Goal: Task Accomplishment & Management: Use online tool/utility

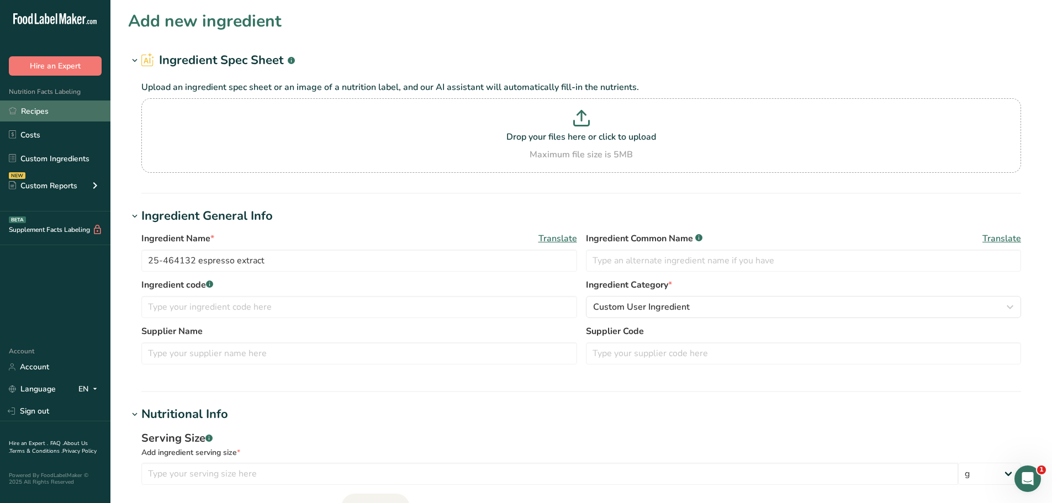
click at [41, 114] on link "Recipes" at bounding box center [55, 110] width 110 height 21
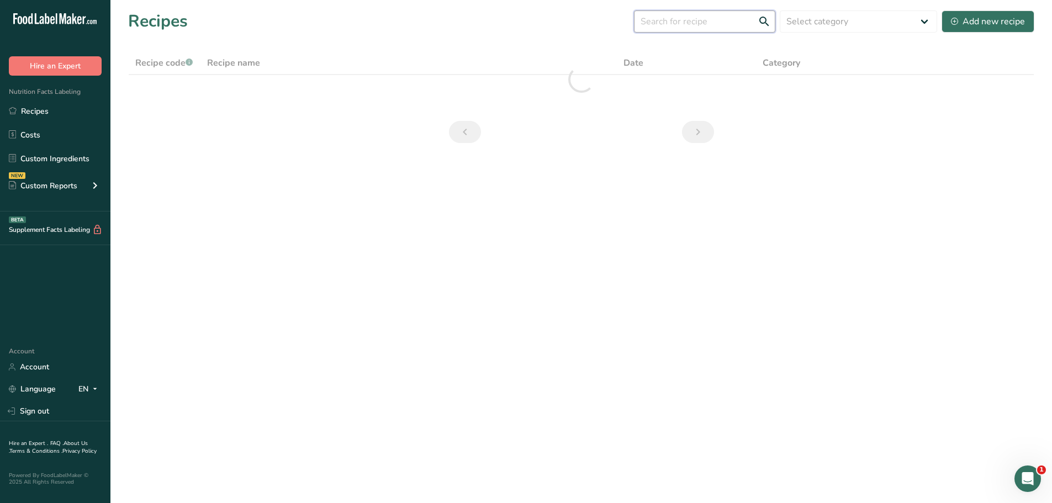
click at [701, 28] on input "text" at bounding box center [704, 21] width 141 height 22
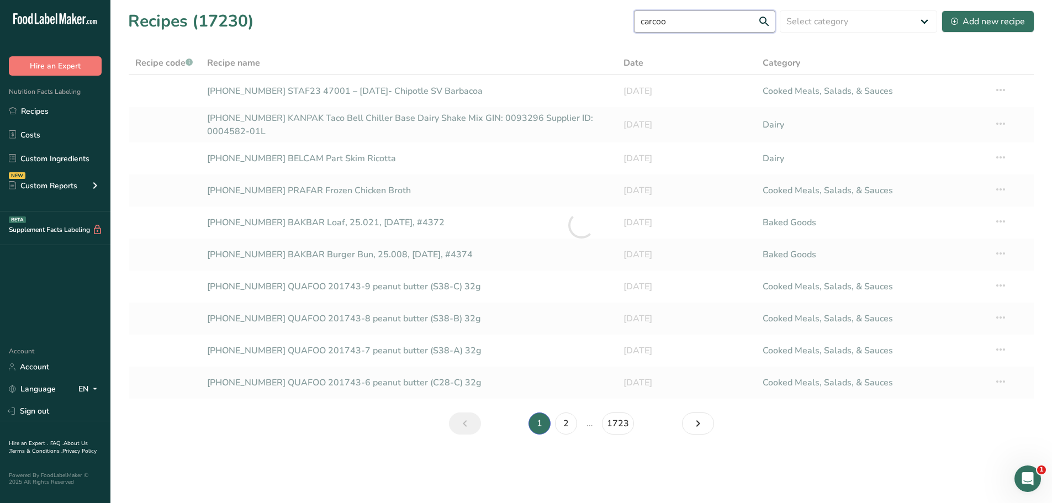
type input "carcoo"
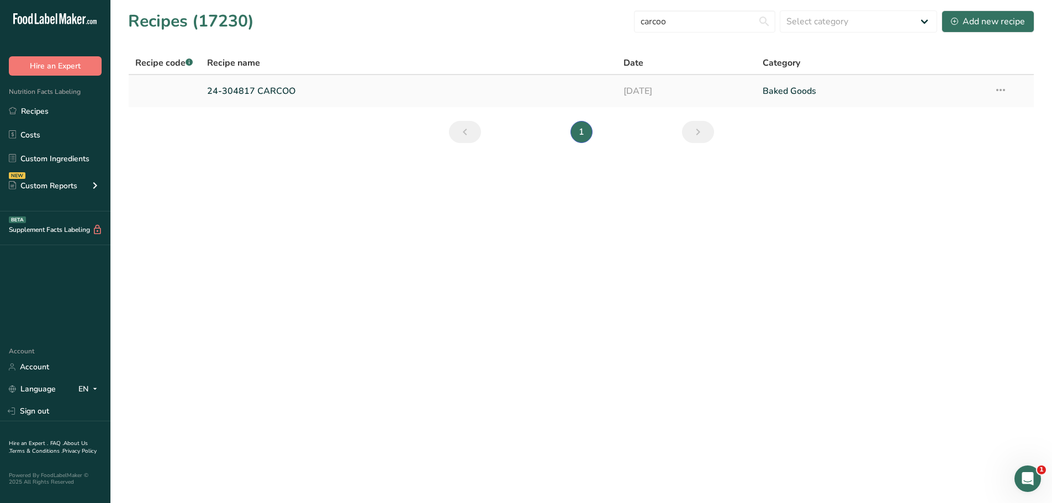
click at [249, 87] on link "24-304817 CARCOO" at bounding box center [409, 91] width 404 height 23
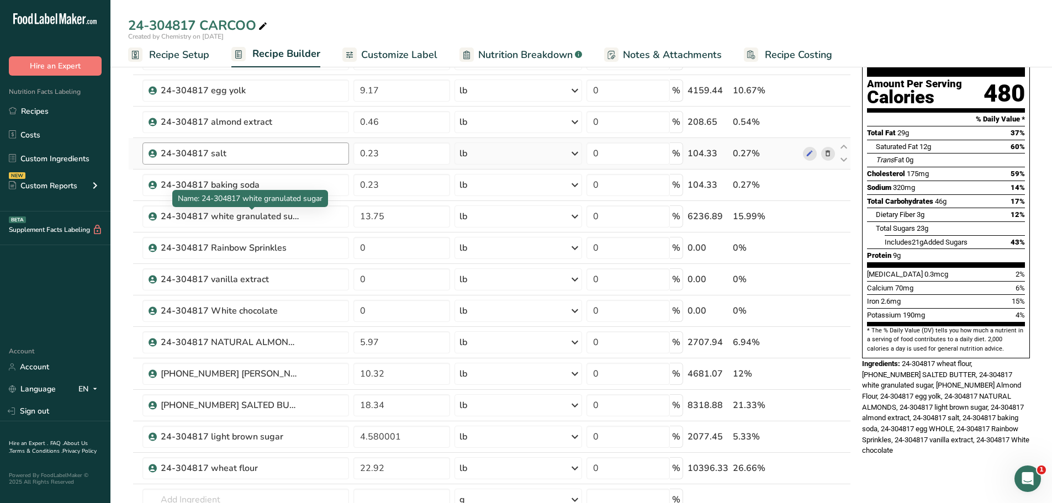
scroll to position [110, 0]
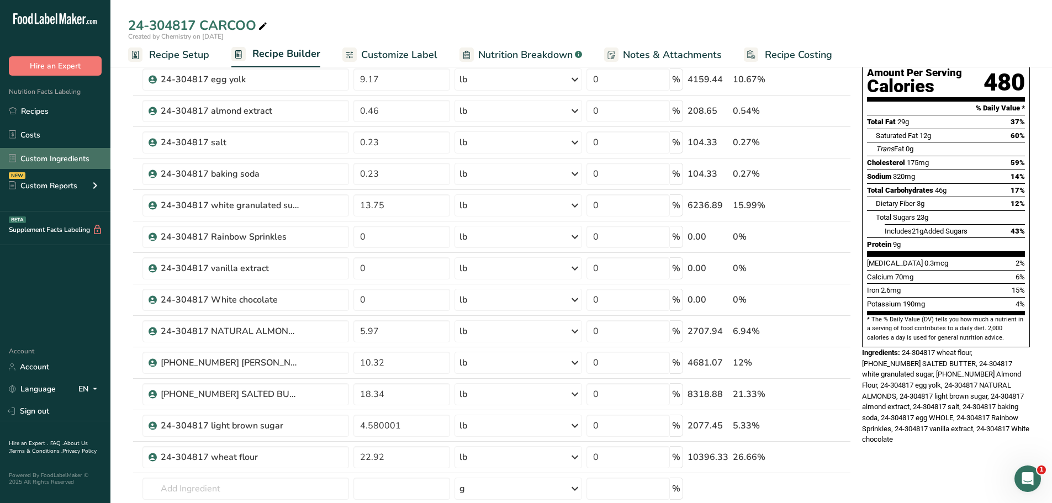
click at [44, 158] on link "Custom Ingredients" at bounding box center [55, 158] width 110 height 21
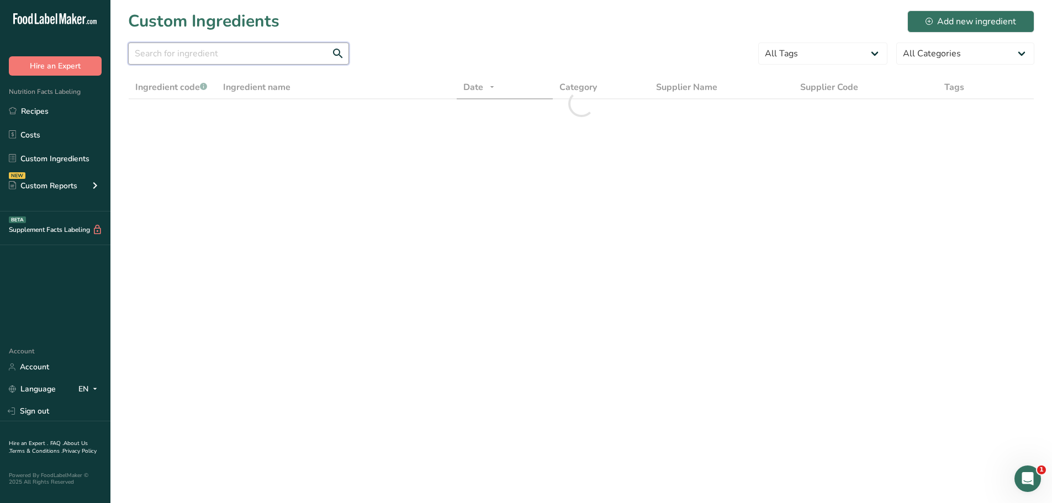
click at [214, 55] on input "text" at bounding box center [238, 54] width 221 height 22
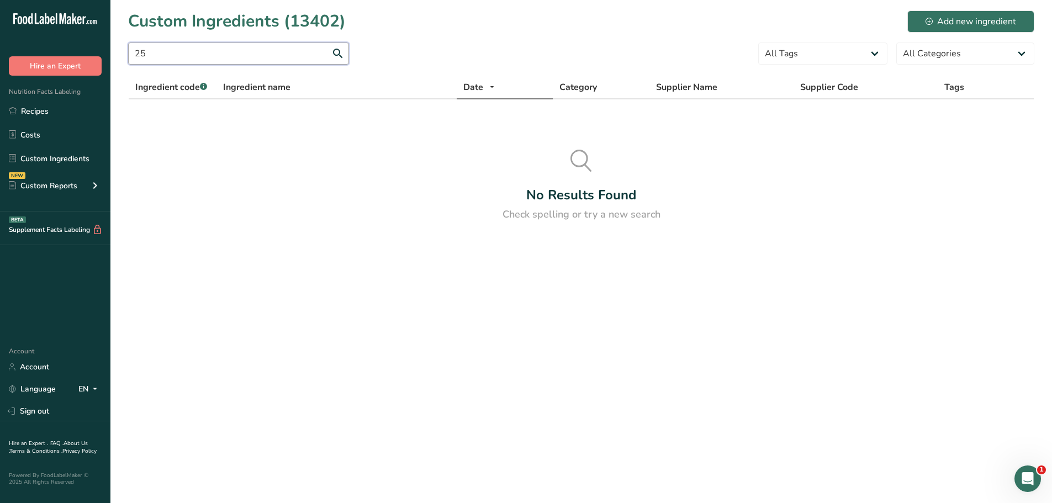
type input "2"
type input "carcoo"
click at [45, 108] on link "Recipes" at bounding box center [55, 110] width 110 height 21
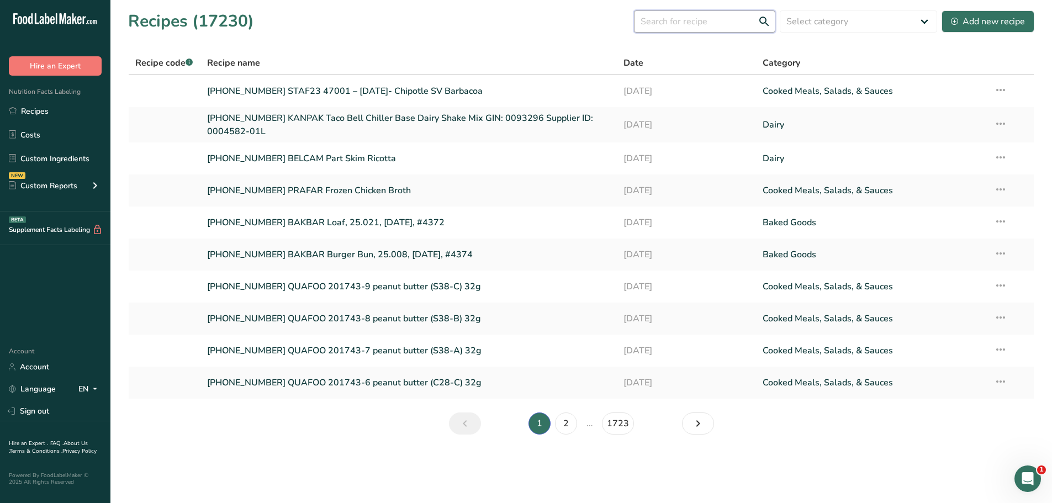
click at [692, 22] on input "text" at bounding box center [704, 21] width 141 height 22
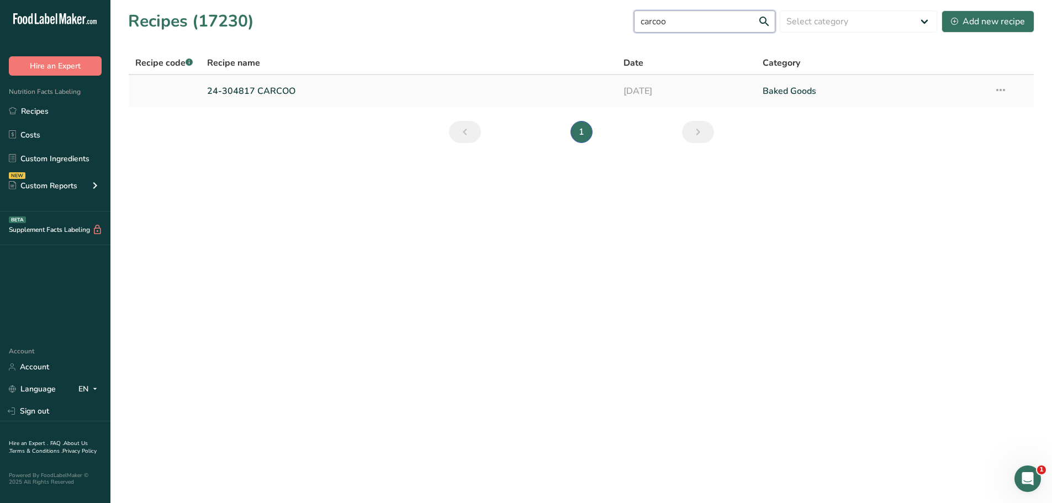
type input "carcoo"
click at [224, 89] on link "24-304817 CARCOO" at bounding box center [409, 91] width 404 height 23
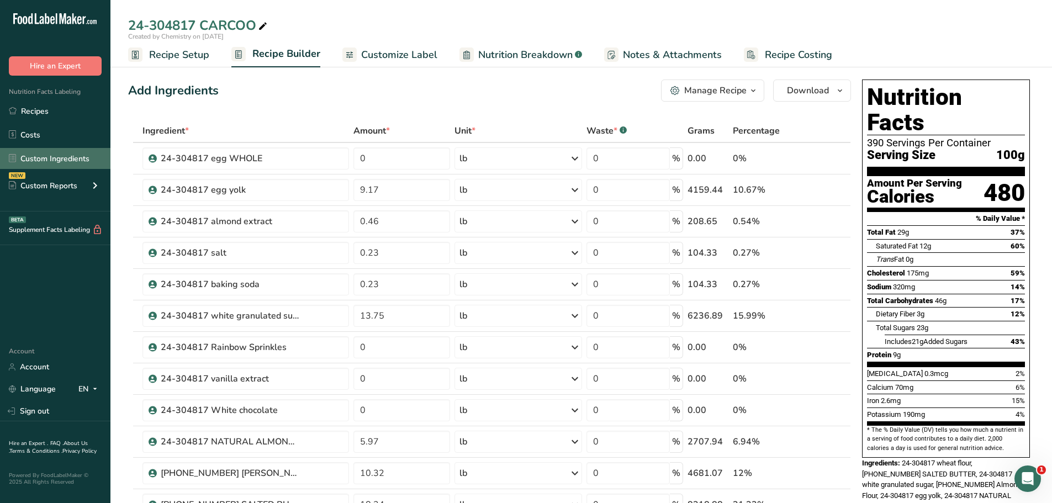
click at [75, 156] on link "Custom Ingredients" at bounding box center [55, 158] width 110 height 21
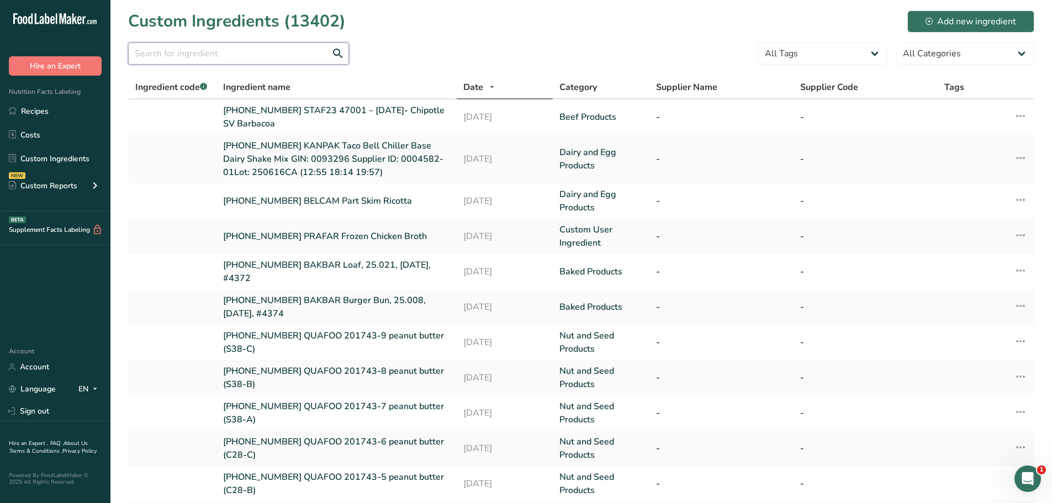
click at [256, 58] on input "text" at bounding box center [238, 54] width 221 height 22
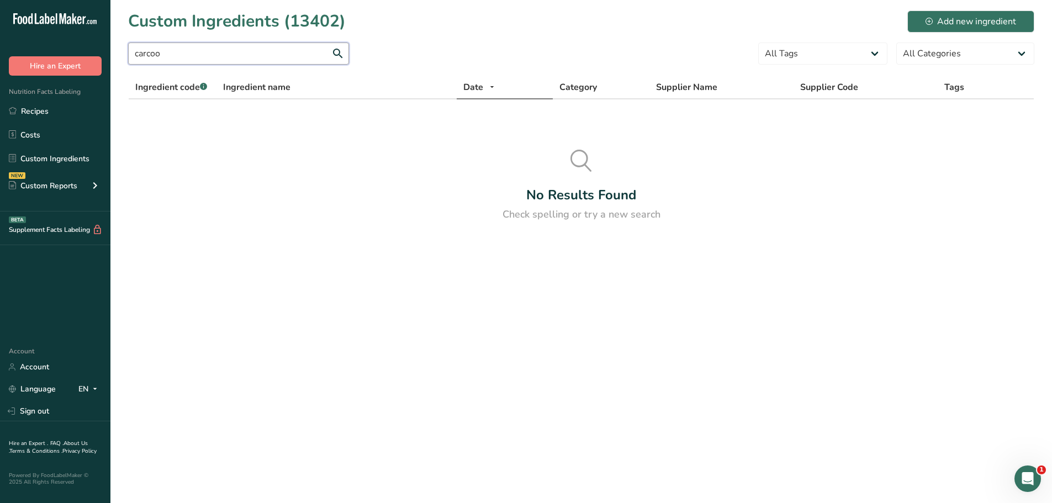
click at [256, 58] on input "carcoo" at bounding box center [238, 54] width 221 height 22
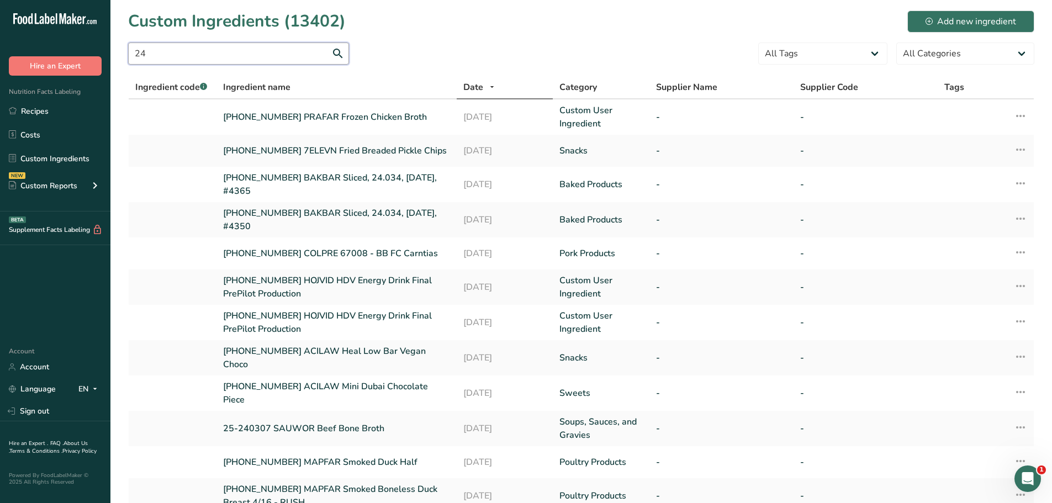
click at [190, 60] on input "24" at bounding box center [238, 54] width 221 height 22
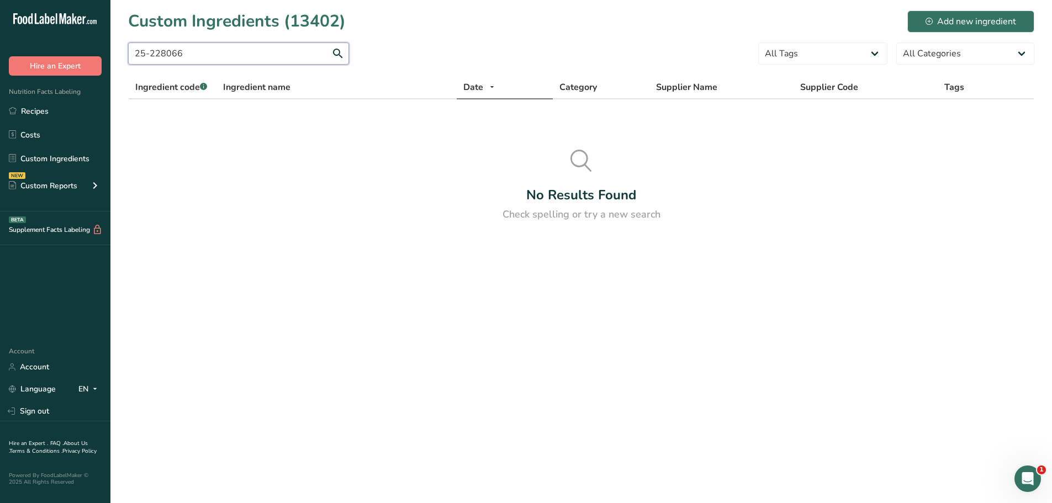
type input "25-228066"
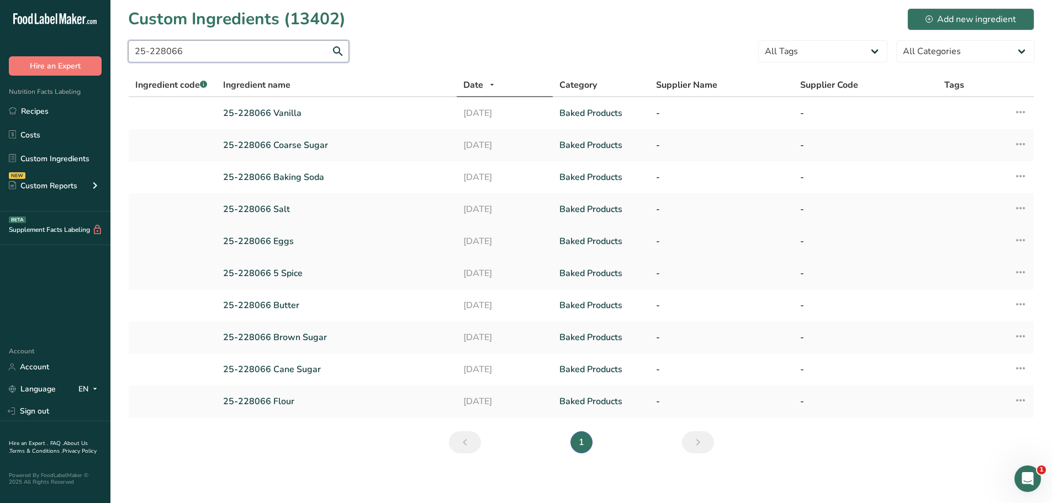
scroll to position [6, 0]
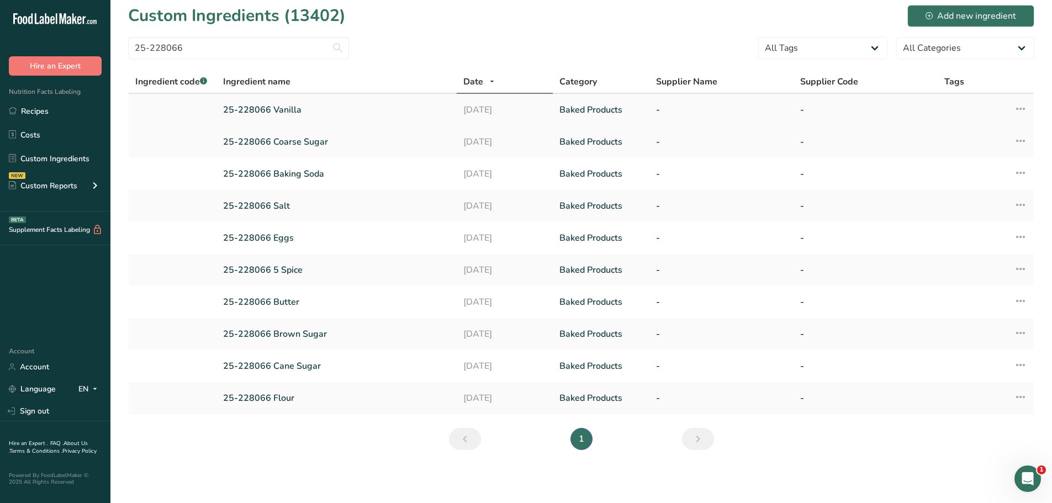
click at [257, 110] on link "25-228066 Vanilla" at bounding box center [336, 109] width 227 height 13
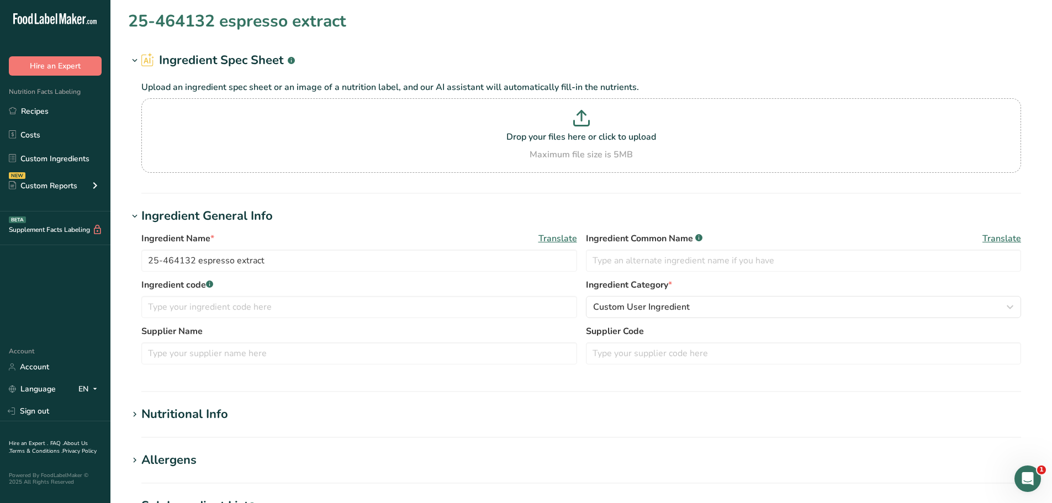
type input "25-228066 Vanilla"
click at [49, 114] on link "Recipes" at bounding box center [55, 110] width 110 height 21
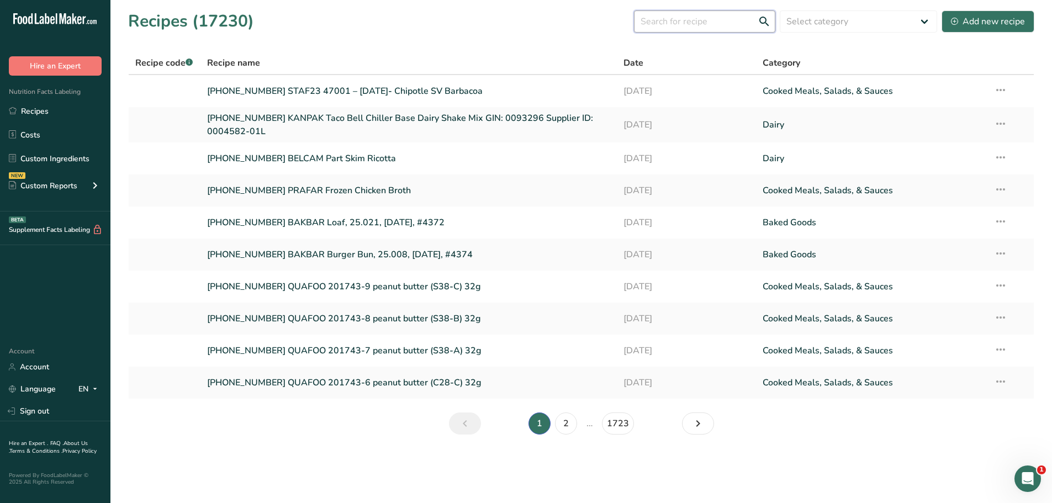
click at [726, 30] on input "text" at bounding box center [704, 21] width 141 height 22
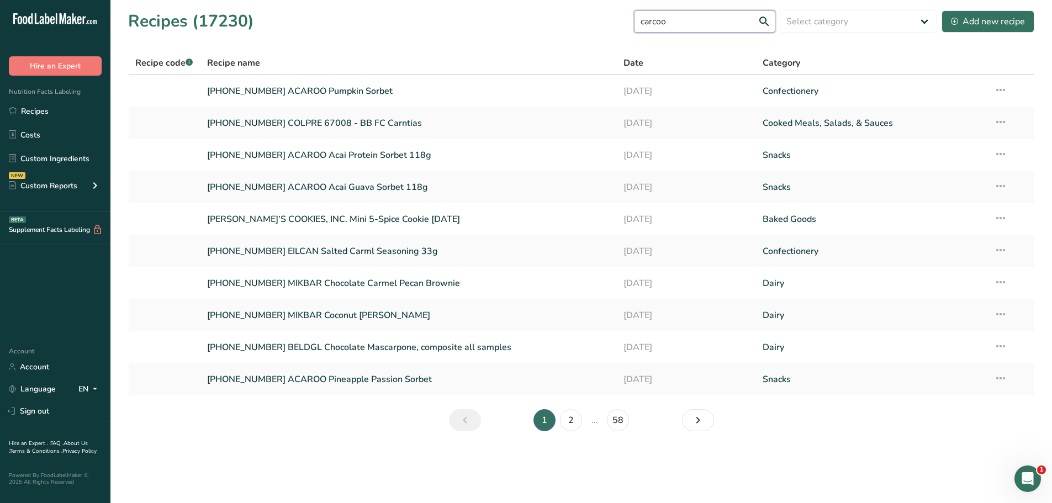
type input "carcoo"
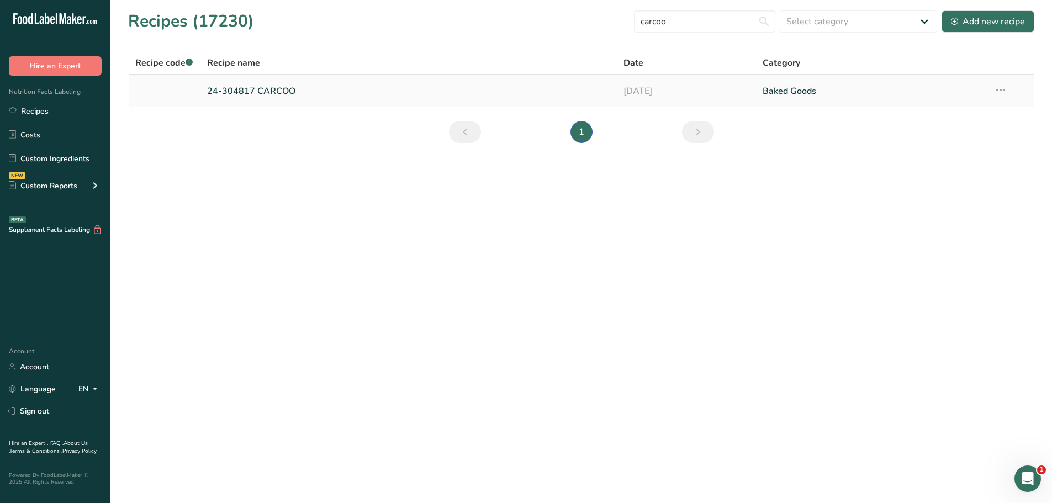
click at [262, 88] on link "24-304817 CARCOO" at bounding box center [409, 91] width 404 height 23
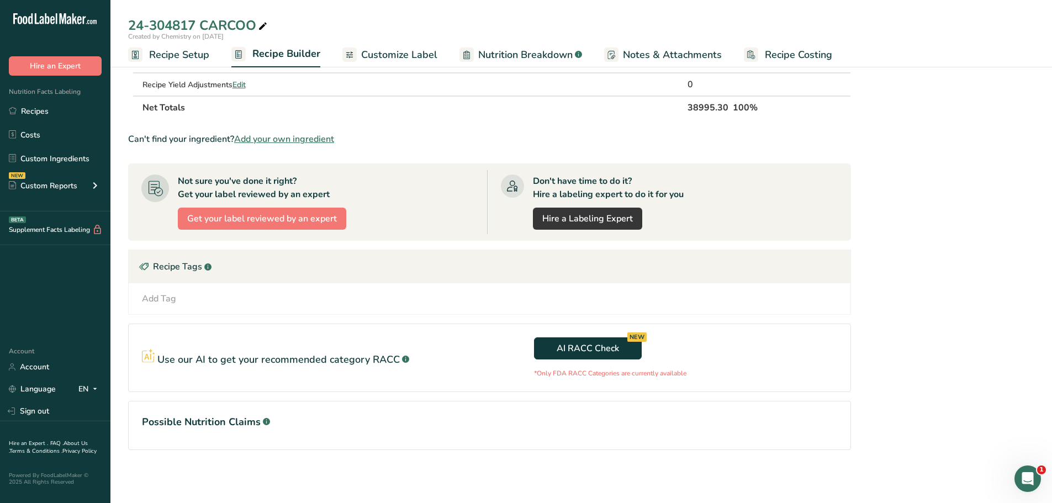
scroll to position [178, 0]
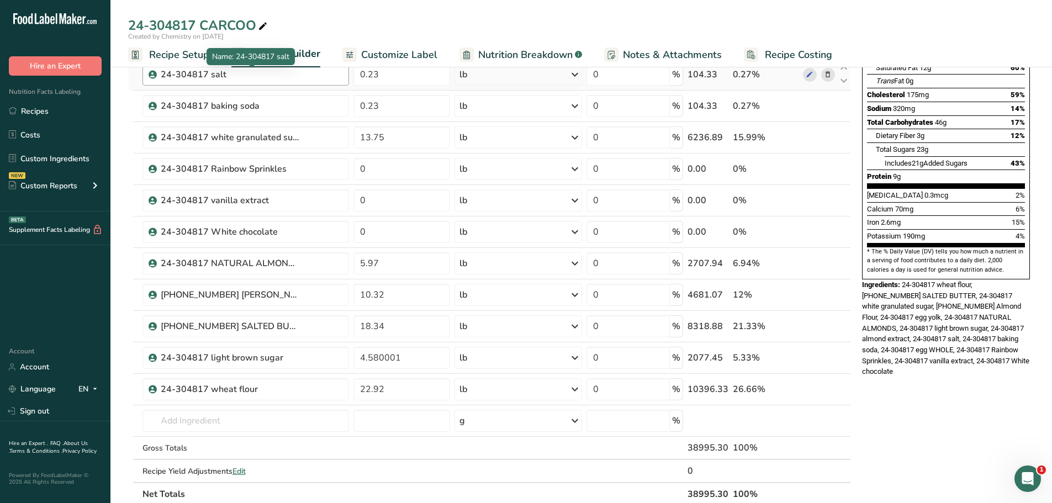
click at [178, 75] on div "24-304817 salt" at bounding box center [230, 74] width 138 height 13
click at [56, 158] on link "Custom Ingredients" at bounding box center [55, 158] width 110 height 21
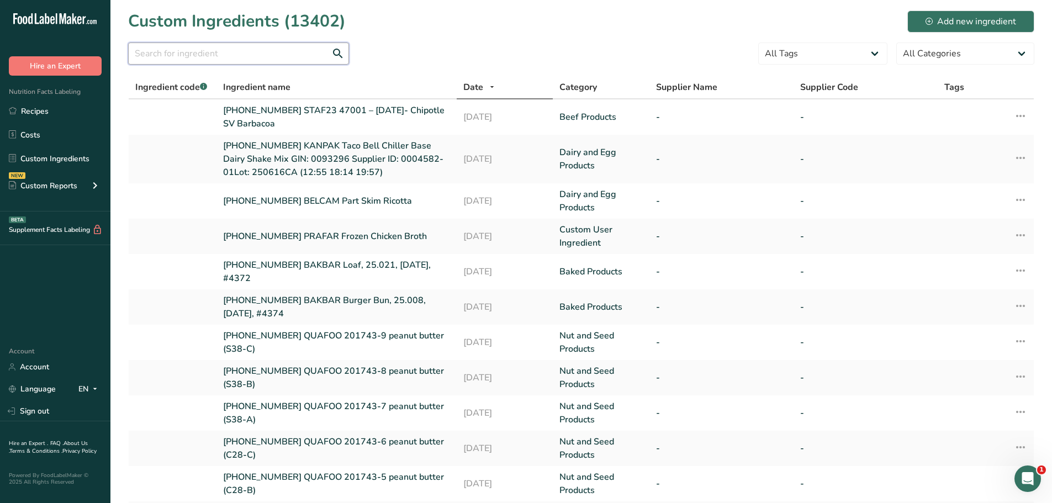
click at [200, 54] on input "text" at bounding box center [238, 54] width 221 height 22
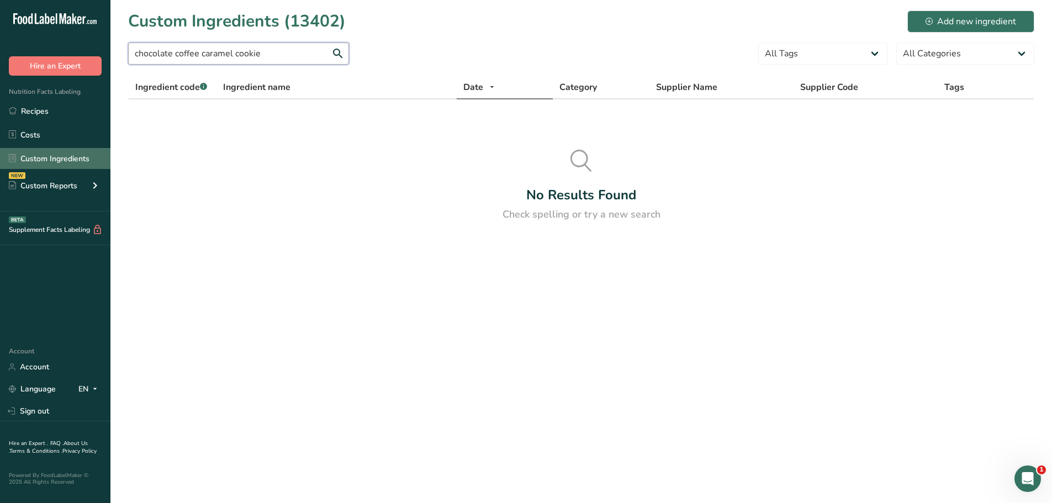
type input "chocolate coffee caramel cookie"
click at [65, 157] on link "Custom Ingredients" at bounding box center [55, 158] width 110 height 21
click at [65, 160] on link "Custom Ingredients" at bounding box center [55, 158] width 110 height 21
click at [937, 25] on div "Add new ingredient" at bounding box center [970, 21] width 91 height 13
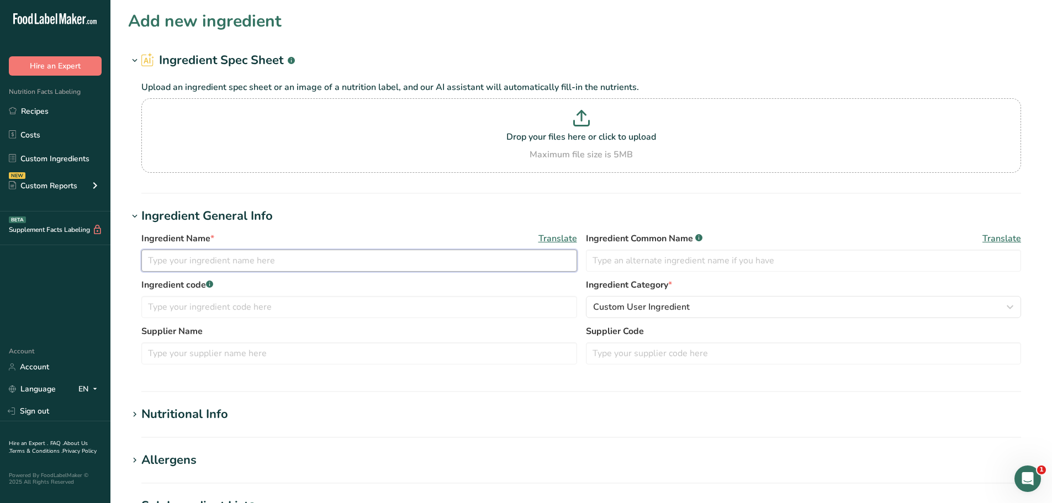
click at [208, 252] on input "text" at bounding box center [359, 261] width 436 height 22
click at [293, 264] on input "Chocolate coffee caramel cookie" at bounding box center [359, 261] width 436 height 22
type input "C"
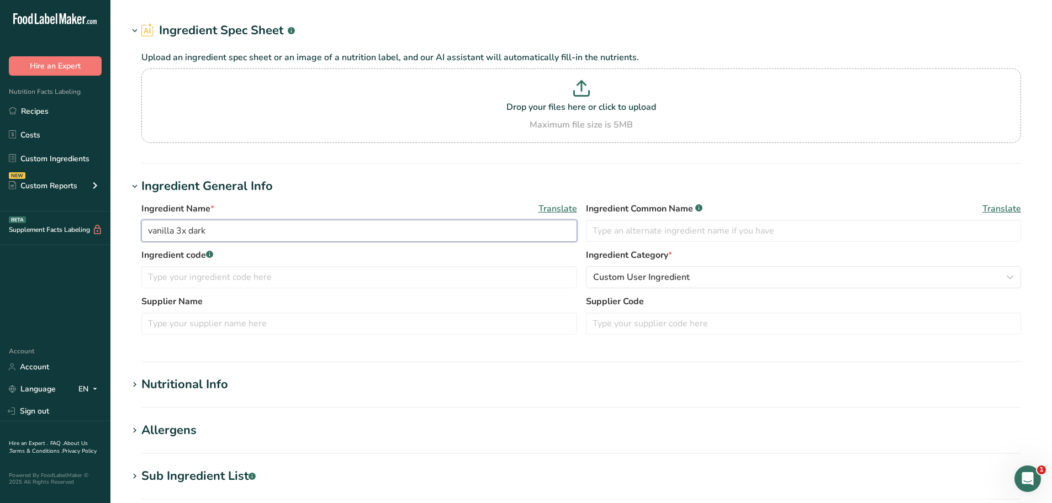
scroll to position [55, 0]
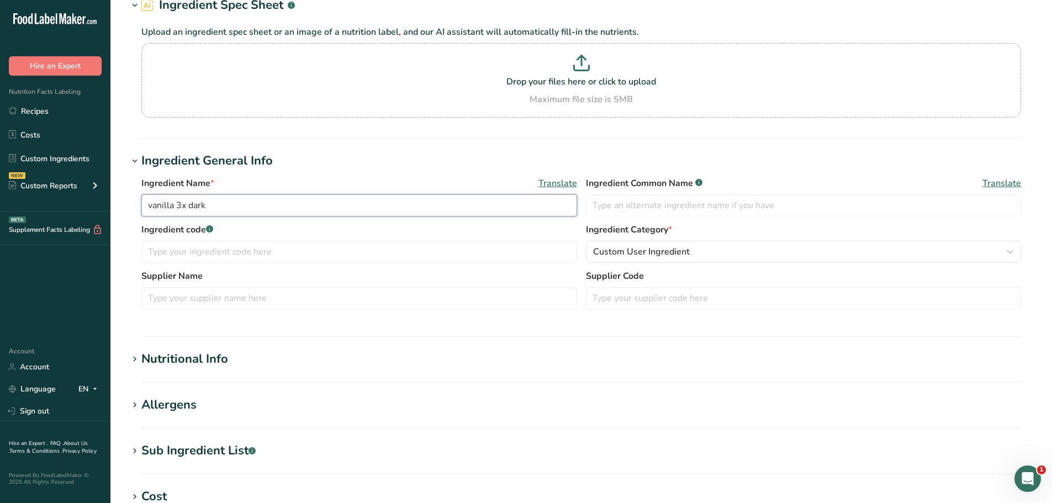
type input "vanilla 3x dark"
click at [222, 366] on div "Nutritional Info" at bounding box center [184, 359] width 87 height 18
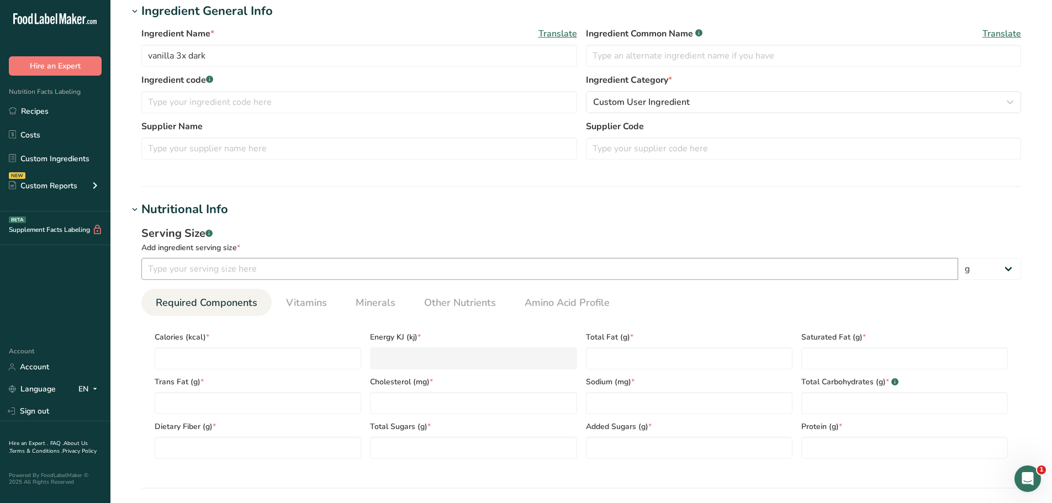
scroll to position [221, 0]
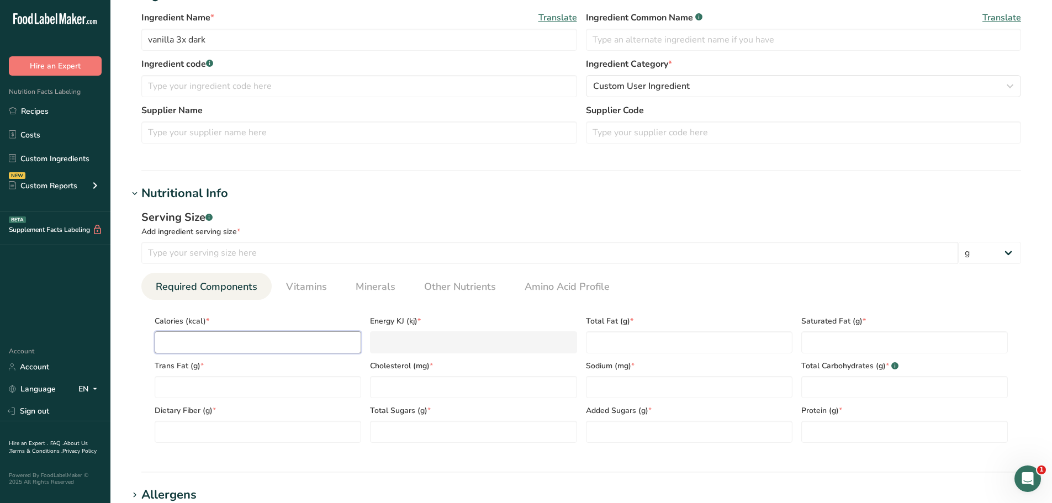
click at [223, 333] on input "number" at bounding box center [258, 342] width 206 height 22
type input "8"
type KJ "33.5"
type input "80"
type KJ "334.7"
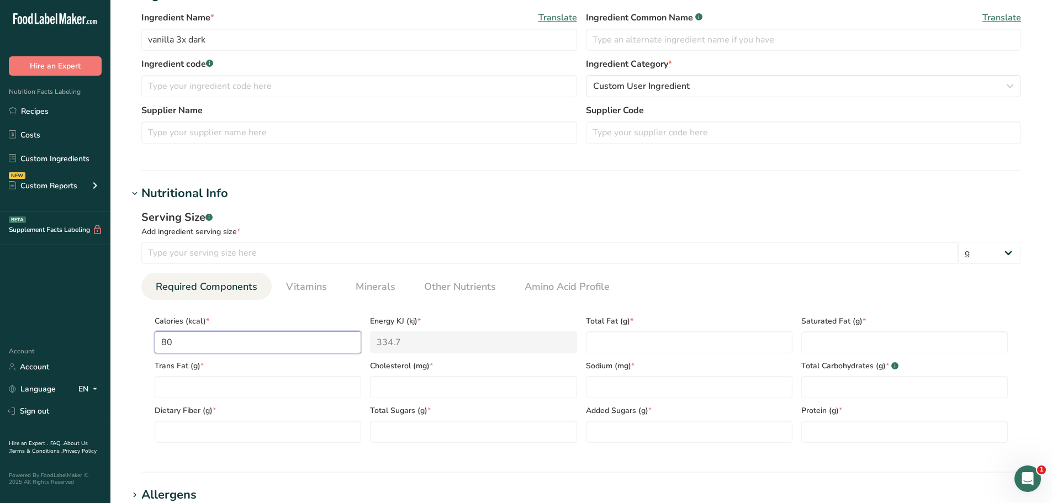
type input "80"
type Fat "0"
type input "0"
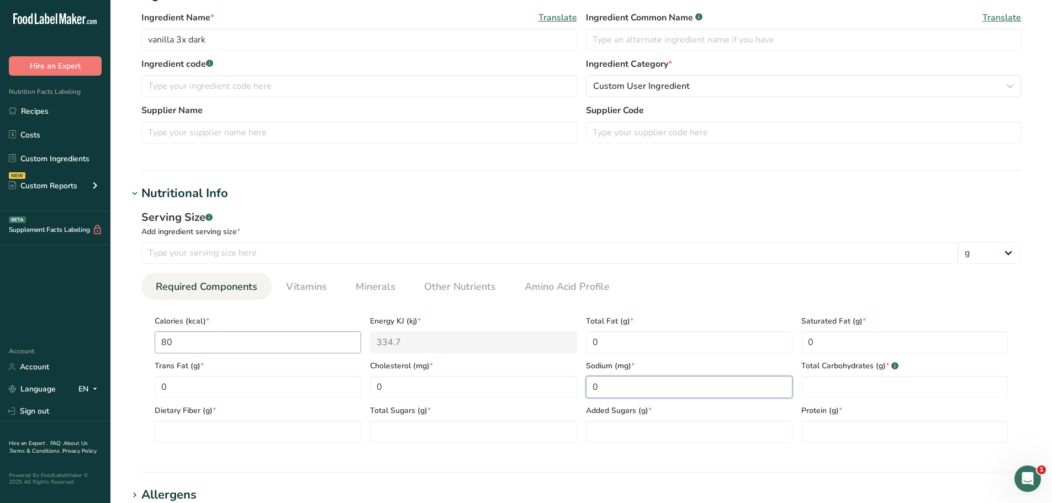
type input "0"
type Carbohydrates "19"
type Fiber "0"
type Sugars "0"
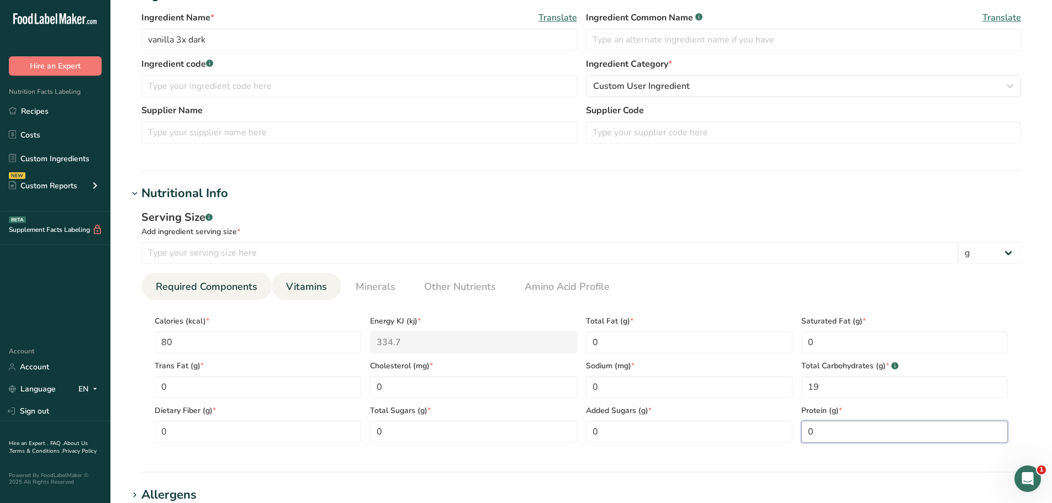
type input "0"
click at [308, 288] on span "Vitamins" at bounding box center [306, 286] width 41 height 15
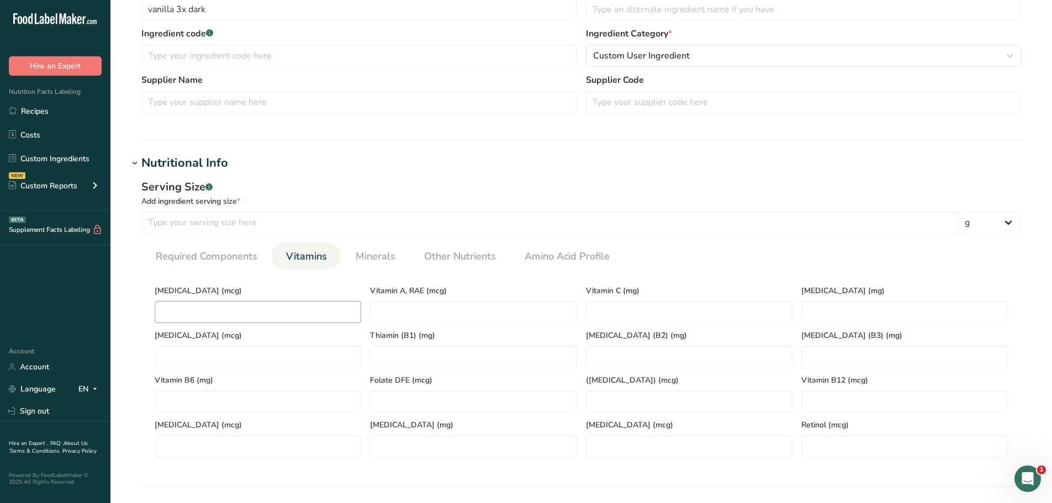
scroll to position [276, 0]
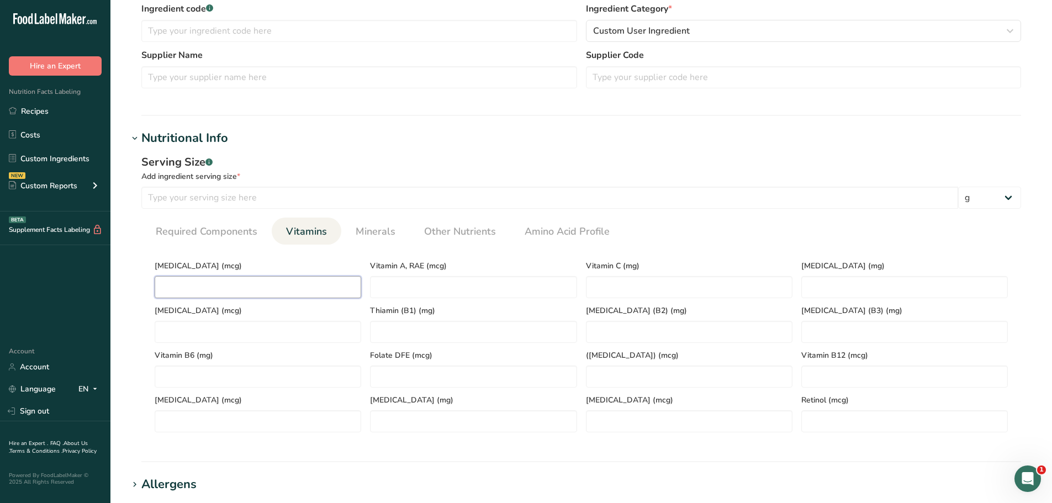
click at [262, 285] on D "number" at bounding box center [258, 287] width 206 height 22
type D "0"
click at [372, 236] on span "Minerals" at bounding box center [376, 231] width 40 height 15
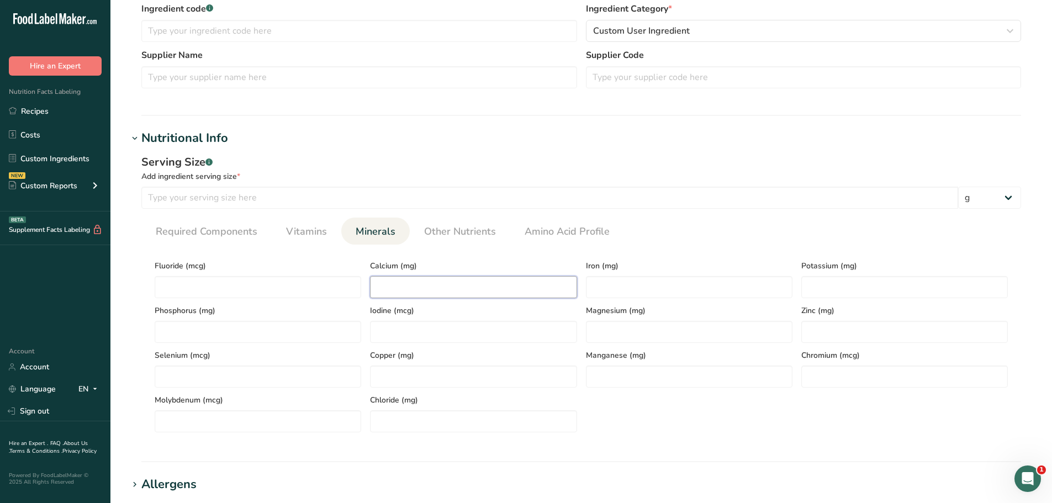
click at [411, 287] on input "number" at bounding box center [473, 287] width 206 height 22
type input "0"
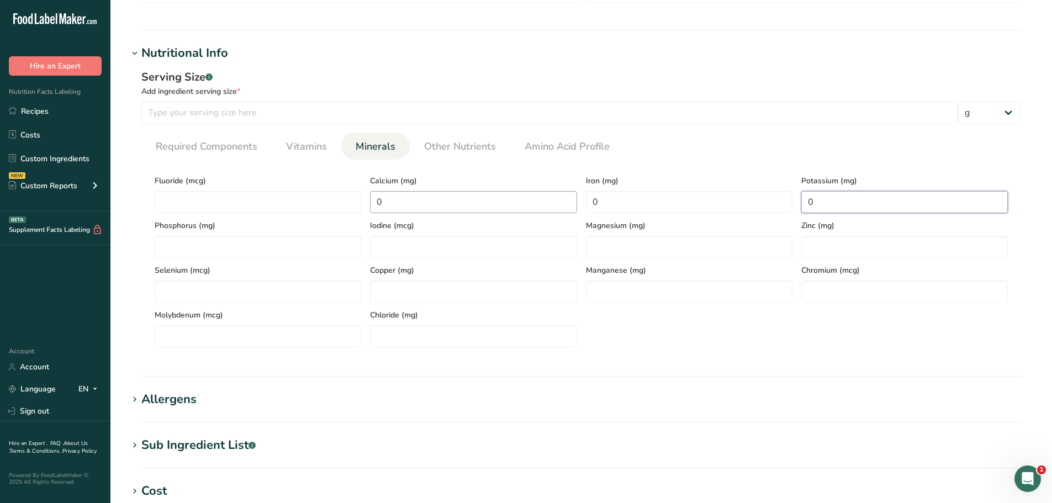
scroll to position [386, 0]
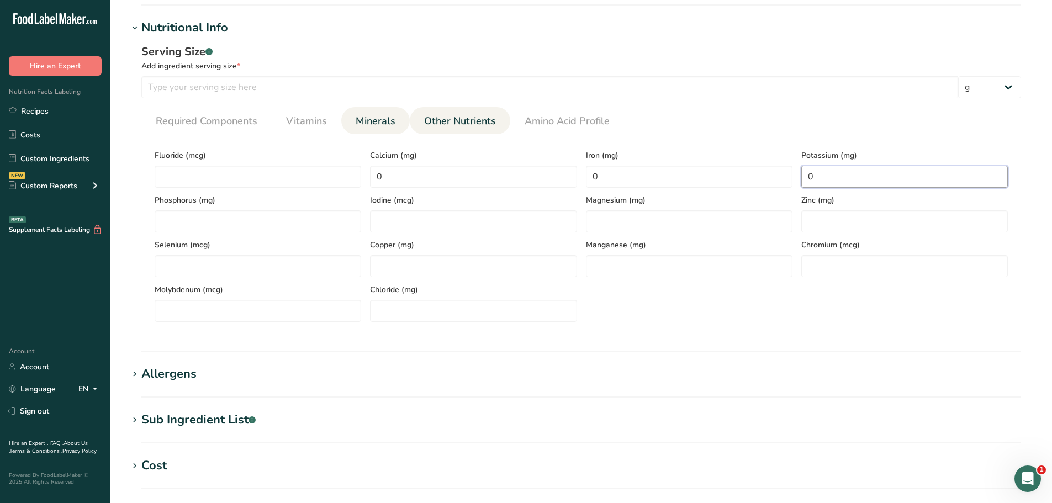
type input "0"
click at [452, 120] on span "Other Nutrients" at bounding box center [460, 121] width 72 height 15
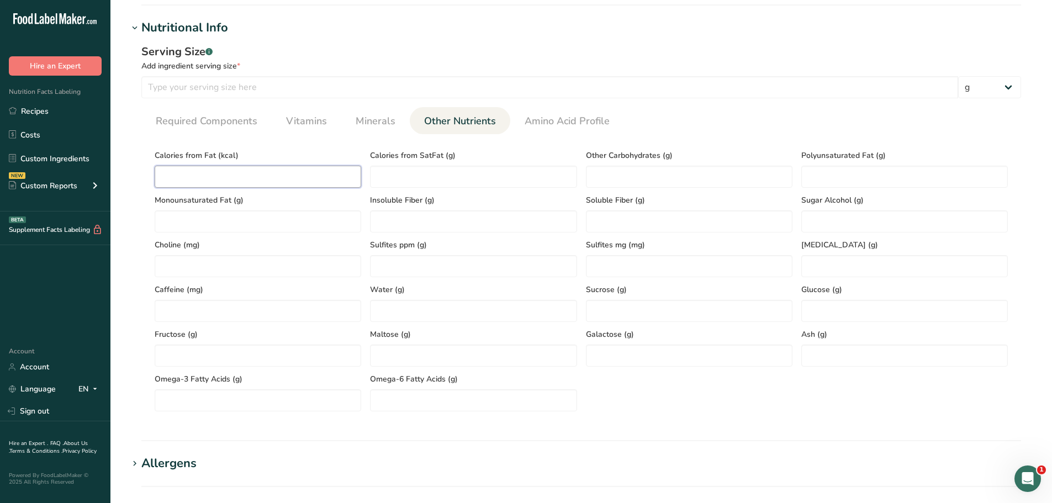
click at [286, 177] on Fat "number" at bounding box center [258, 177] width 206 height 22
type Fat "0"
drag, startPoint x: 502, startPoint y: 310, endPoint x: 746, endPoint y: 353, distance: 247.9
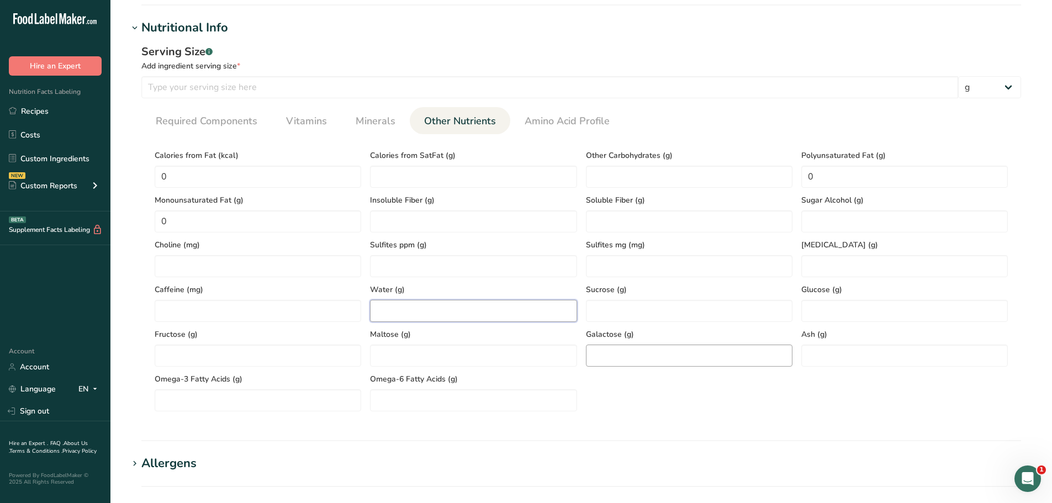
click at [502, 310] on input "number" at bounding box center [473, 311] width 206 height 22
click at [843, 354] on input "number" at bounding box center [904, 356] width 206 height 22
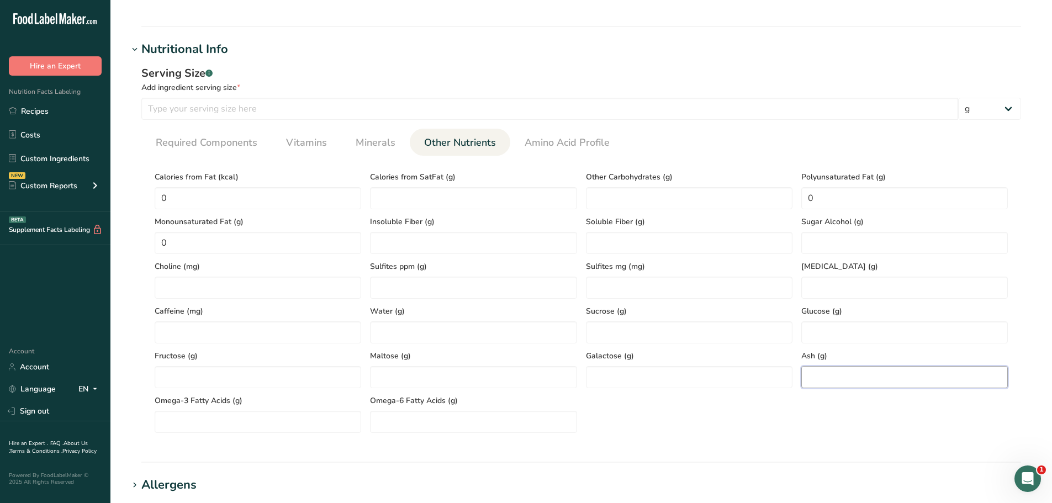
scroll to position [347, 0]
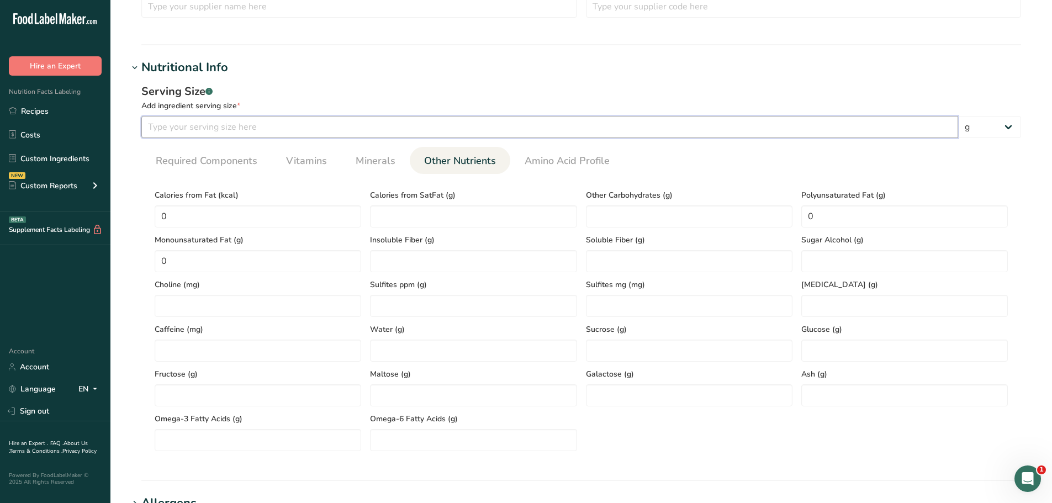
click at [338, 133] on input "number" at bounding box center [549, 127] width 817 height 22
type input "100"
click at [471, 100] on div "Add ingredient serving size *" at bounding box center [581, 106] width 880 height 12
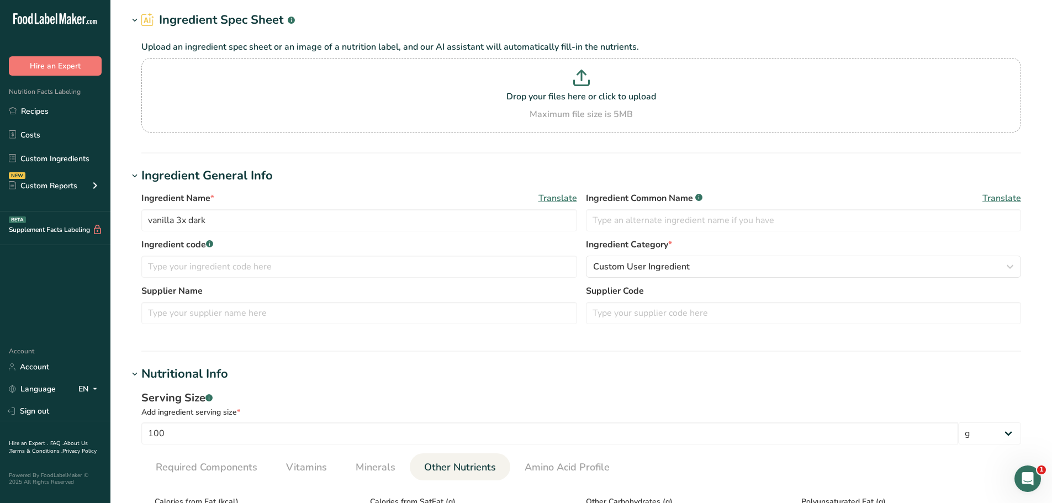
scroll to position [15, 0]
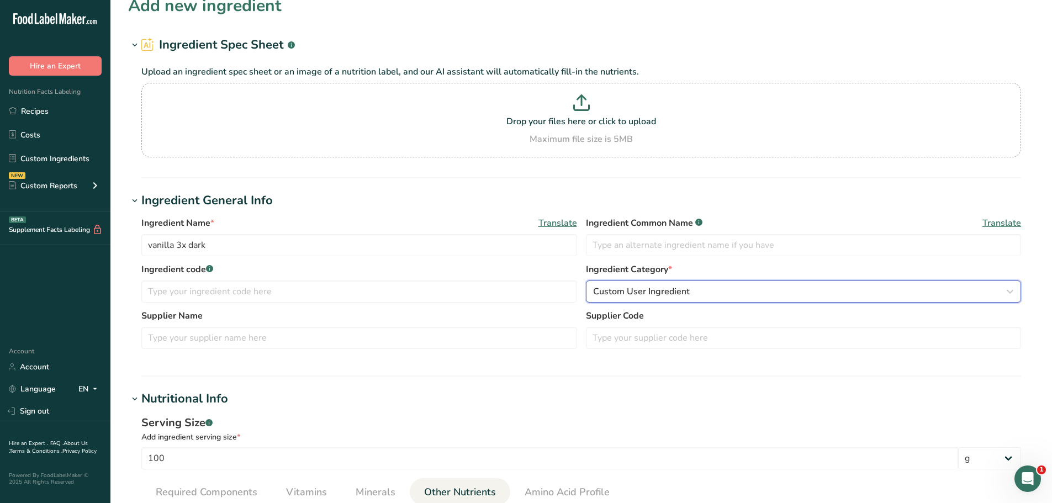
click at [725, 290] on div "Custom User Ingredient" at bounding box center [800, 291] width 415 height 13
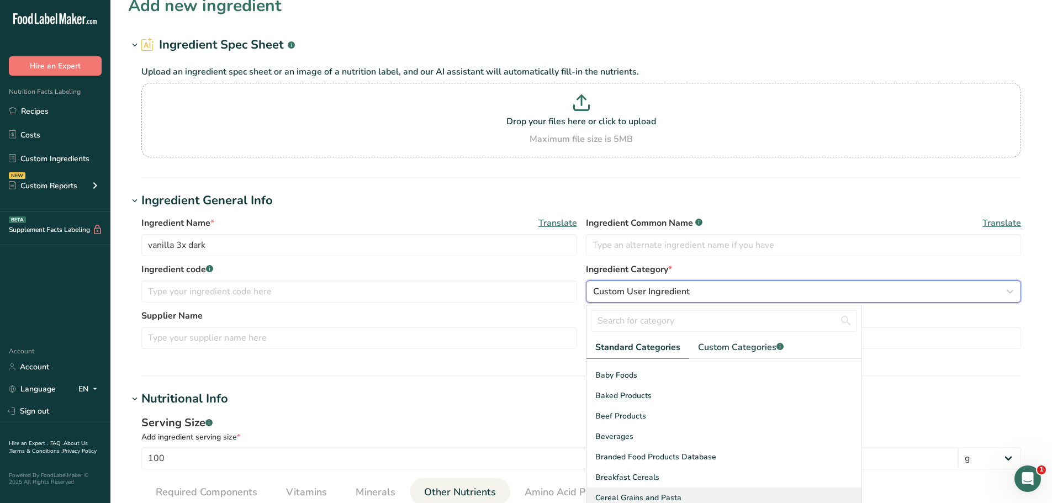
scroll to position [0, 0]
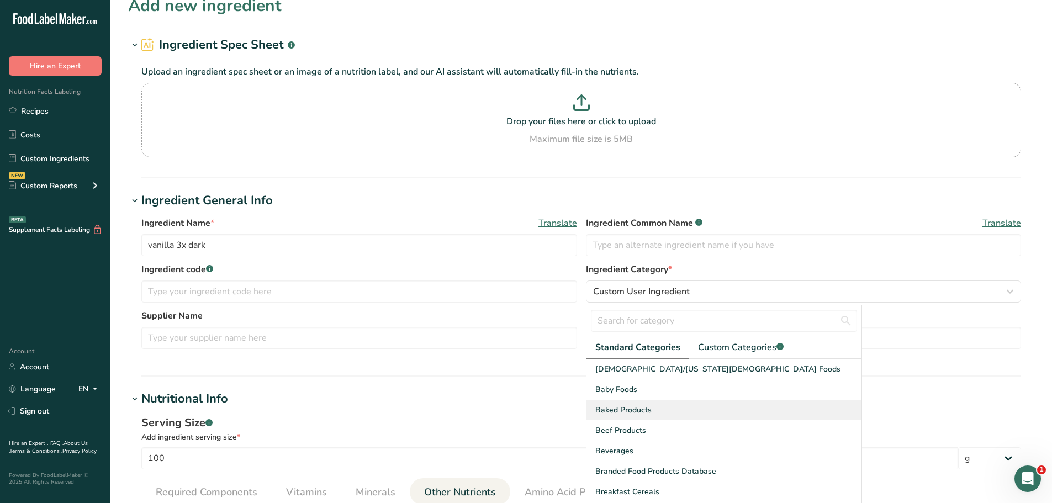
click at [710, 404] on div "Baked Products" at bounding box center [723, 410] width 275 height 20
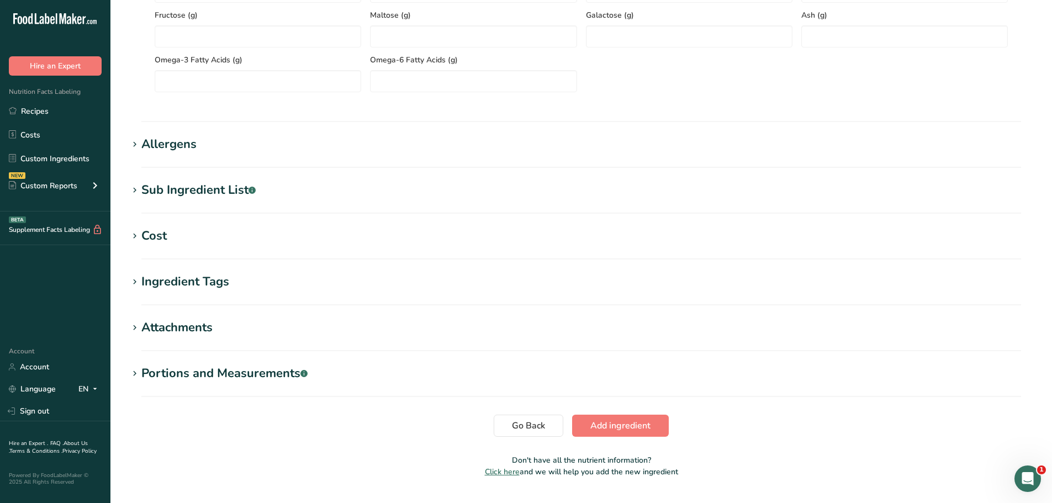
scroll to position [733, 0]
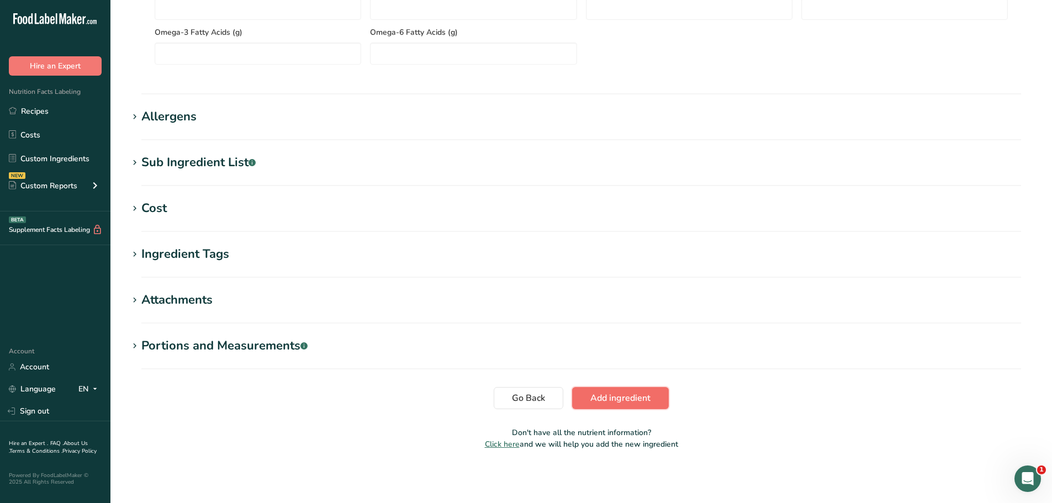
click at [644, 399] on span "Add ingredient" at bounding box center [620, 397] width 60 height 13
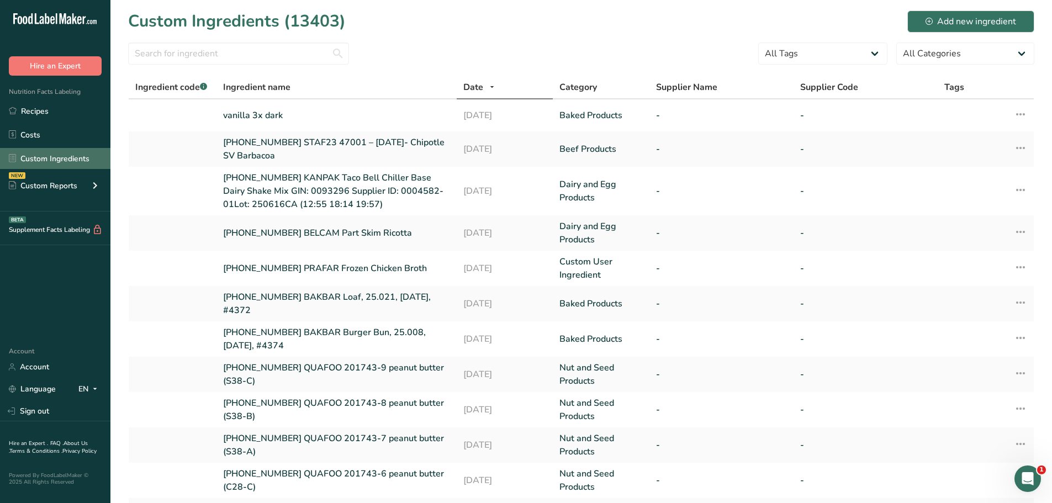
click at [71, 160] on link "Custom Ingredients" at bounding box center [55, 158] width 110 height 21
click at [57, 158] on link "Custom Ingredients" at bounding box center [55, 158] width 110 height 21
click at [50, 114] on link "Recipes" at bounding box center [55, 110] width 110 height 21
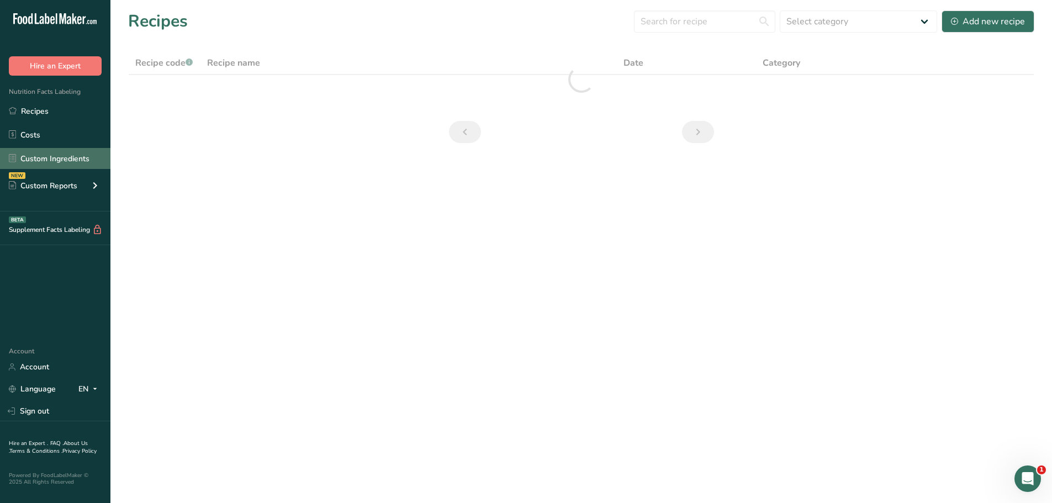
click at [56, 163] on link "Custom Ingredients" at bounding box center [55, 158] width 110 height 21
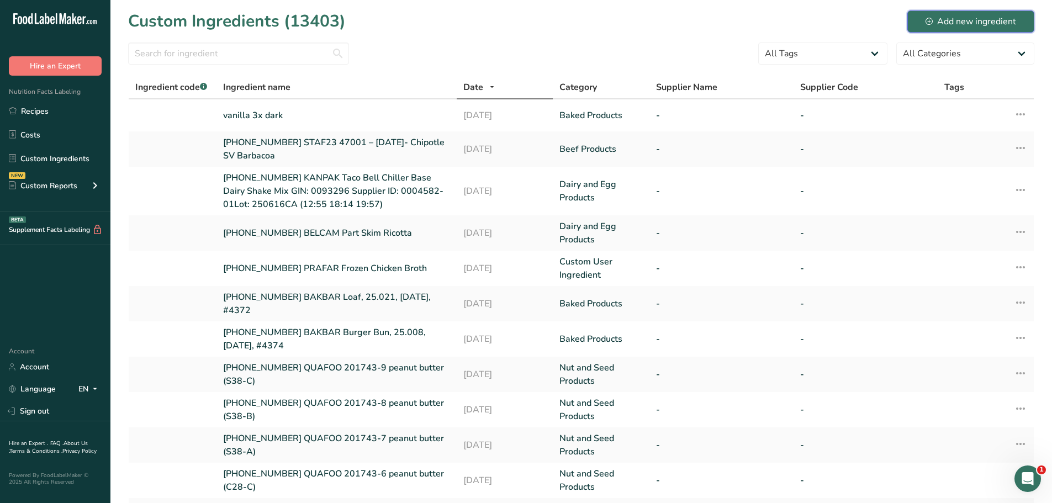
click at [972, 18] on div "Add new ingredient" at bounding box center [970, 21] width 91 height 13
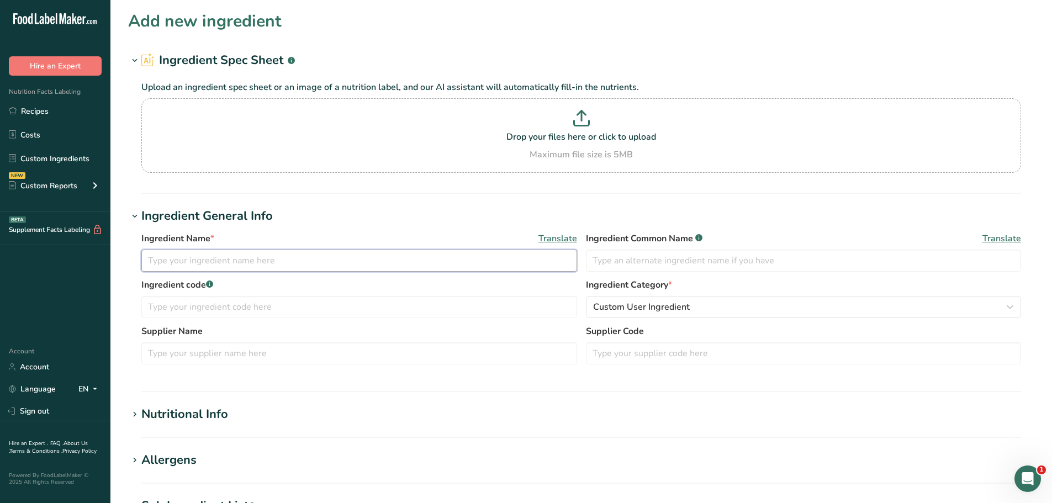
click at [252, 263] on input "text" at bounding box center [359, 261] width 436 height 22
type input "milk chocolate (flakes)"
click at [712, 308] on div "Custom User Ingredient" at bounding box center [800, 306] width 415 height 13
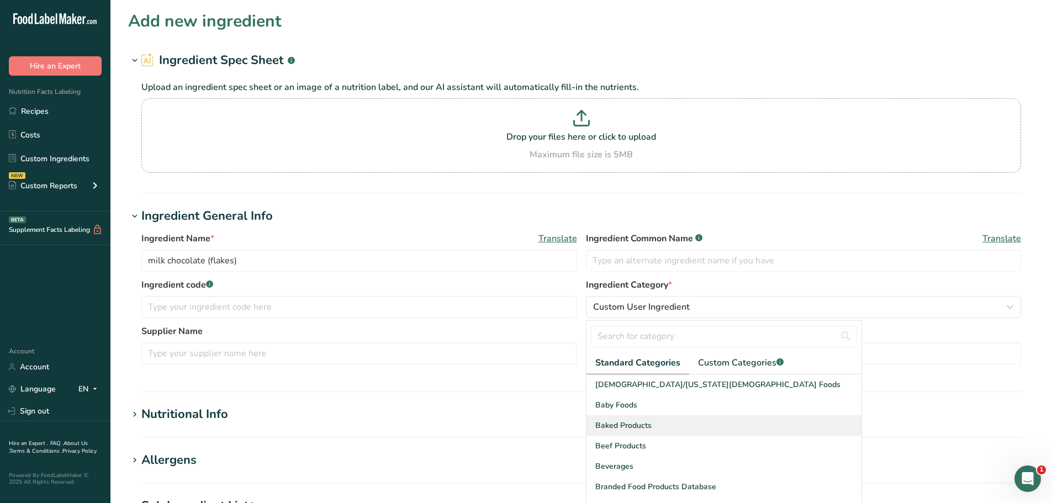
click at [669, 427] on div "Baked Products" at bounding box center [723, 425] width 275 height 20
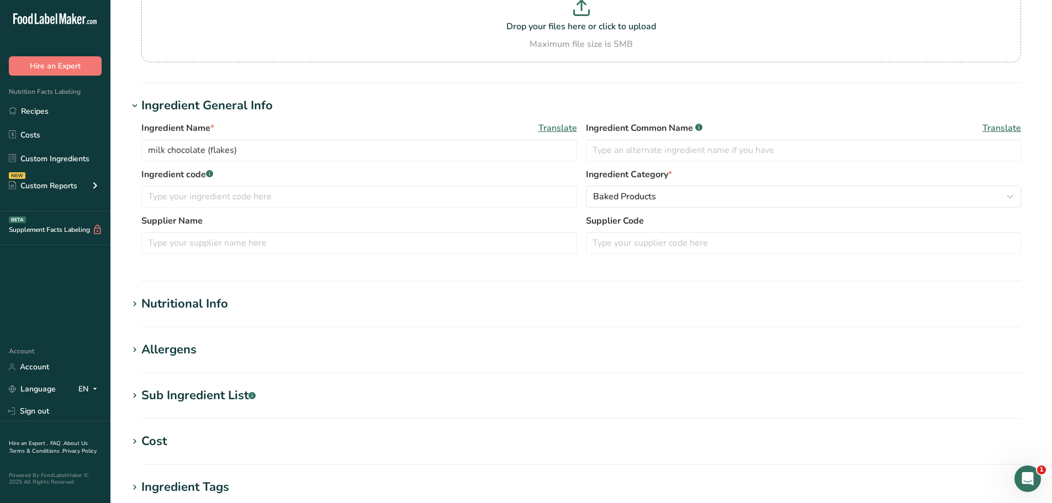
click at [210, 307] on div "Nutritional Info" at bounding box center [184, 304] width 87 height 18
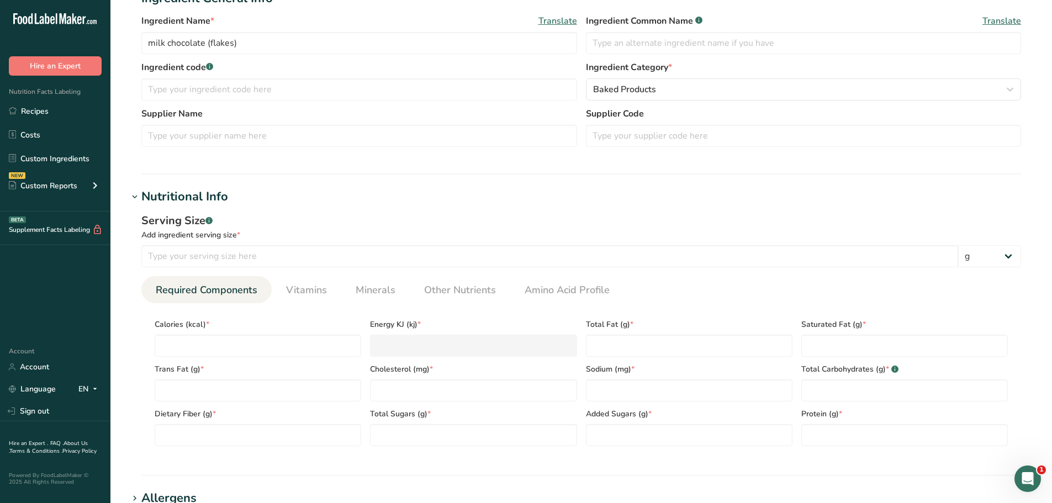
scroll to position [221, 0]
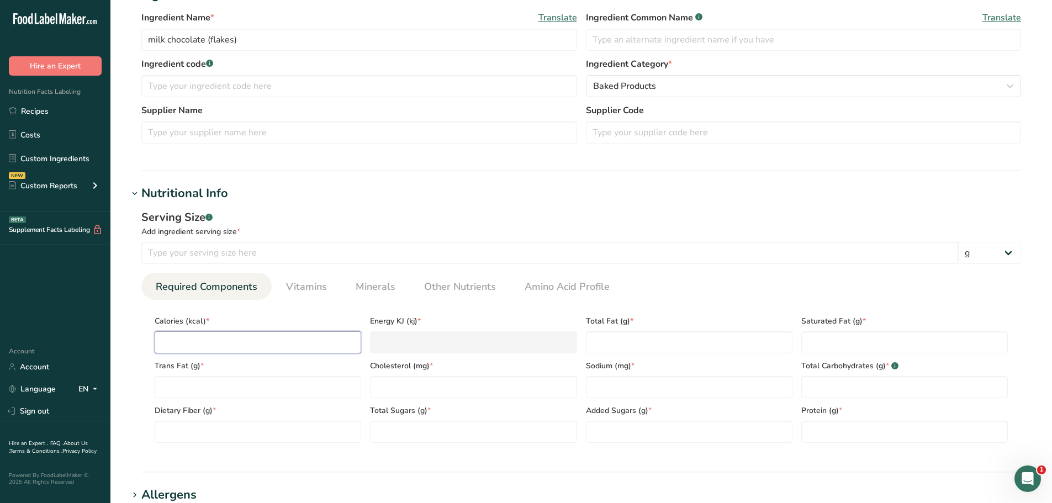
click at [227, 346] on input "number" at bounding box center [258, 342] width 206 height 22
type input "2"
type KJ "8.4"
type input "21"
type KJ "87.9"
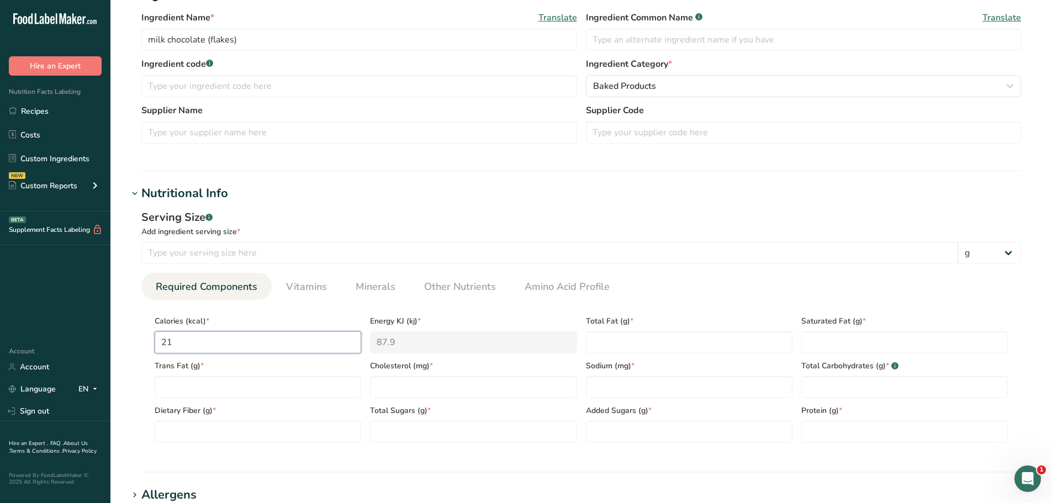
type input "216"
type KJ "903.7"
type input "216"
type Fat "24.7"
type Fat "14.8"
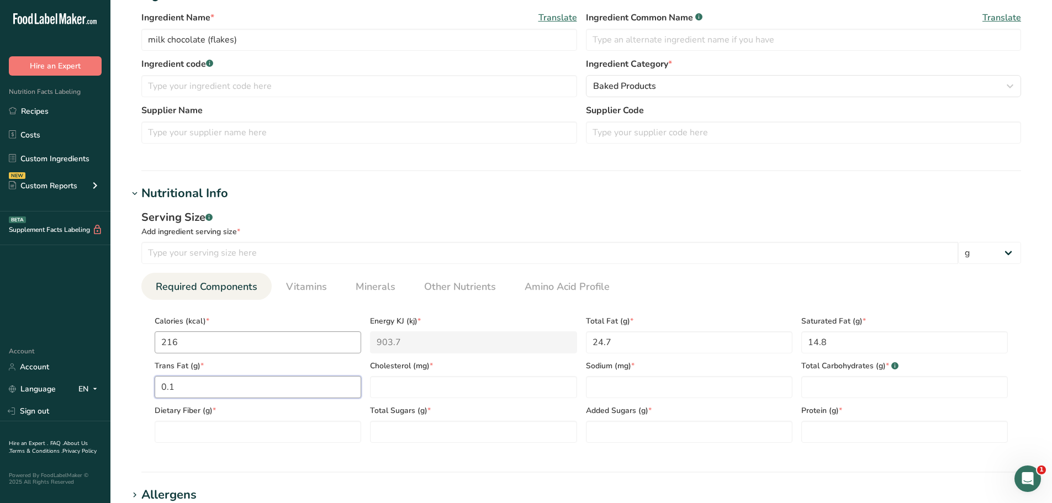
type Fat "0.1"
type input "10.6"
type input "37.9"
click at [958, 388] on Carbohydrates "number" at bounding box center [904, 387] width 206 height 22
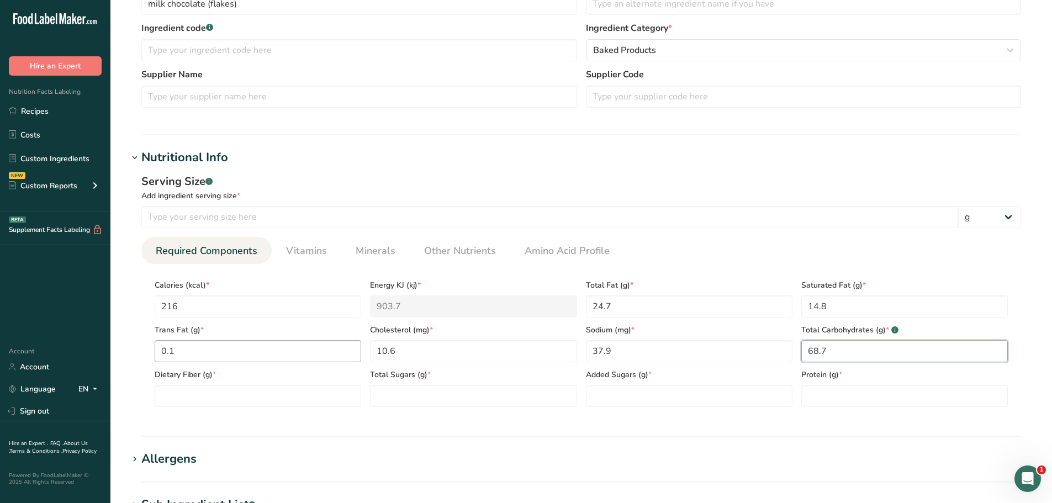
scroll to position [276, 0]
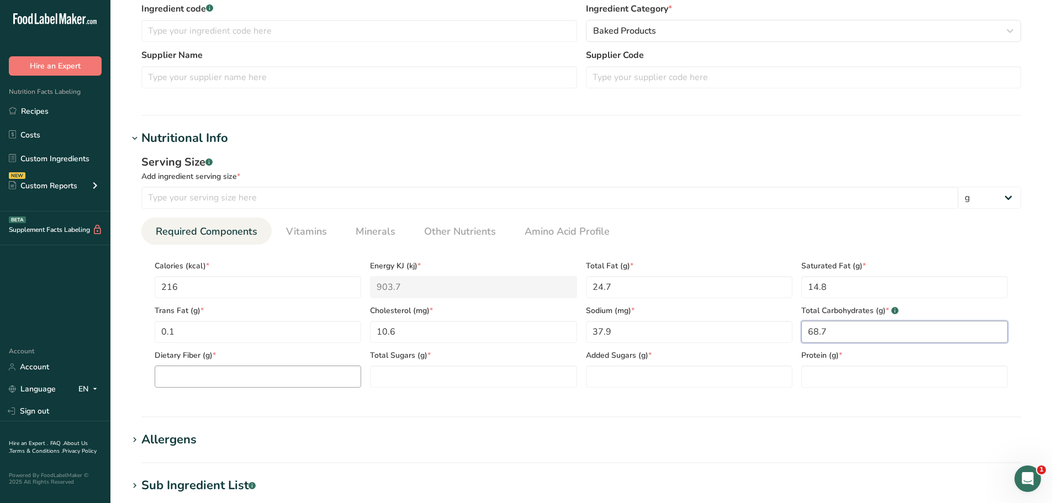
type Carbohydrates "68.7"
click at [250, 382] on Fiber "number" at bounding box center [258, 377] width 206 height 22
type Fiber "2.0"
click at [483, 380] on Sugars "number" at bounding box center [473, 377] width 206 height 22
type Sugars "64.9"
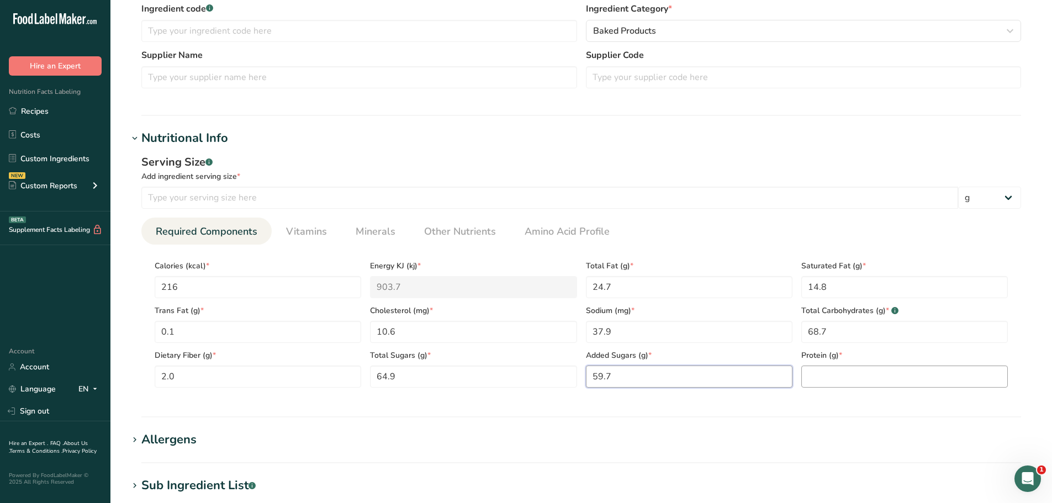
type Sugars "59.7"
click at [919, 375] on input "number" at bounding box center [904, 377] width 206 height 22
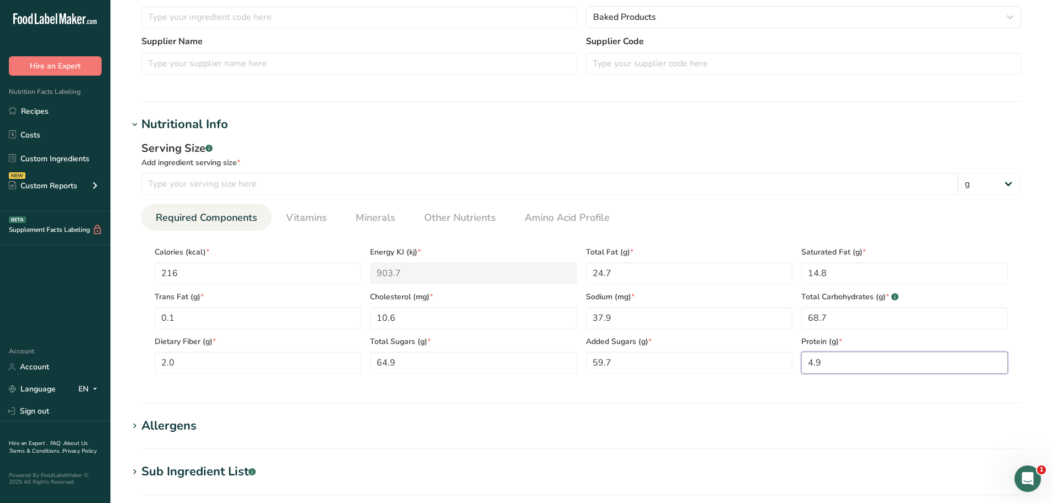
scroll to position [331, 0]
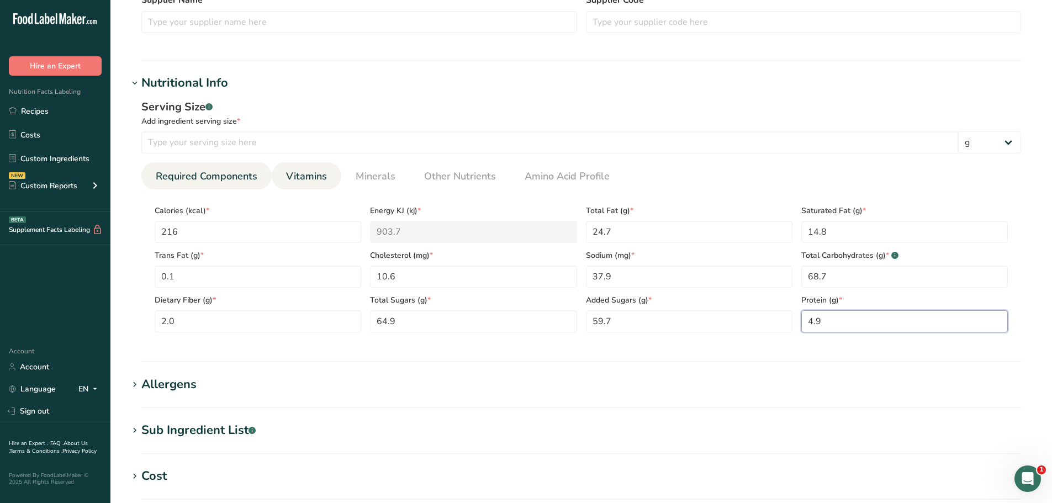
type input "4.9"
click at [309, 178] on span "Vitamins" at bounding box center [306, 176] width 41 height 15
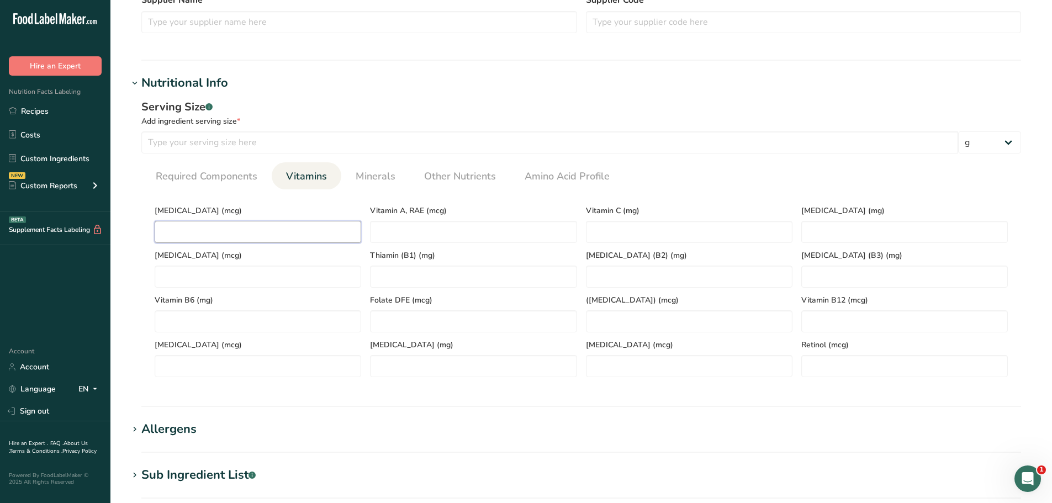
click at [298, 229] on D "number" at bounding box center [258, 232] width 206 height 22
click at [296, 228] on D "number" at bounding box center [258, 232] width 206 height 22
click at [231, 227] on D "number" at bounding box center [258, 232] width 206 height 22
click at [270, 232] on D "number" at bounding box center [258, 232] width 206 height 22
type D "0.7"
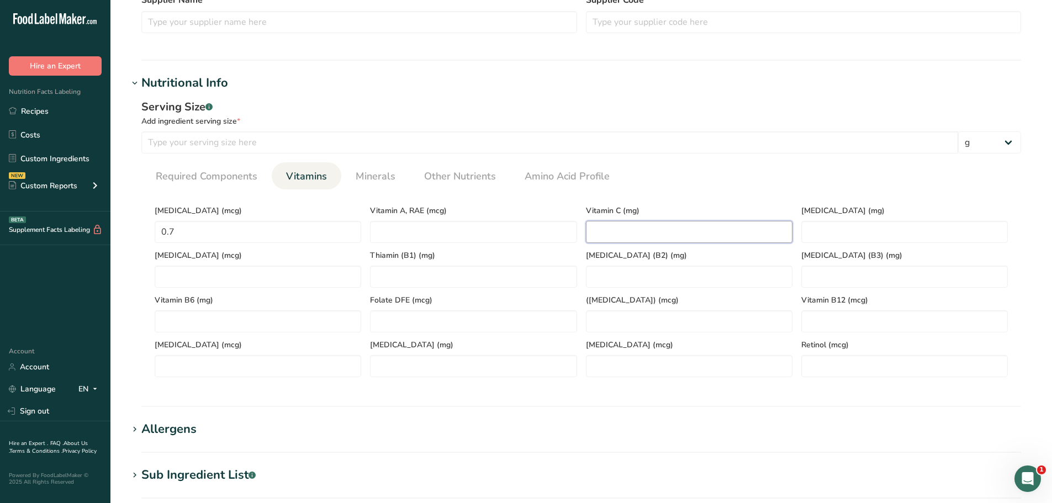
click at [633, 229] on C "number" at bounding box center [689, 232] width 206 height 22
type C "0.203"
click at [854, 231] on E "number" at bounding box center [904, 232] width 206 height 22
click at [848, 231] on E "number" at bounding box center [904, 232] width 206 height 22
type E "0.05"
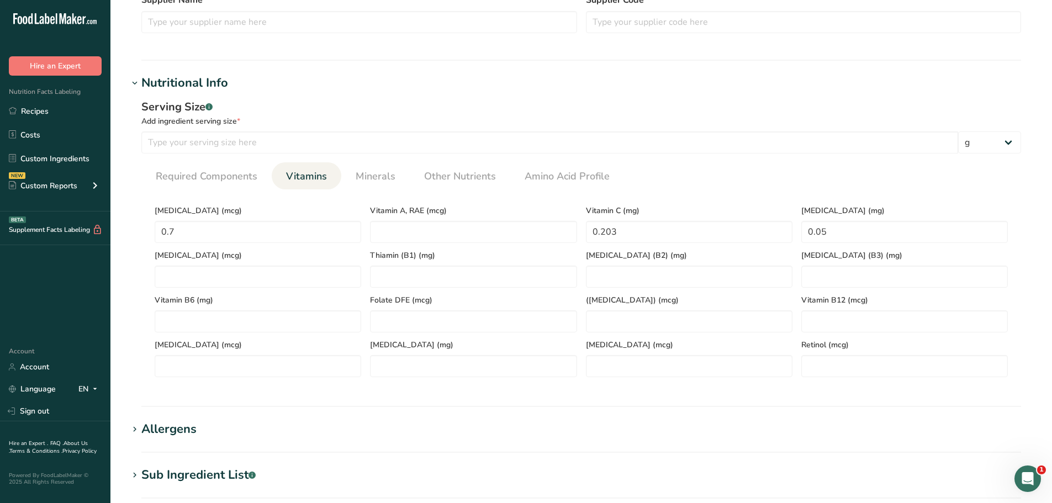
click at [606, 103] on div "Serving Size .a-a{fill:#347362;}.b-a{fill:#fff;}" at bounding box center [581, 107] width 880 height 17
click at [361, 171] on span "Minerals" at bounding box center [376, 176] width 40 height 15
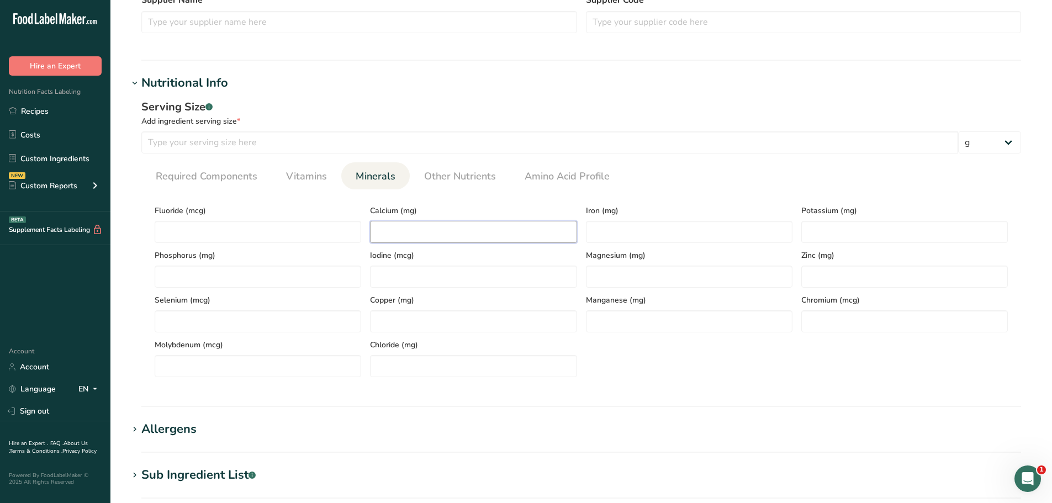
click at [406, 225] on input "number" at bounding box center [473, 232] width 206 height 22
type input "103.0"
click at [715, 236] on input "number" at bounding box center [689, 232] width 206 height 22
type input "2.47"
click at [824, 230] on input "number" at bounding box center [904, 232] width 206 height 22
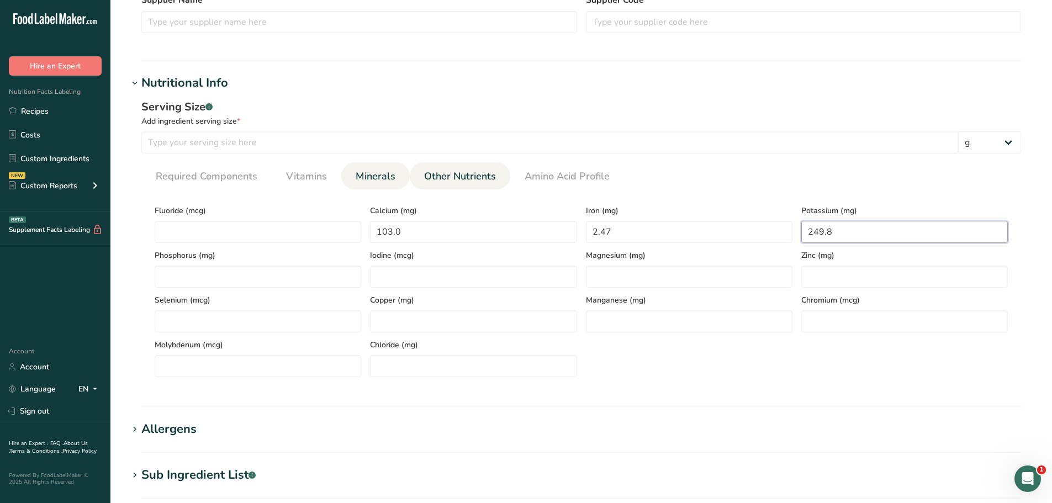
type input "249.8"
click at [440, 177] on span "Other Nutrients" at bounding box center [460, 176] width 72 height 15
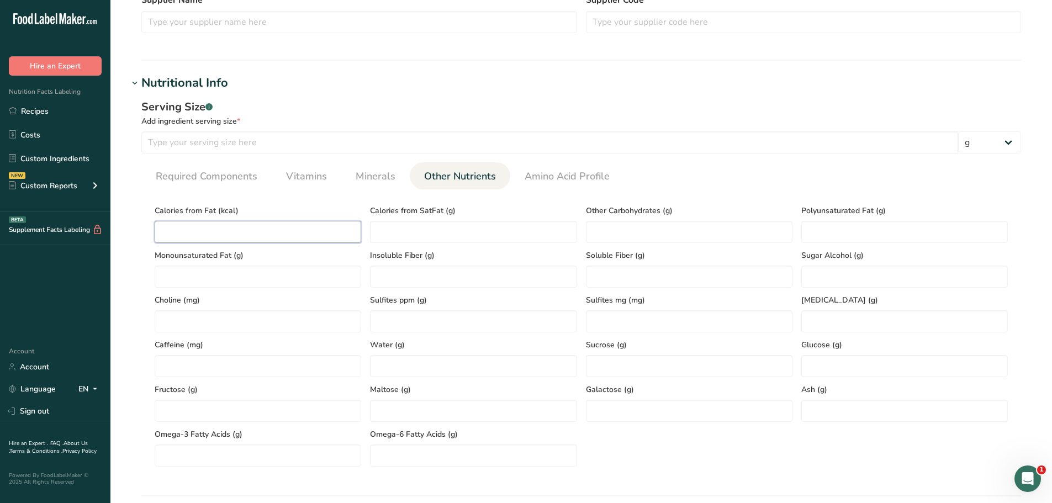
click at [241, 240] on Fat "number" at bounding box center [258, 232] width 206 height 22
type Fat "216"
click at [818, 233] on Fat "number" at bounding box center [904, 232] width 206 height 22
type Fat "0.8"
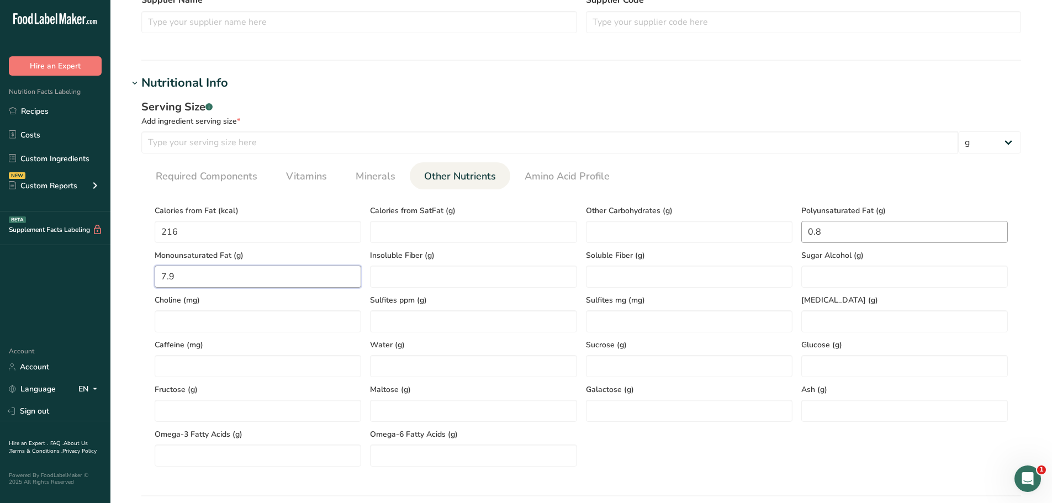
type Fat "7.9"
click at [474, 359] on input "number" at bounding box center [473, 366] width 206 height 22
click at [857, 401] on input "number" at bounding box center [904, 411] width 206 height 22
type input "1.08"
click at [484, 363] on input "number" at bounding box center [473, 366] width 206 height 22
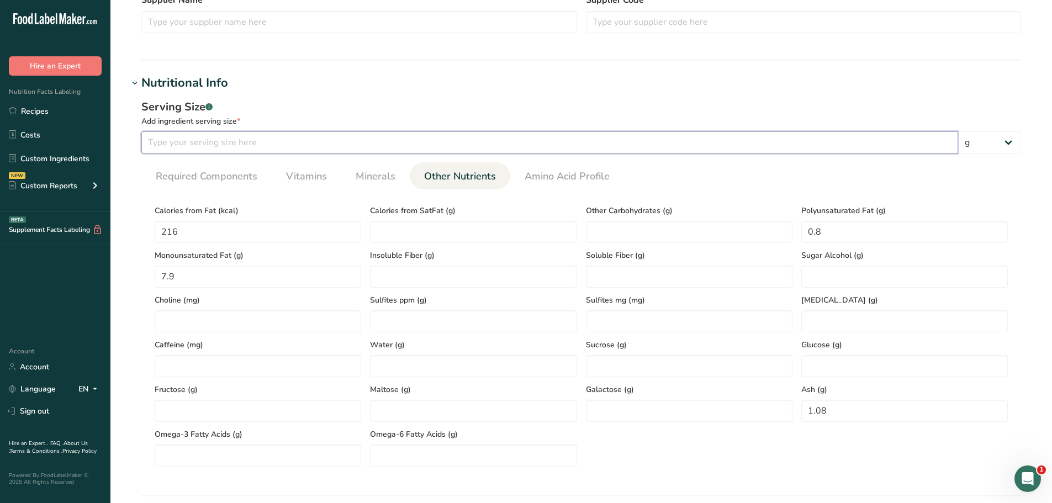
click at [363, 140] on input "number" at bounding box center [549, 142] width 817 height 22
type input "100"
click at [387, 110] on div "Serving Size .a-a{fill:#347362;}.b-a{fill:#fff;}" at bounding box center [581, 107] width 880 height 17
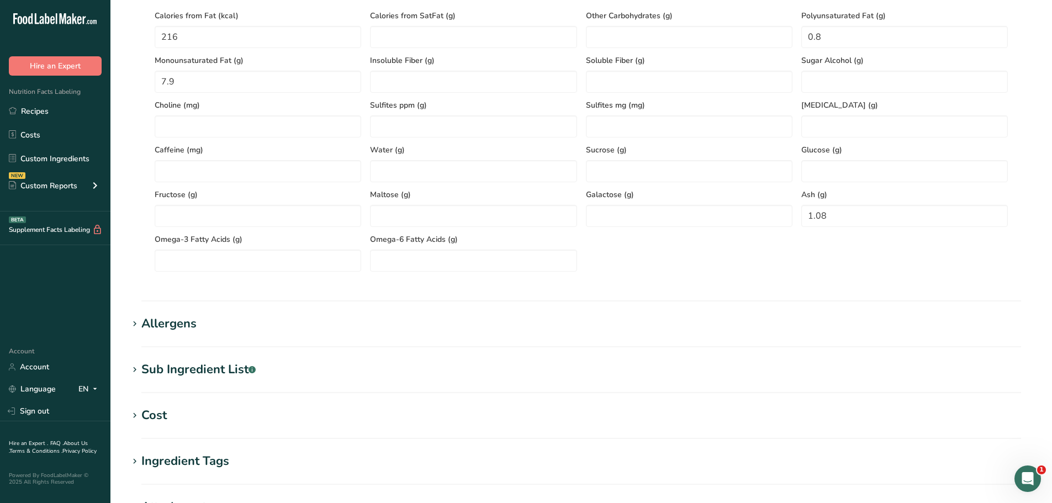
scroll to position [733, 0]
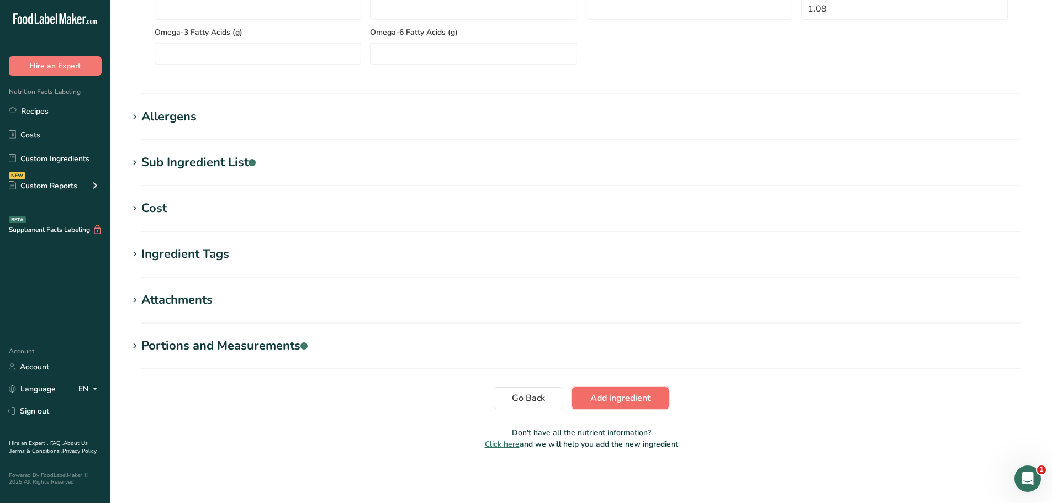
click at [593, 392] on span "Add ingredient" at bounding box center [620, 397] width 60 height 13
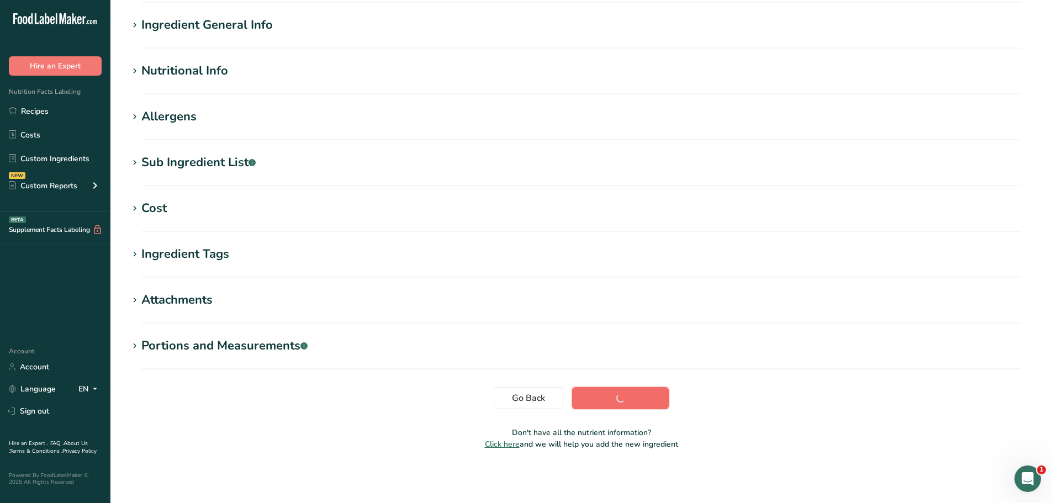
scroll to position [81, 0]
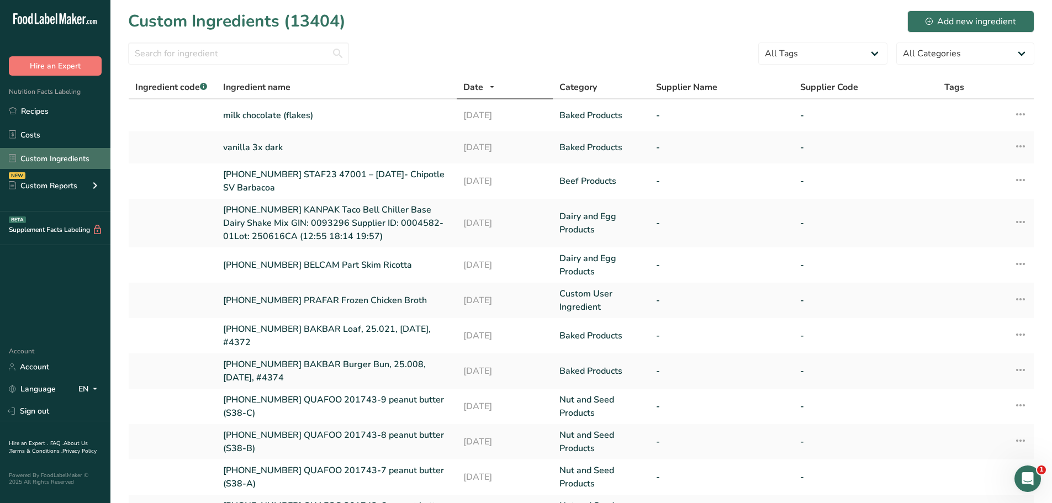
click at [43, 158] on link "Custom Ingredients" at bounding box center [55, 158] width 110 height 21
click at [69, 159] on link "Custom Ingredients" at bounding box center [55, 158] width 110 height 21
click at [983, 22] on div "Add new ingredient" at bounding box center [970, 21] width 91 height 13
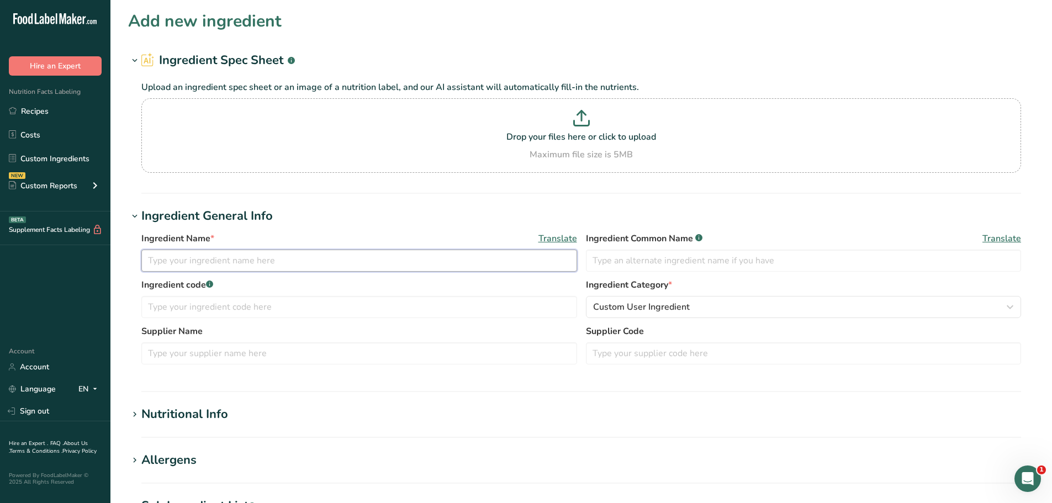
click at [218, 259] on input "text" at bounding box center [359, 261] width 436 height 22
type input "toffee"
click at [668, 309] on span "Custom User Ingredient" at bounding box center [641, 306] width 97 height 13
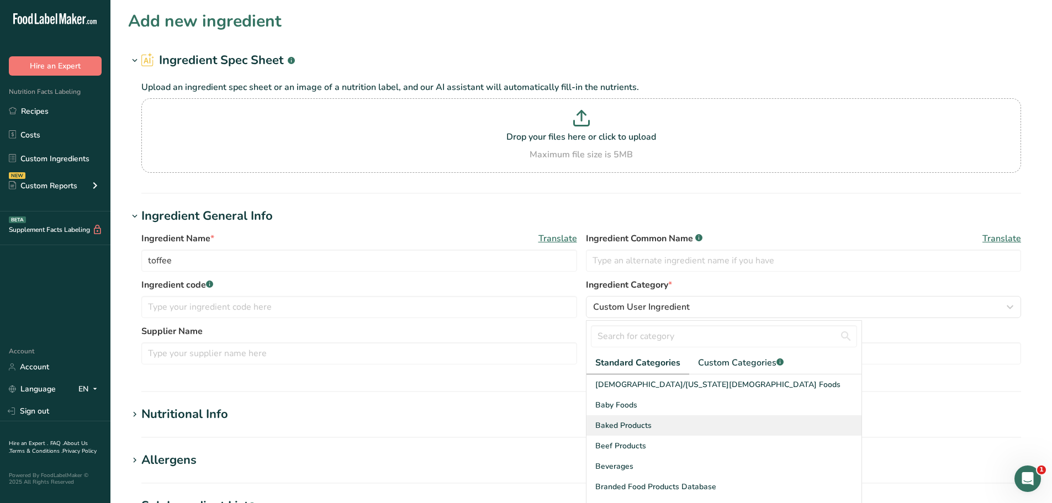
click at [642, 428] on span "Baked Products" at bounding box center [623, 426] width 56 height 12
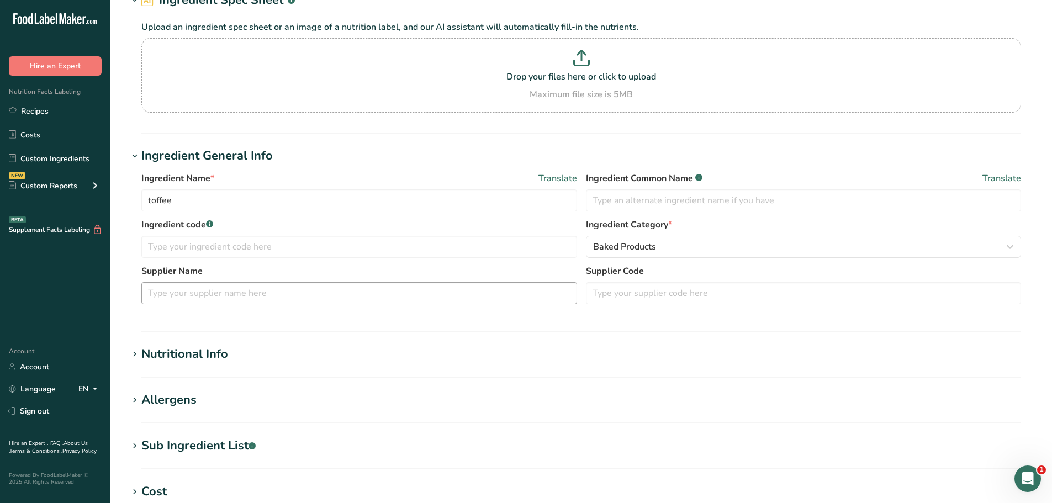
scroll to position [166, 0]
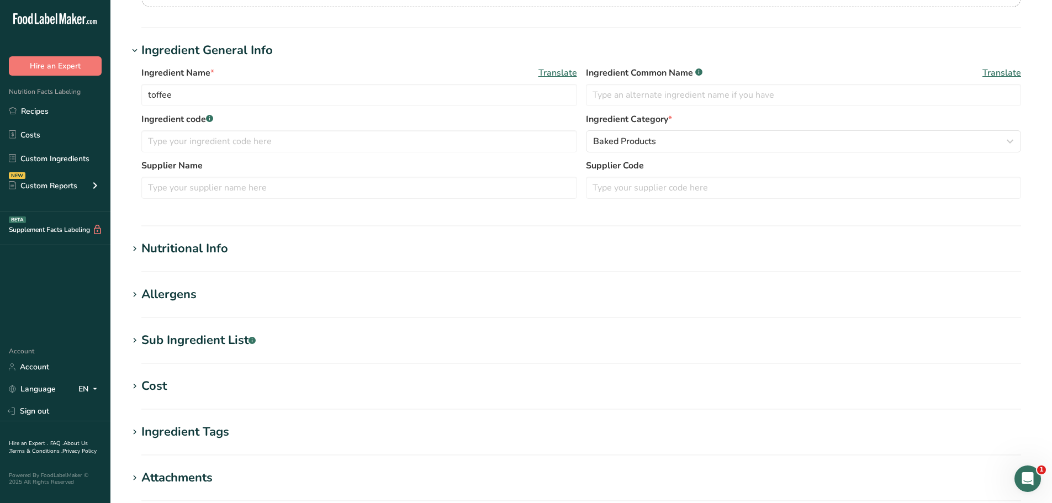
click at [230, 247] on h1 "Nutritional Info" at bounding box center [581, 249] width 906 height 18
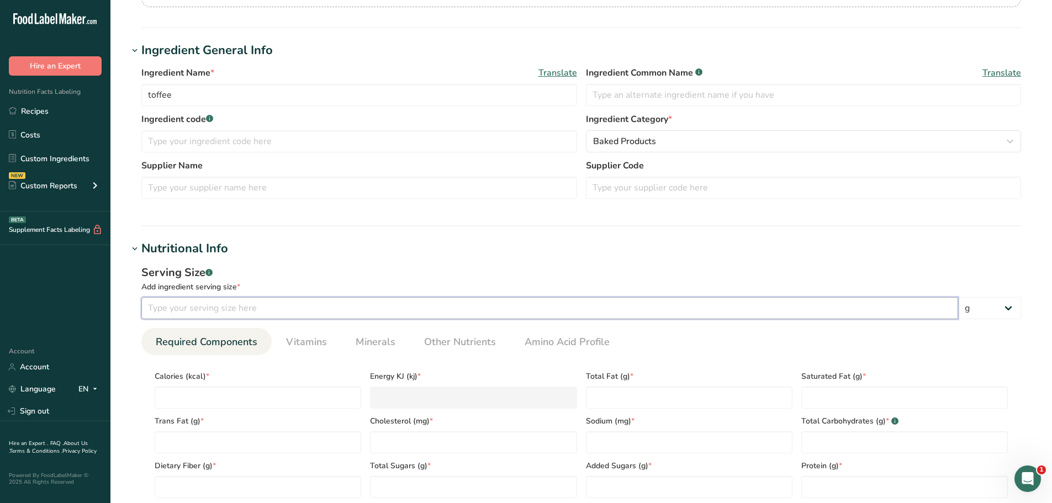
click at [230, 315] on input "number" at bounding box center [549, 308] width 817 height 22
type input "100"
click at [296, 266] on div "Serving Size .a-a{fill:#347362;}.b-a{fill:#fff;}" at bounding box center [581, 272] width 880 height 17
click at [227, 397] on input "number" at bounding box center [258, 397] width 206 height 22
type input "1"
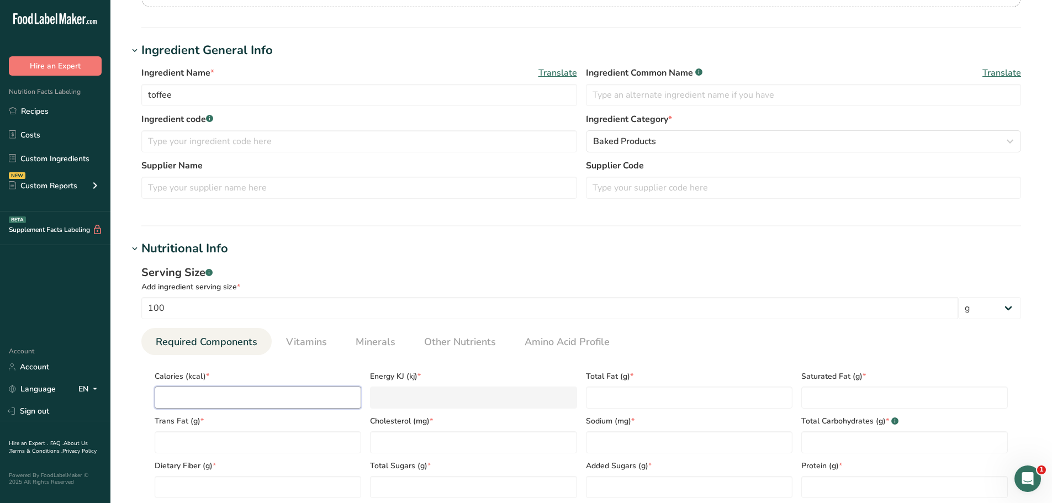
type KJ "4.2"
type input "17"
type KJ "71.1"
type input "170"
type KJ "711.3"
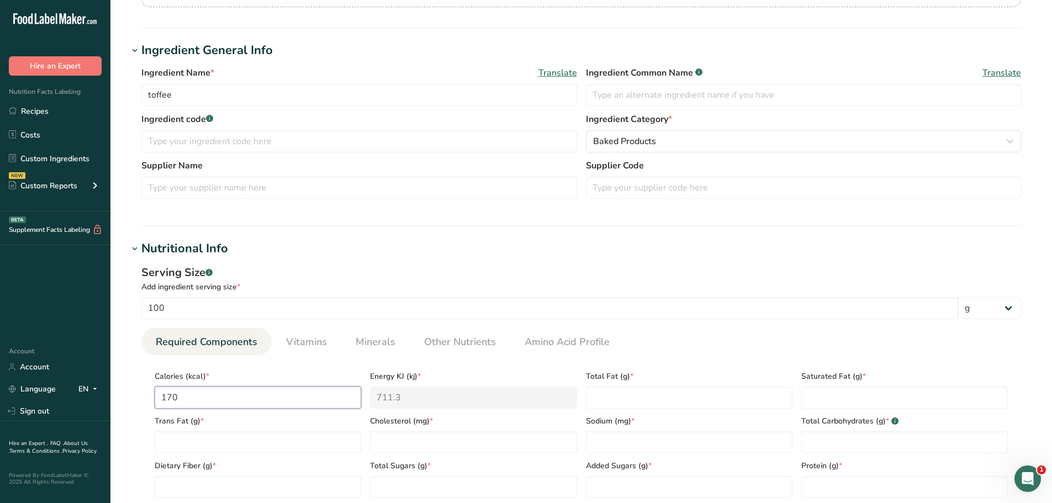
type input "170"
type Fat "12"
type Fat "8"
type Fat "0"
type input "30"
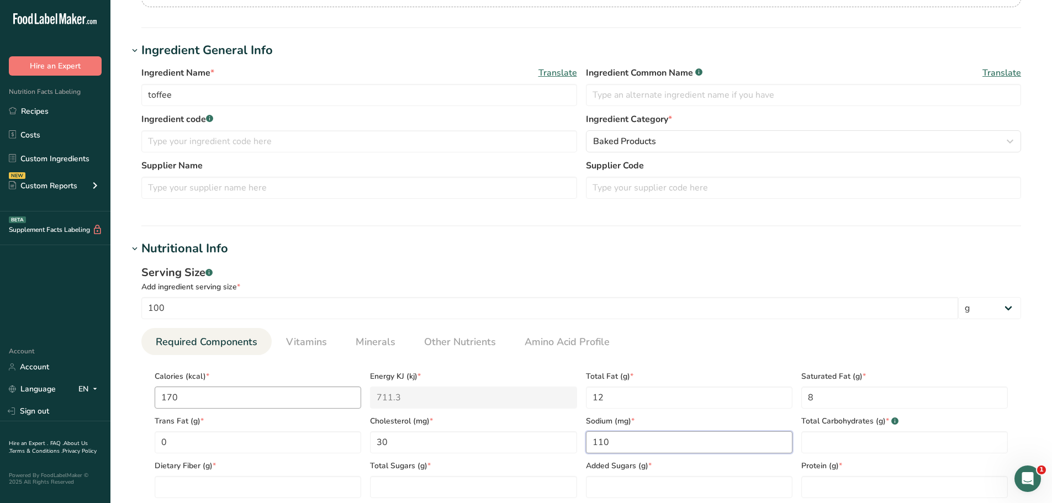
type input "110"
type Carbohydrates "17"
type Fiber "0"
type Sugars "17"
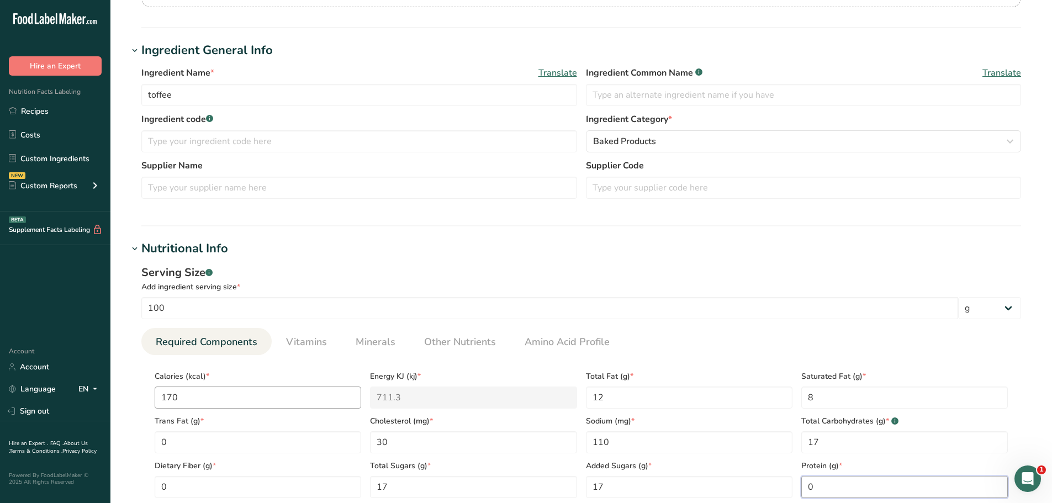
type input "0"
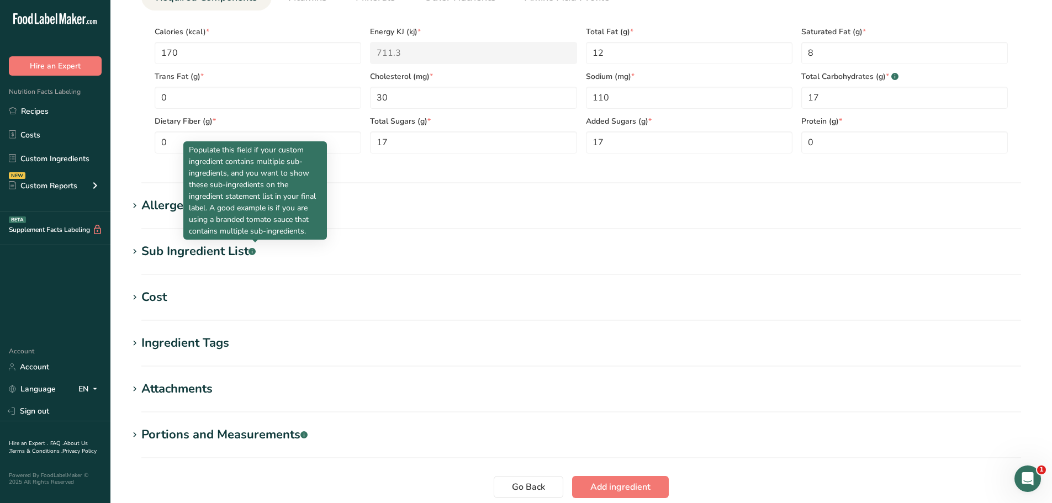
click at [485, 200] on h1 "Allergens" at bounding box center [581, 206] width 906 height 18
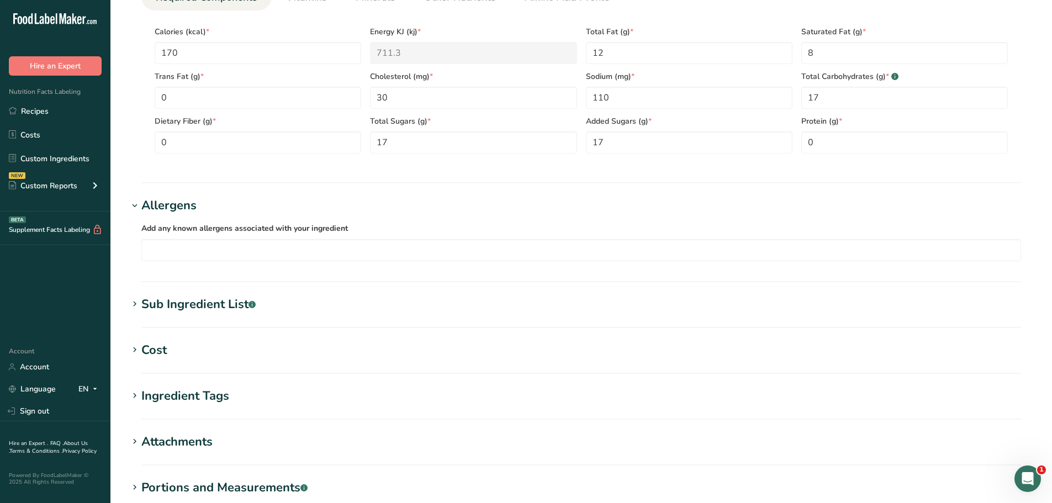
click at [485, 200] on h1 "Allergens" at bounding box center [581, 206] width 906 height 18
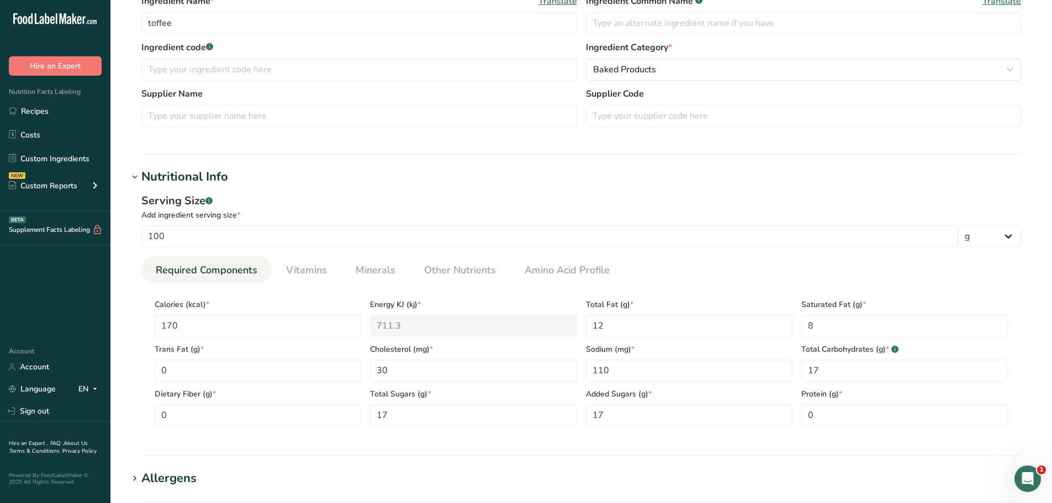
scroll to position [234, 0]
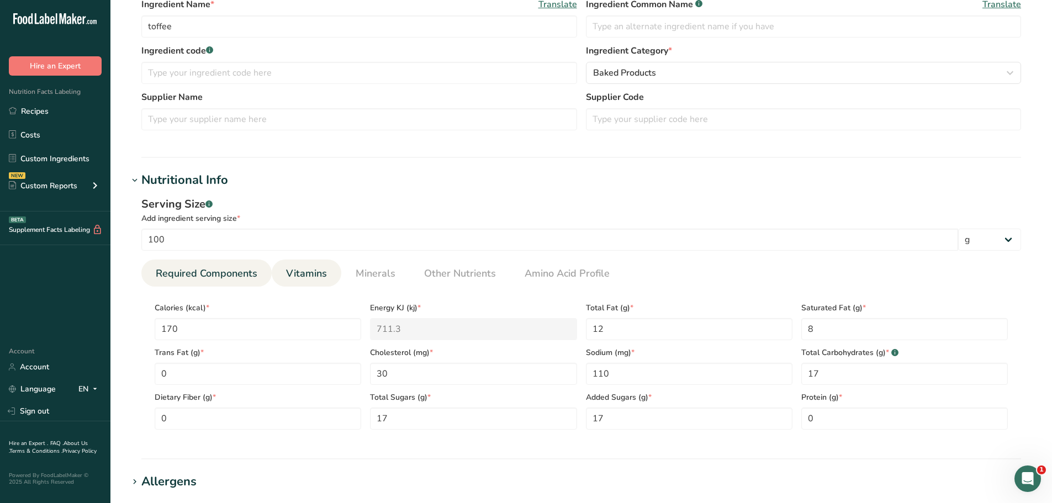
click at [307, 272] on span "Vitamins" at bounding box center [306, 273] width 41 height 15
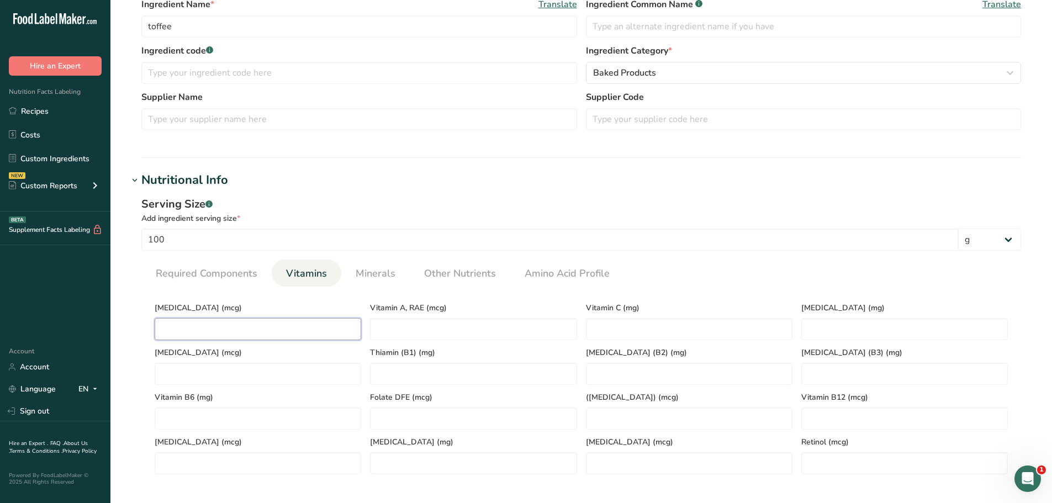
click at [227, 321] on D "number" at bounding box center [258, 329] width 206 height 22
type D "0.2"
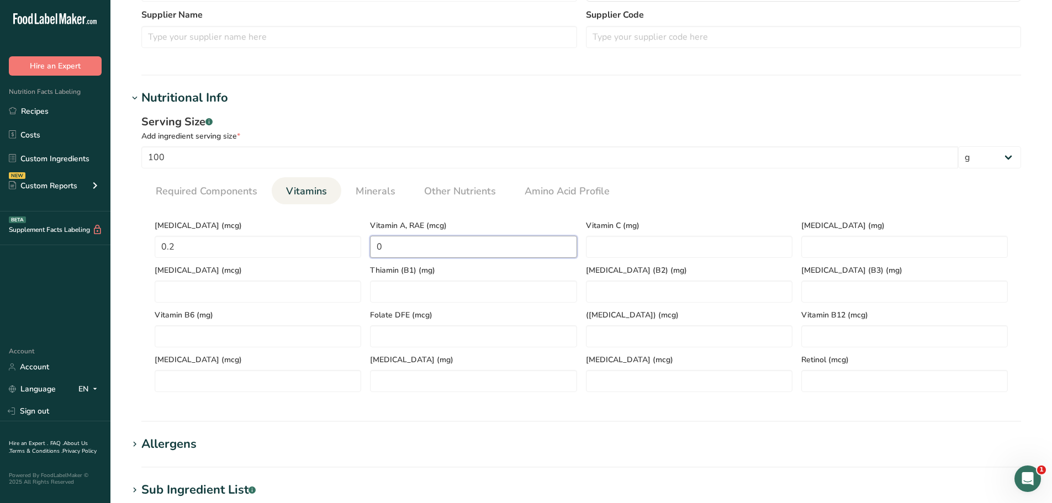
scroll to position [345, 0]
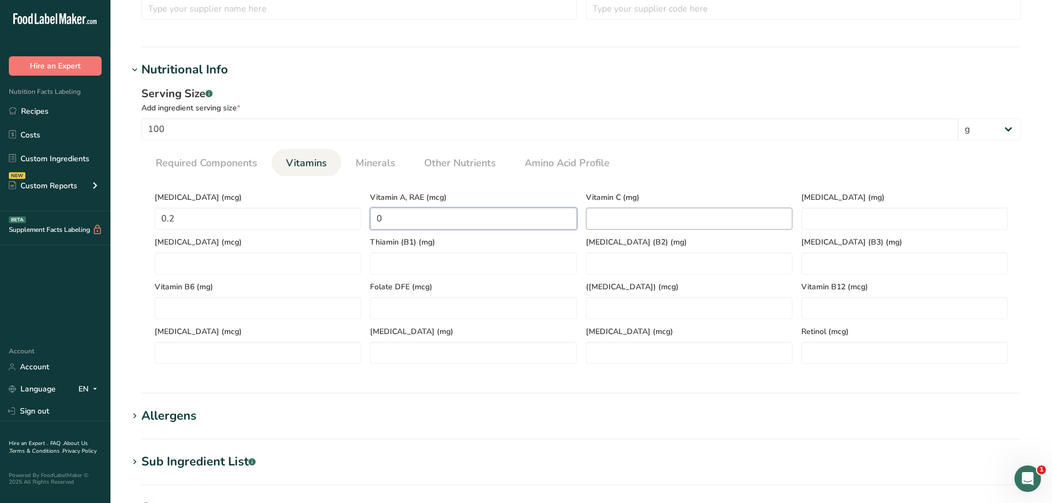
type RAE "0"
click at [648, 212] on C "number" at bounding box center [689, 219] width 206 height 22
click at [358, 161] on span "Minerals" at bounding box center [376, 163] width 40 height 15
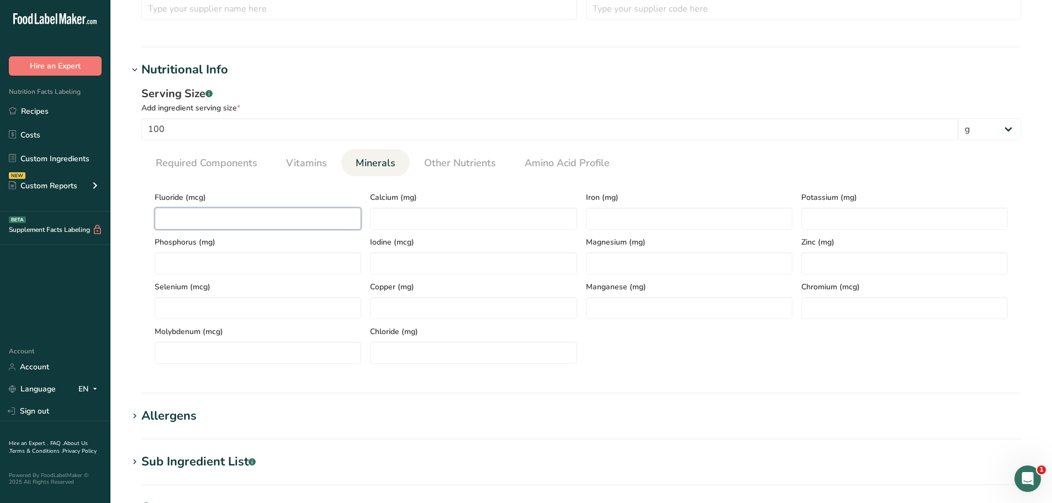
click at [234, 219] on input "number" at bounding box center [258, 219] width 206 height 22
click at [423, 221] on input "number" at bounding box center [473, 219] width 206 height 22
type input "10"
type input "0.6"
type input "10"
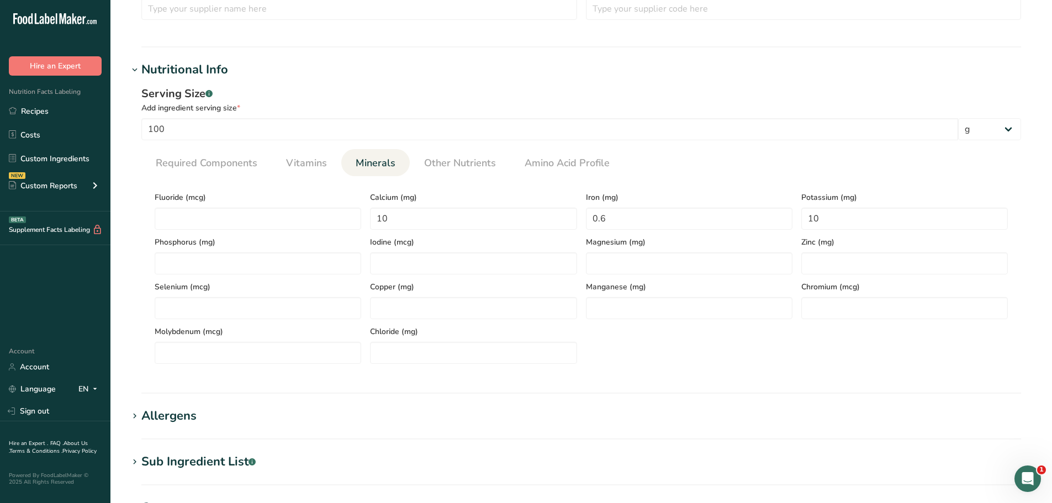
click at [769, 165] on ul "Required Components Vitamins Minerals Other Nutrients Amino Acid Profile" at bounding box center [581, 162] width 880 height 27
click at [482, 163] on span "Other Nutrients" at bounding box center [460, 163] width 72 height 15
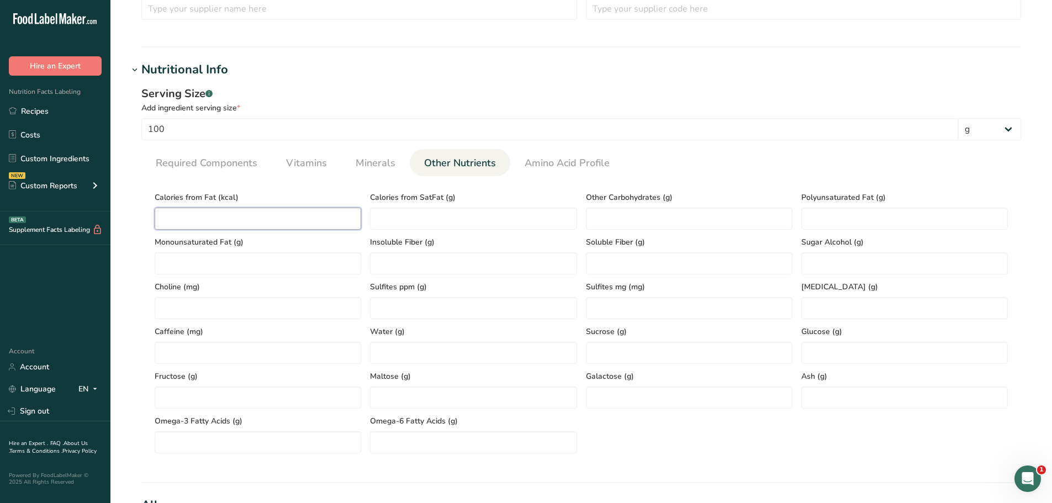
click at [234, 222] on Fat "number" at bounding box center [258, 219] width 206 height 22
type Fat "170"
click at [431, 362] on input "number" at bounding box center [473, 353] width 206 height 22
click at [899, 402] on input "number" at bounding box center [904, 397] width 206 height 22
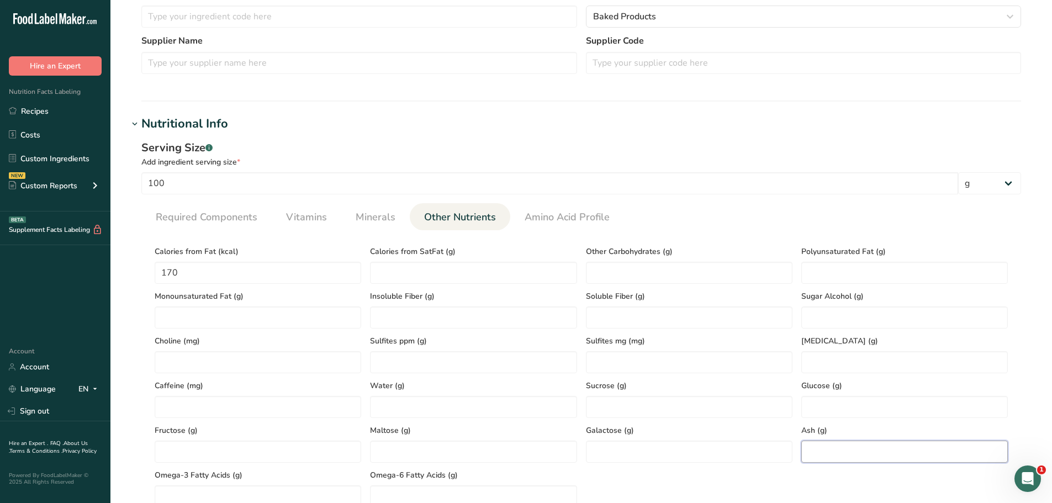
scroll to position [289, 0]
click at [206, 219] on span "Required Components" at bounding box center [207, 218] width 102 height 15
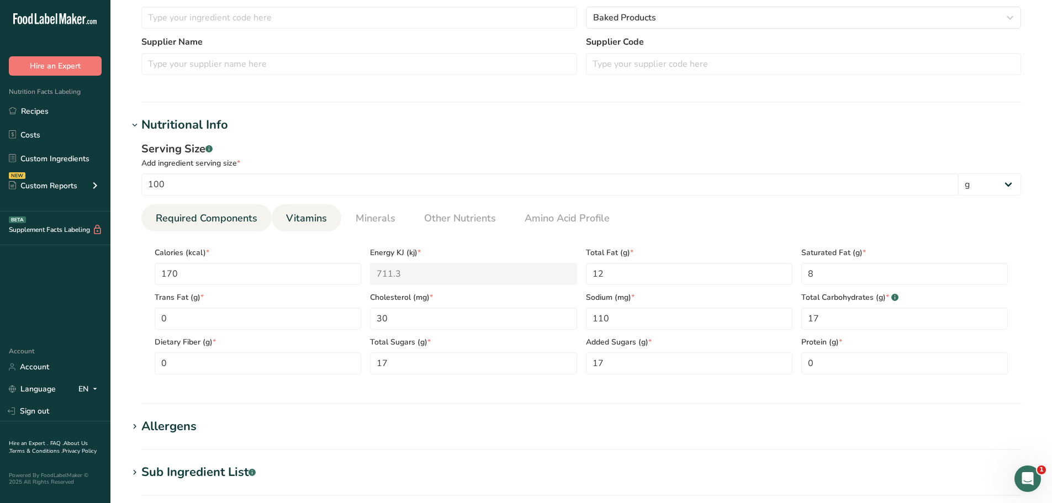
click at [314, 213] on span "Vitamins" at bounding box center [306, 218] width 41 height 15
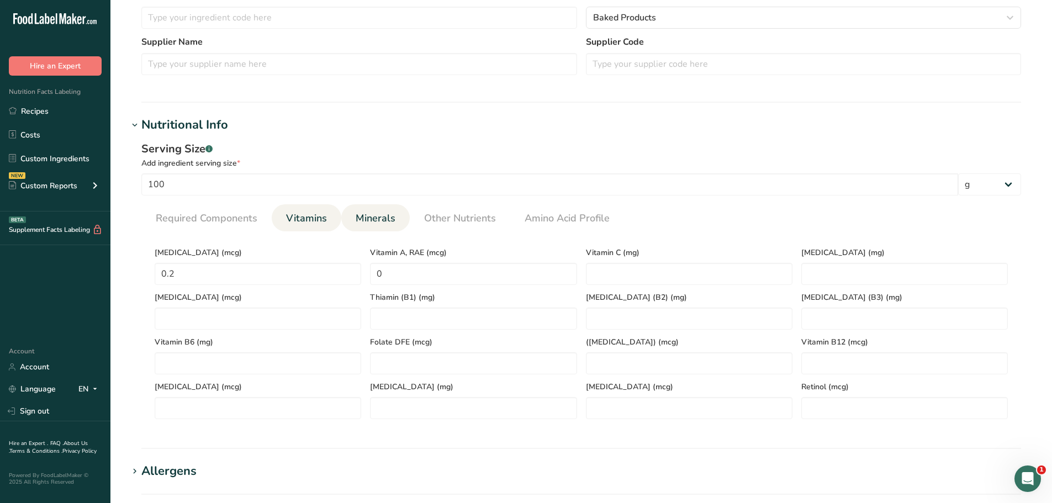
click at [386, 213] on span "Minerals" at bounding box center [376, 218] width 40 height 15
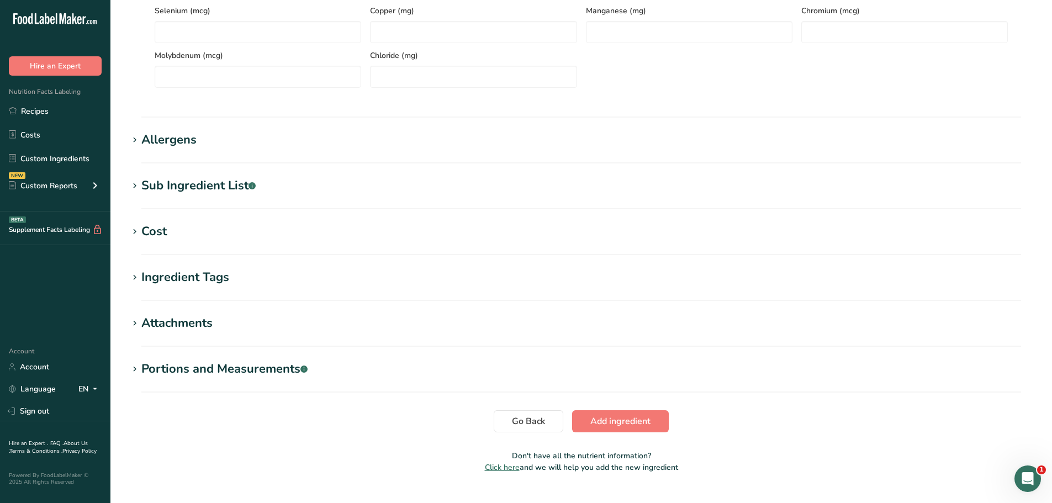
scroll to position [644, 0]
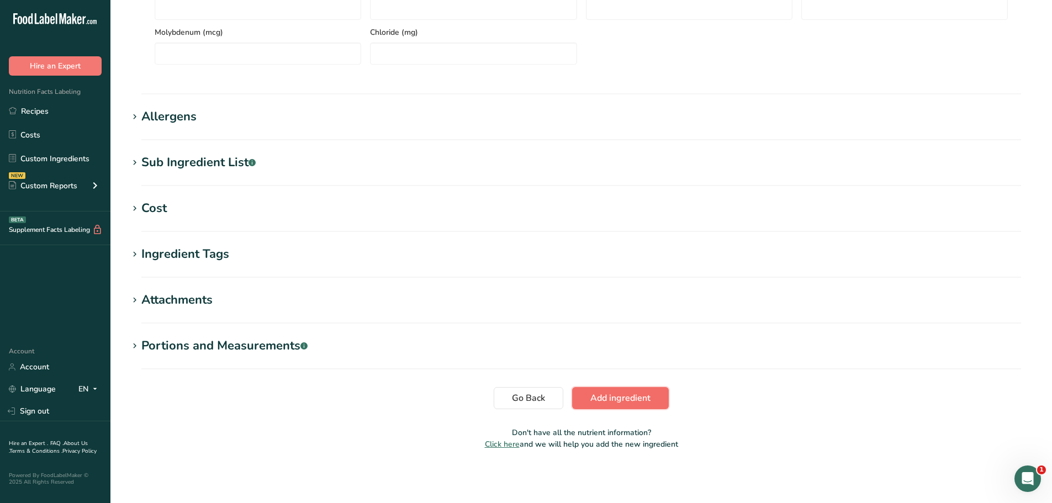
click at [625, 401] on span "Add ingredient" at bounding box center [620, 397] width 60 height 13
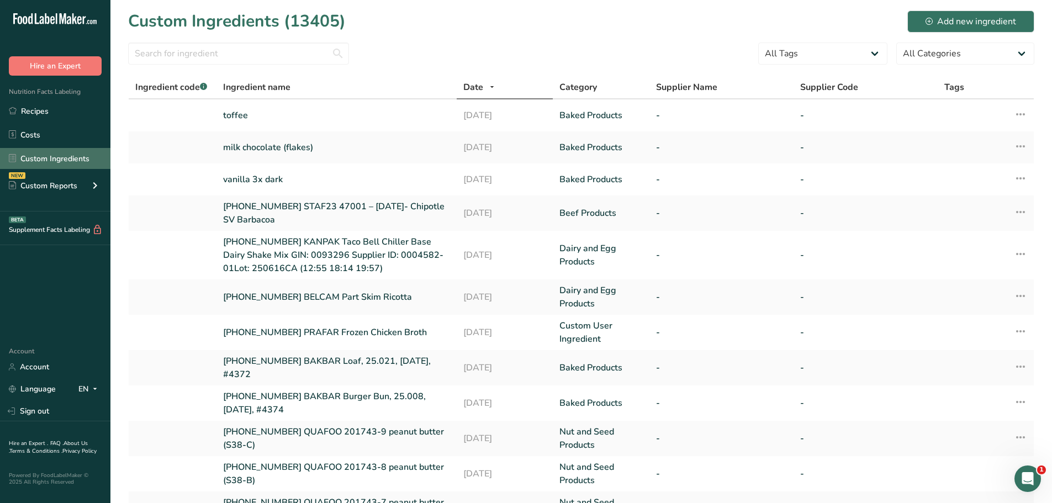
click at [70, 160] on link "Custom Ingredients" at bounding box center [55, 158] width 110 height 21
click at [54, 162] on link "Custom Ingredients" at bounding box center [55, 158] width 110 height 21
click at [973, 20] on div "Add new ingredient" at bounding box center [970, 21] width 91 height 13
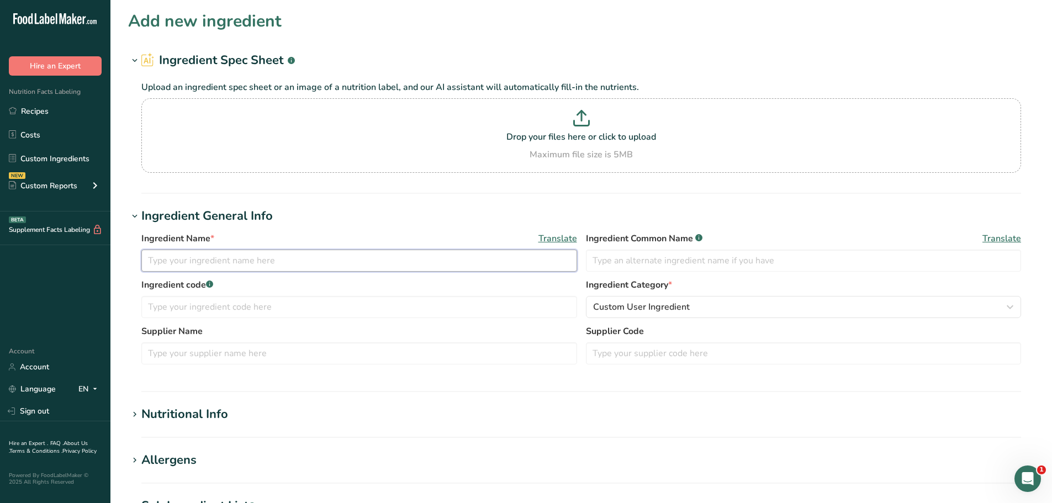
click at [346, 256] on input "text" at bounding box center [359, 261] width 436 height 22
type input "espresso flavor"
click at [693, 309] on div "Custom User Ingredient" at bounding box center [800, 306] width 415 height 13
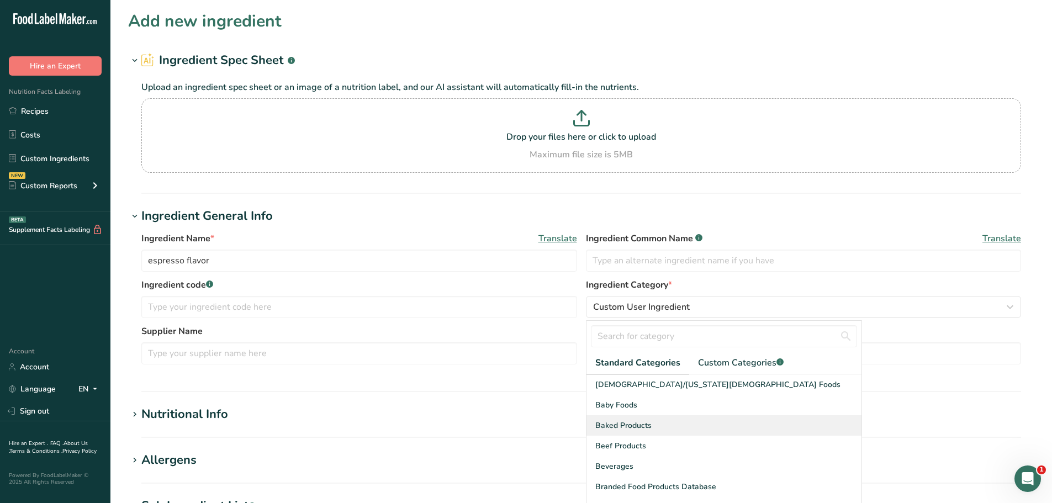
click at [672, 429] on div "Baked Products" at bounding box center [723, 425] width 275 height 20
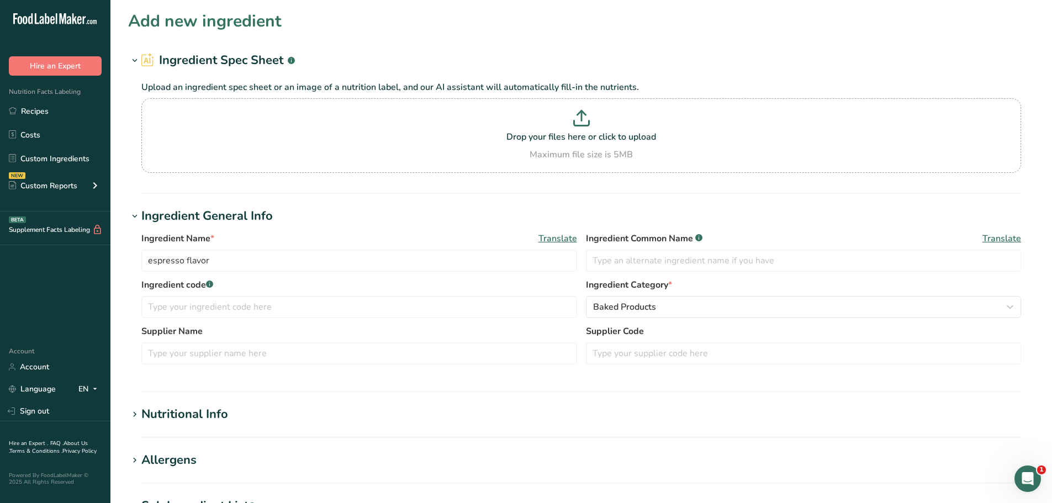
click at [257, 416] on h1 "Nutritional Info" at bounding box center [581, 414] width 906 height 18
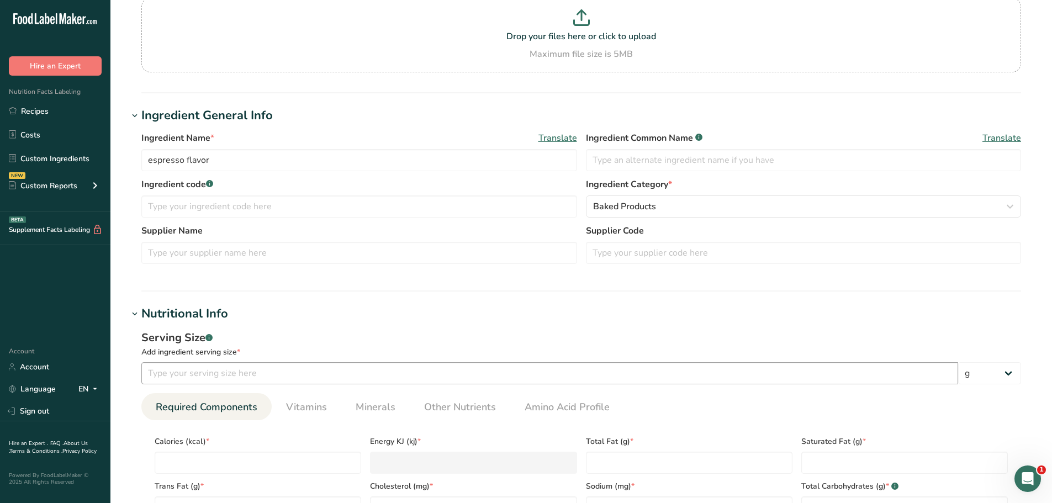
scroll to position [110, 0]
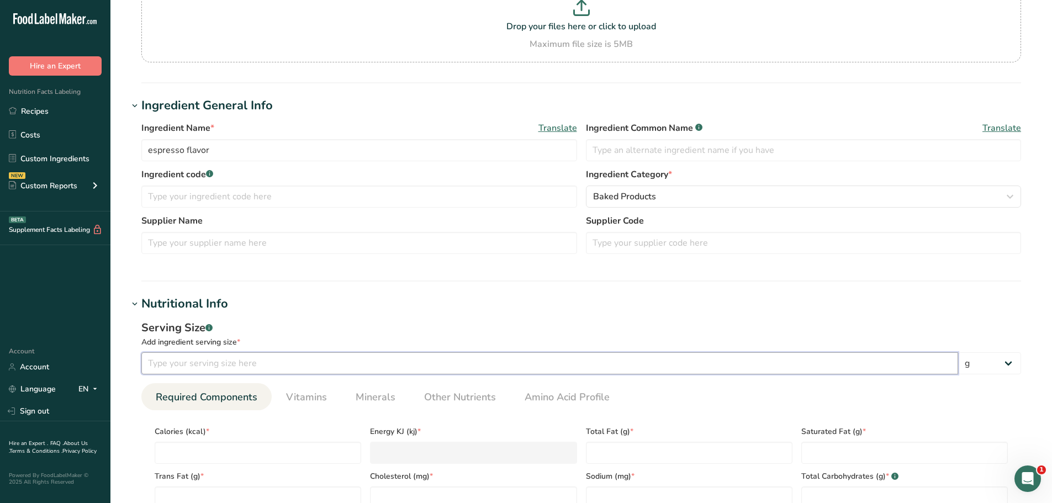
click at [292, 362] on input "number" at bounding box center [549, 363] width 817 height 22
type input "100"
click at [237, 452] on input "number" at bounding box center [258, 453] width 206 height 22
type input "3"
type KJ "12.6"
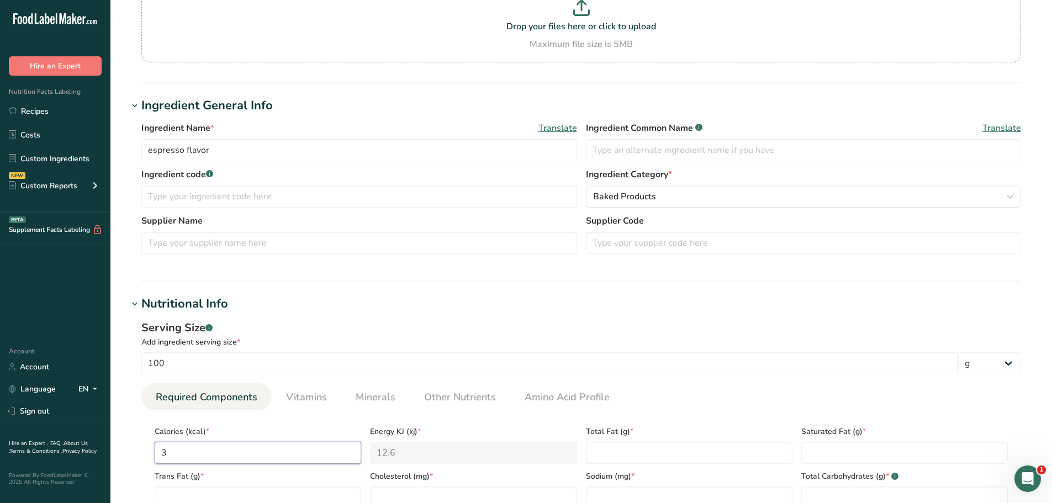
type input "32"
type KJ "133.9"
type input "320"
type KJ "1338.9"
type input "320"
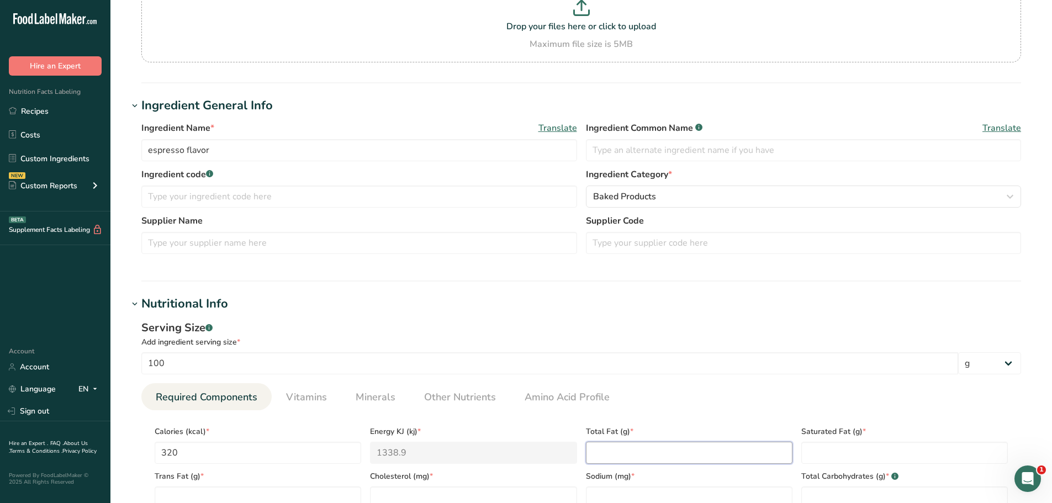
click at [661, 450] on Fat "number" at bounding box center [689, 453] width 206 height 22
type Fat "0"
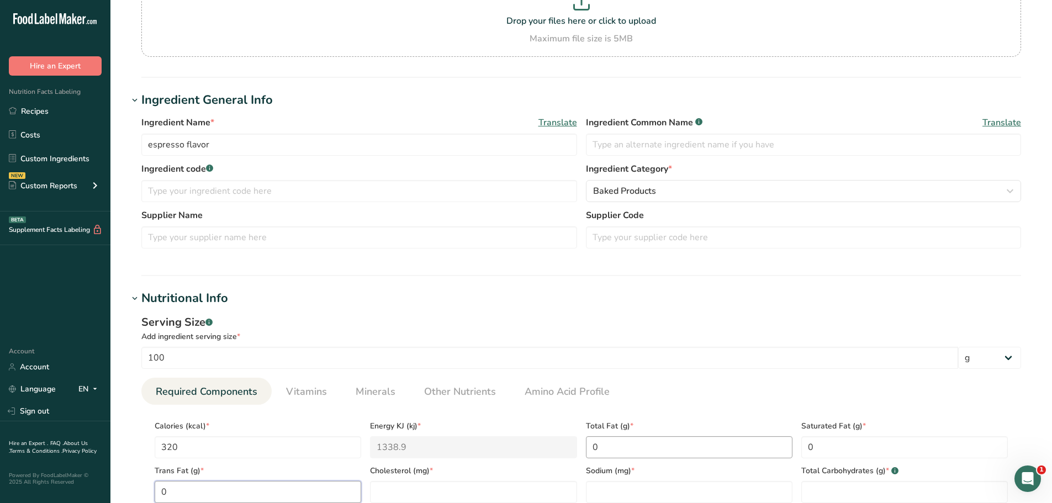
type Fat "0"
type input "0"
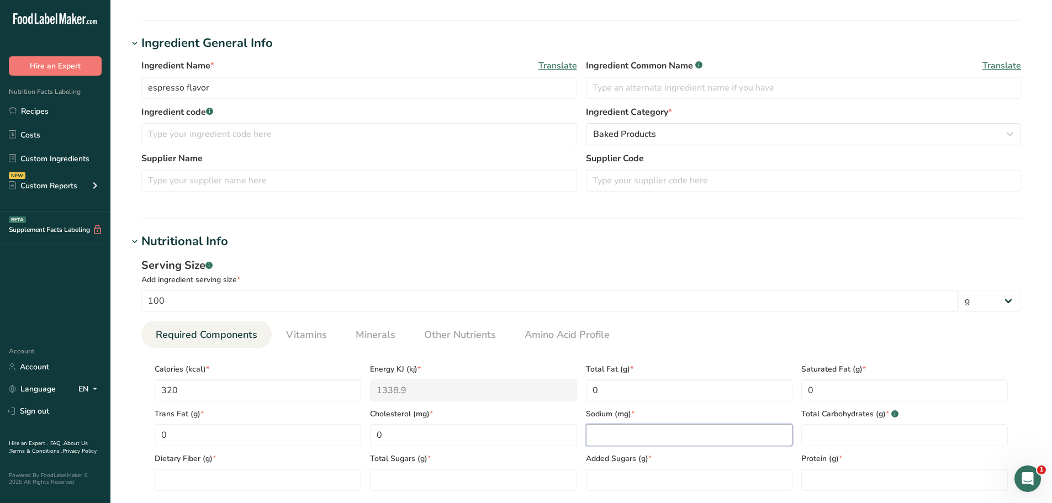
scroll to position [226, 0]
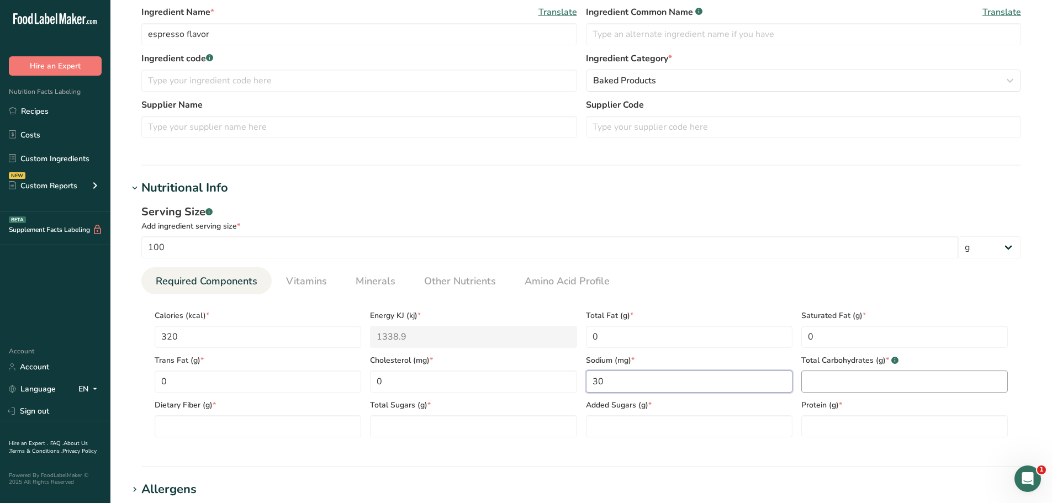
type input "30"
click at [910, 384] on Carbohydrates "number" at bounding box center [904, 381] width 206 height 22
type Carbohydrates "73"
click at [258, 422] on Fiber "number" at bounding box center [258, 426] width 206 height 22
type Fiber "0"
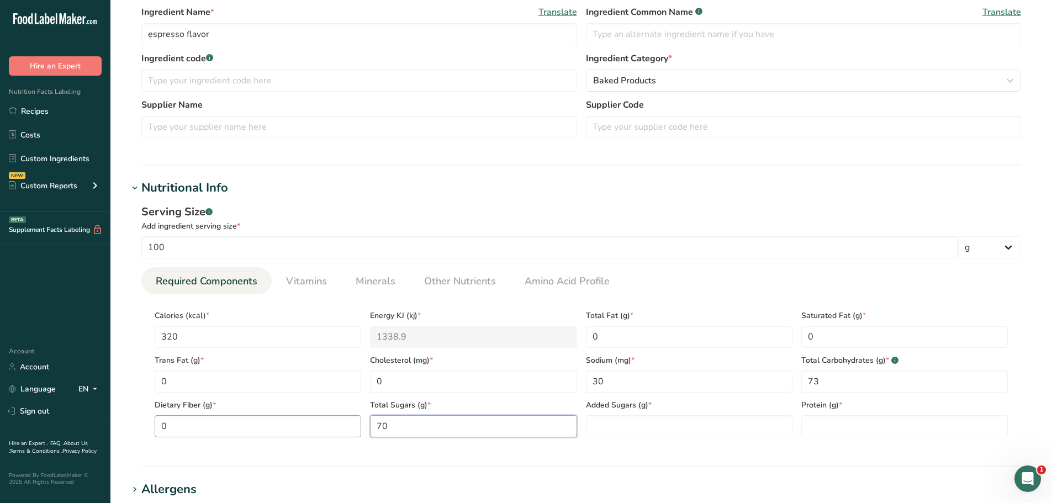
type Sugars "70"
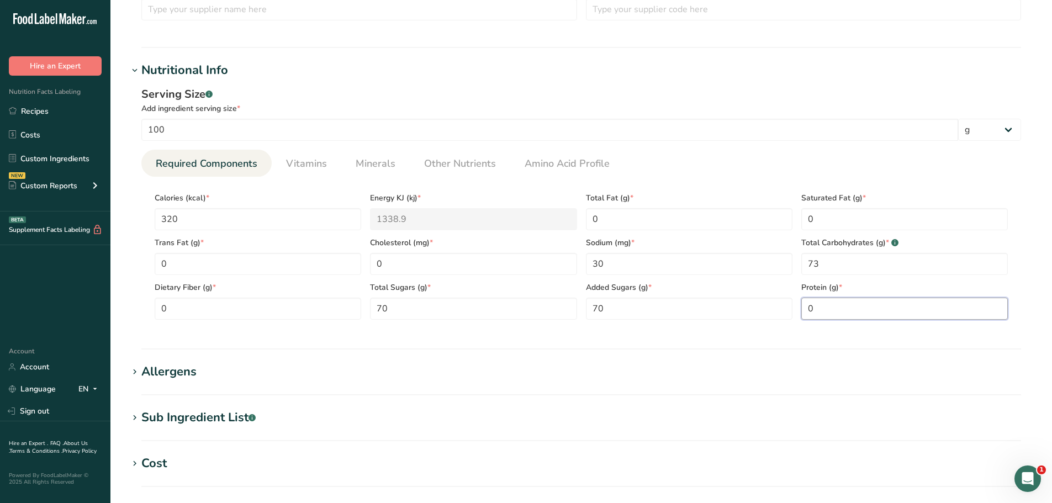
scroll to position [337, 0]
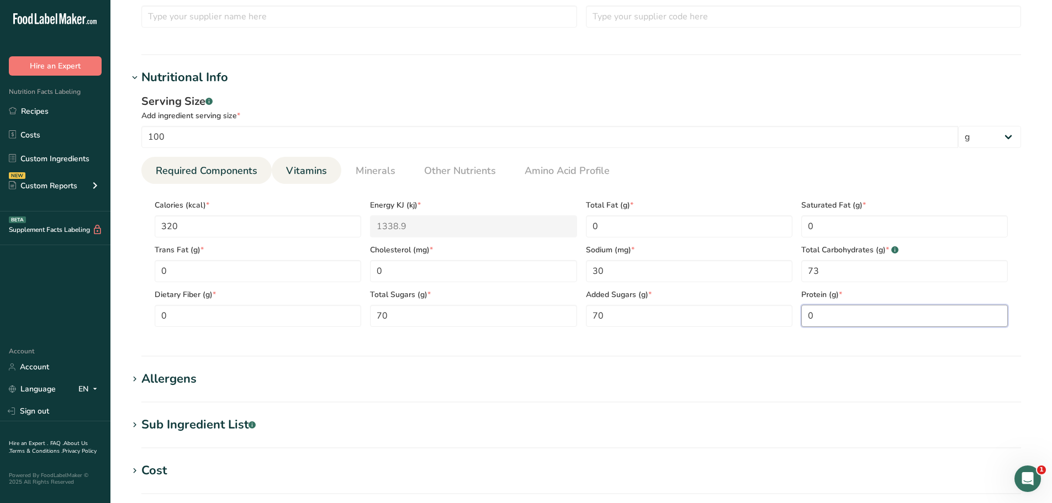
type input "0"
click at [304, 165] on span "Vitamins" at bounding box center [306, 170] width 41 height 15
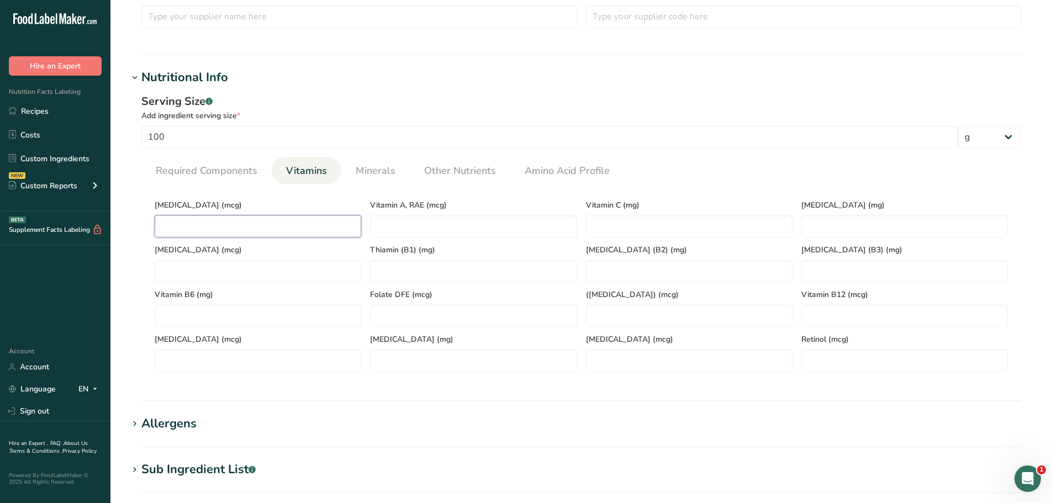
click at [285, 225] on D "number" at bounding box center [258, 226] width 206 height 22
type D "0"
click at [377, 173] on span "Minerals" at bounding box center [376, 170] width 40 height 15
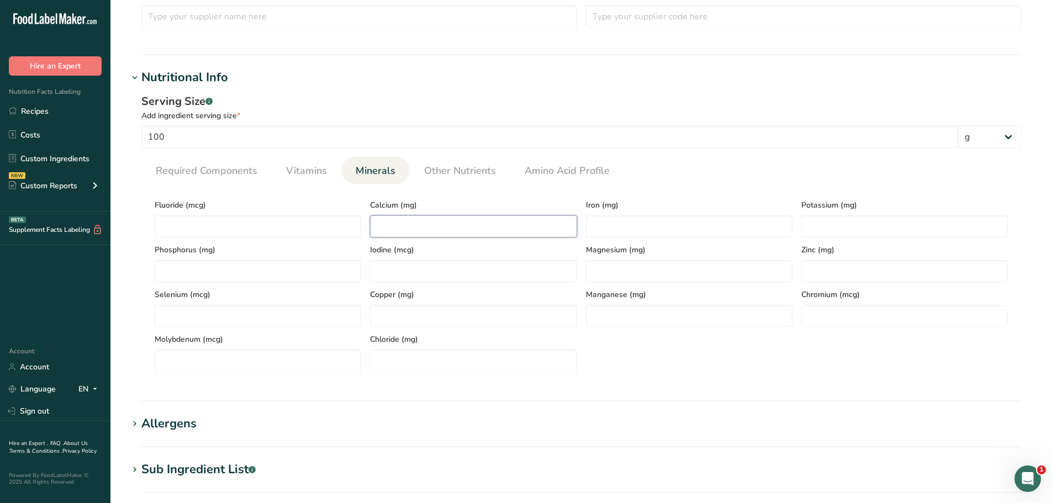
click at [441, 234] on input "number" at bounding box center [473, 226] width 206 height 22
type input "65"
type input "0"
type input "66"
click at [464, 173] on span "Other Nutrients" at bounding box center [460, 170] width 72 height 15
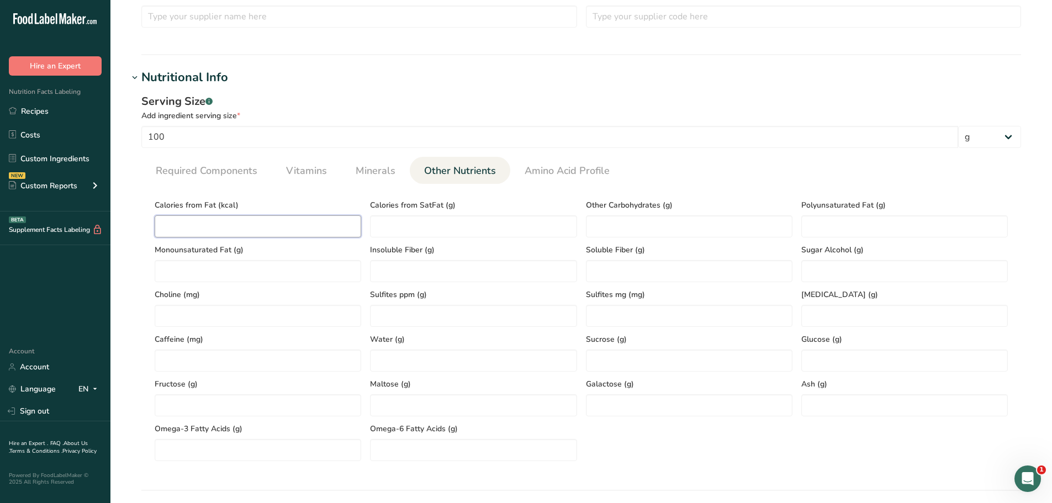
click at [233, 223] on Fat "number" at bounding box center [258, 226] width 206 height 22
type Fat "320"
type Fiber "0"
click at [215, 172] on span "Required Components" at bounding box center [207, 170] width 102 height 15
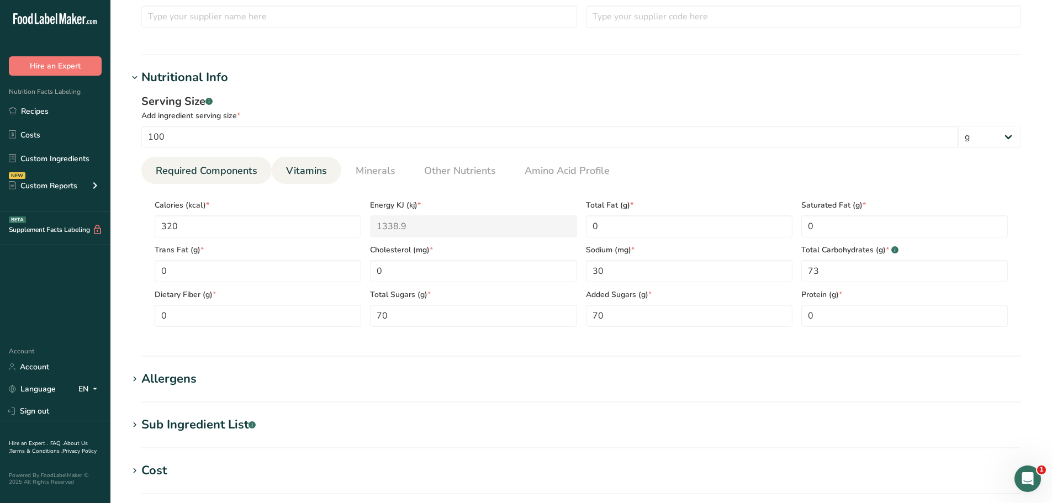
click at [315, 171] on span "Vitamins" at bounding box center [306, 170] width 41 height 15
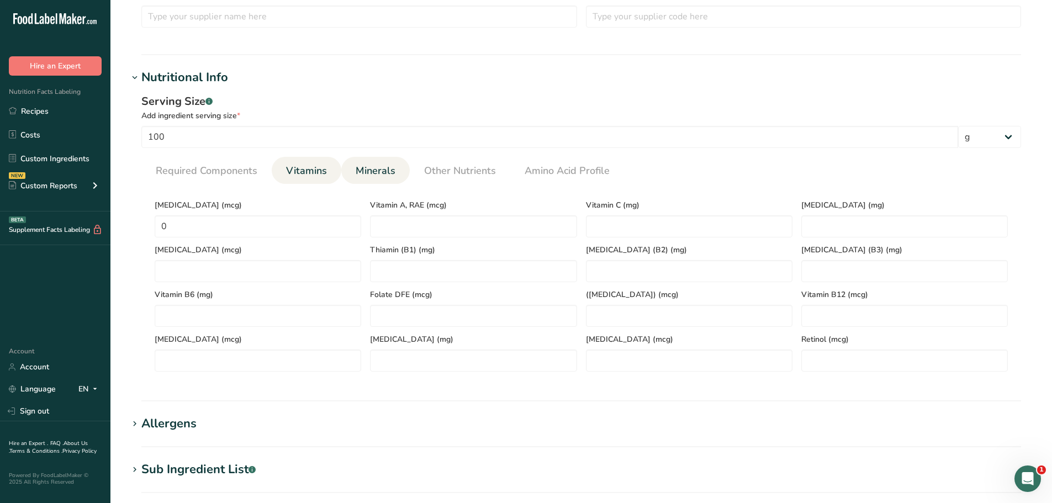
click at [380, 174] on span "Minerals" at bounding box center [376, 170] width 40 height 15
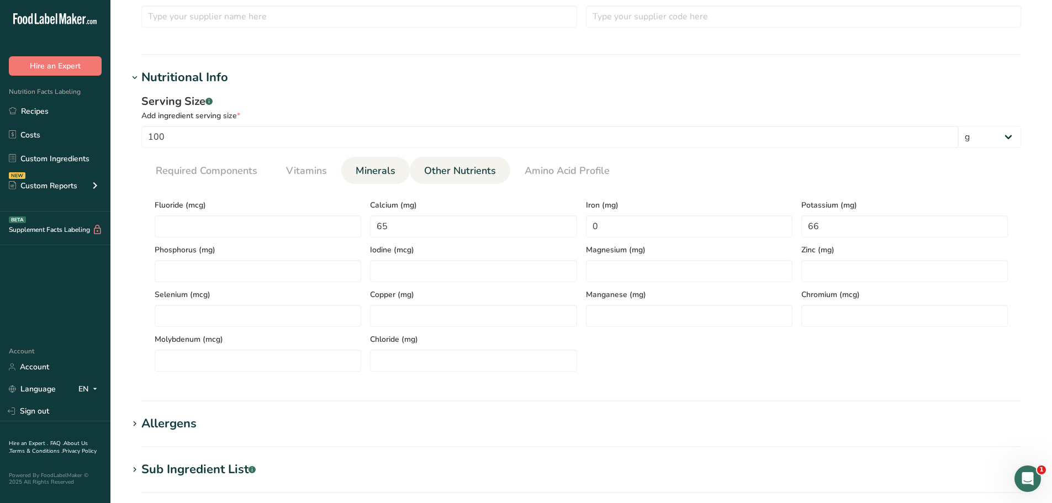
click at [449, 173] on span "Other Nutrients" at bounding box center [460, 170] width 72 height 15
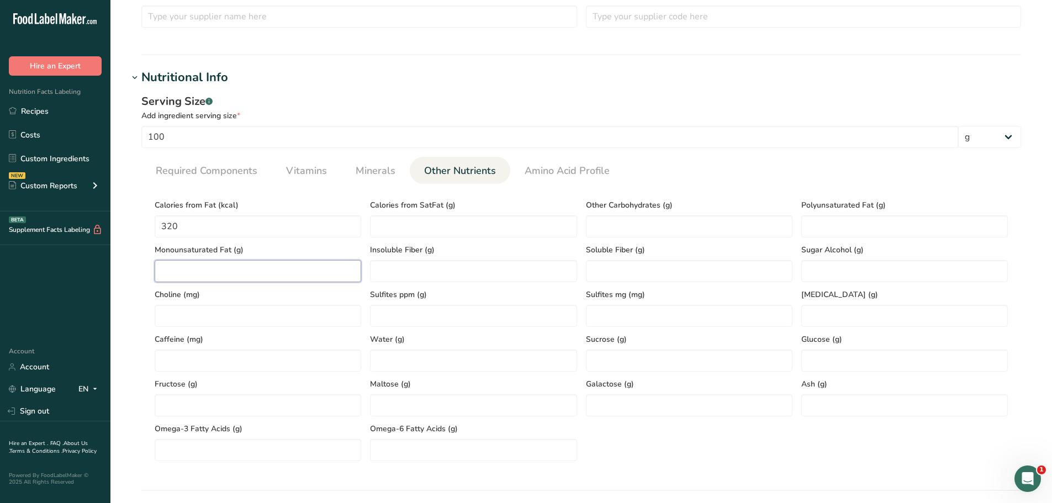
click at [294, 266] on Fat "number" at bounding box center [258, 271] width 206 height 22
click at [414, 221] on SatFat "number" at bounding box center [473, 226] width 206 height 22
click at [620, 222] on Carbohydrates "number" at bounding box center [689, 226] width 206 height 22
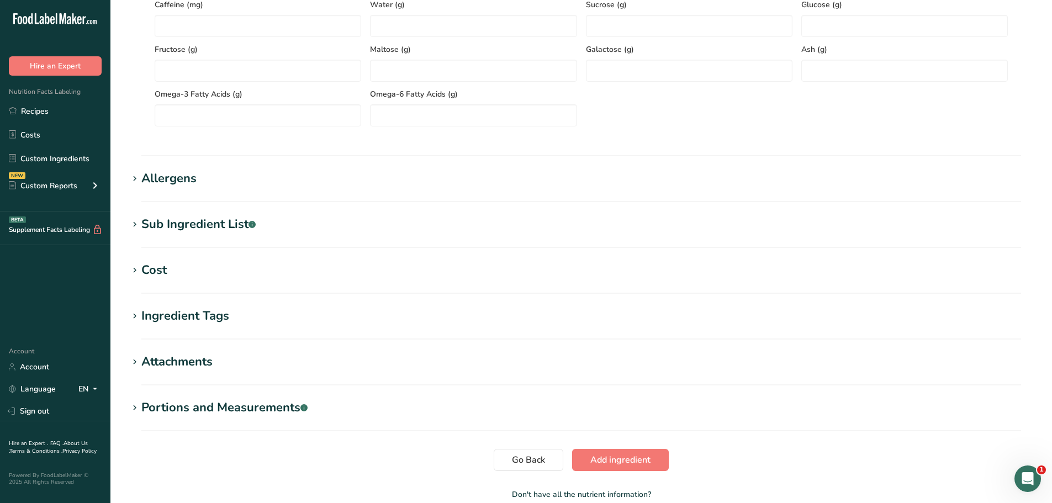
scroll to position [733, 0]
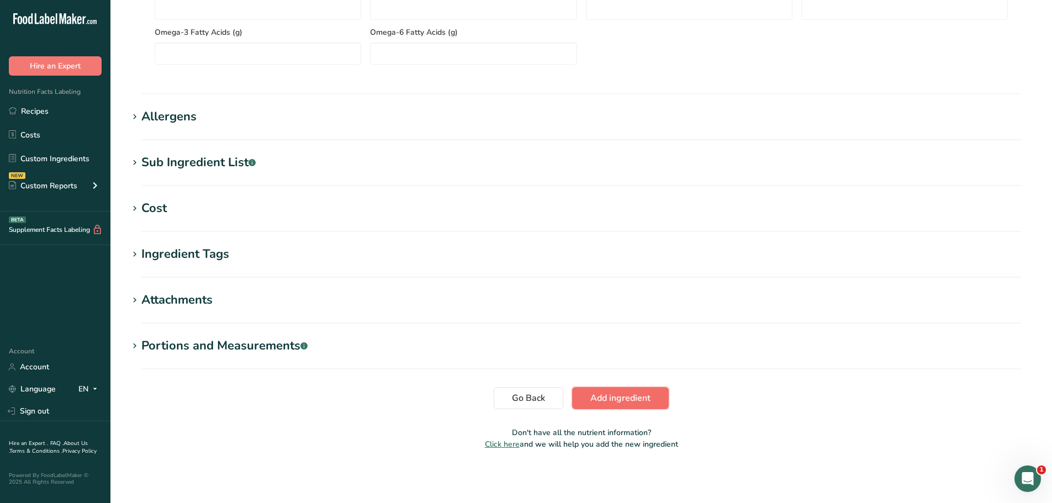
click at [639, 400] on span "Add ingredient" at bounding box center [620, 397] width 60 height 13
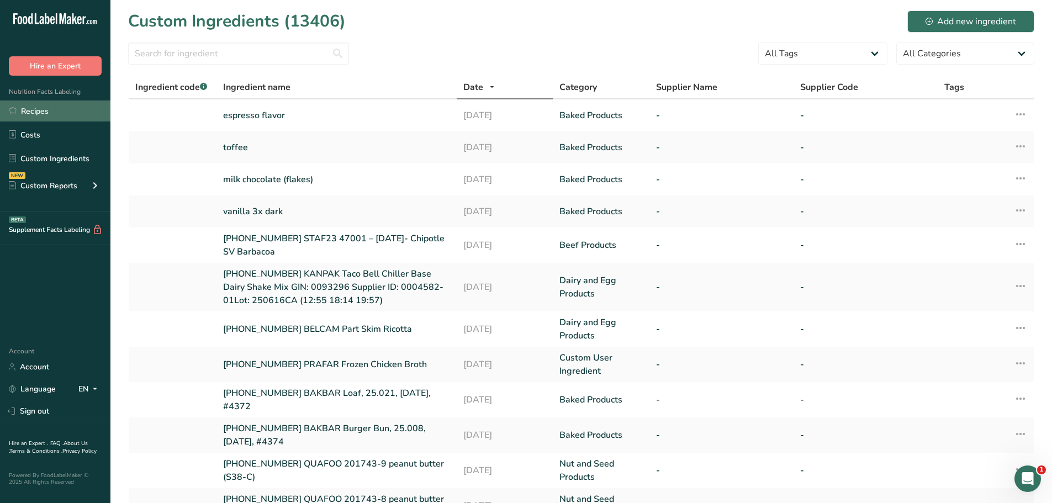
click at [57, 115] on link "Recipes" at bounding box center [55, 110] width 110 height 21
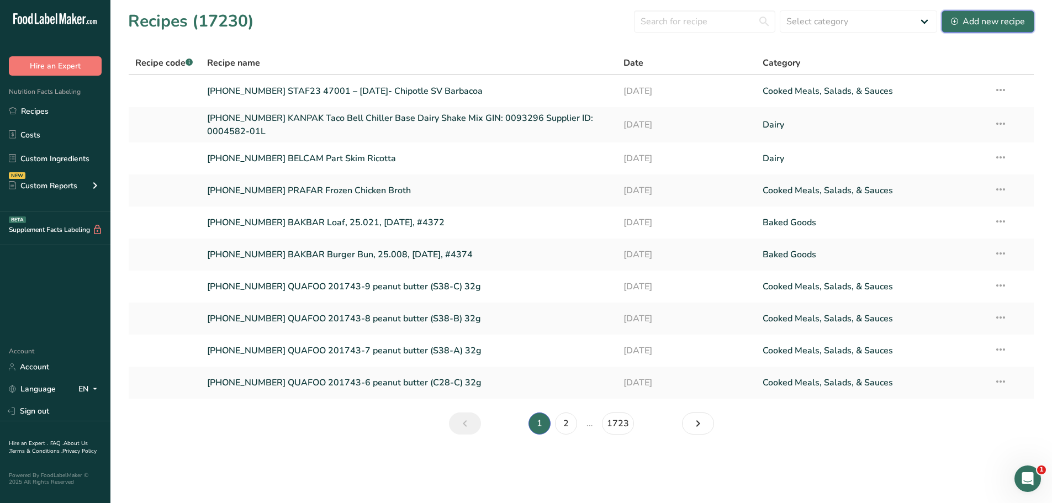
click at [977, 25] on div "Add new recipe" at bounding box center [988, 21] width 74 height 13
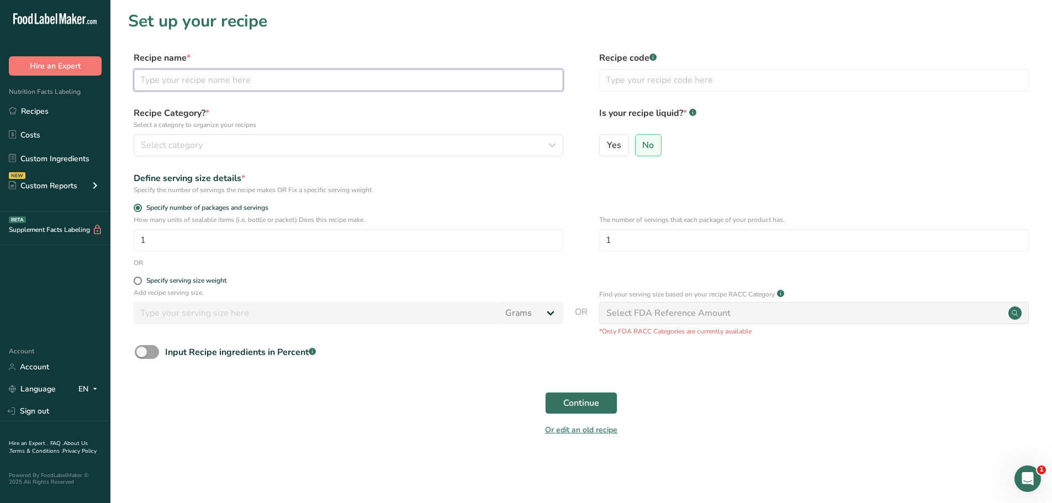
click at [273, 85] on input "text" at bounding box center [349, 80] width 430 height 22
type input "[PHONE_NUMBER]: chocolate coffee caramel cookie"
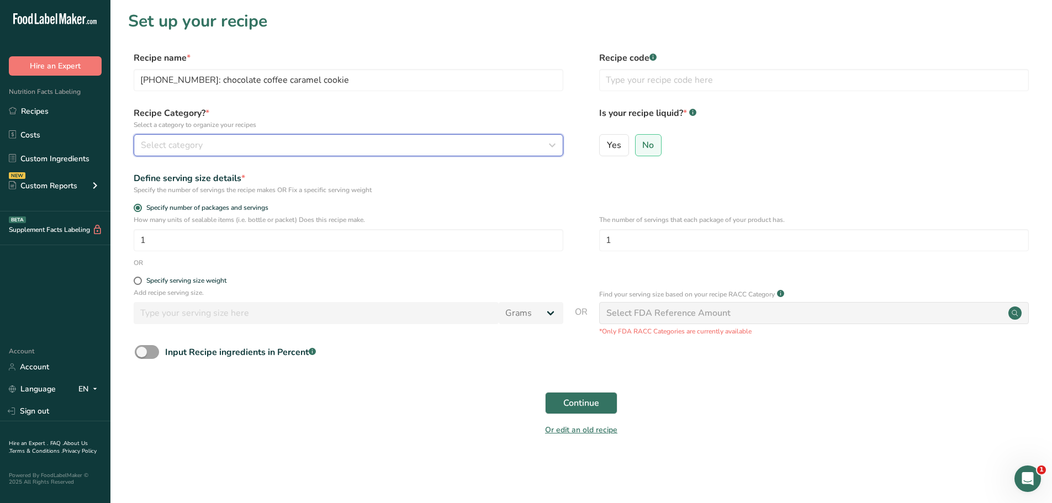
click at [423, 152] on button "Select category" at bounding box center [349, 145] width 430 height 22
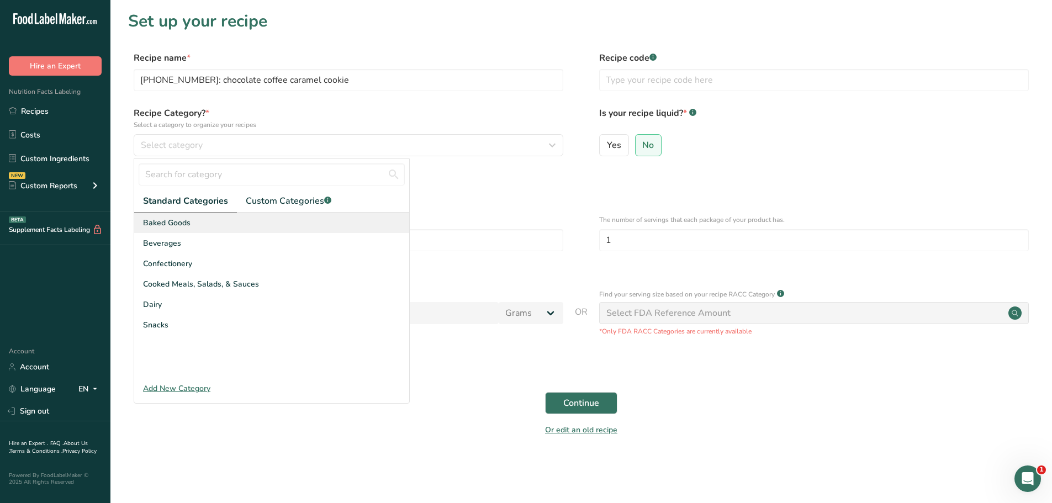
click at [213, 232] on div "Baked Goods" at bounding box center [271, 223] width 275 height 20
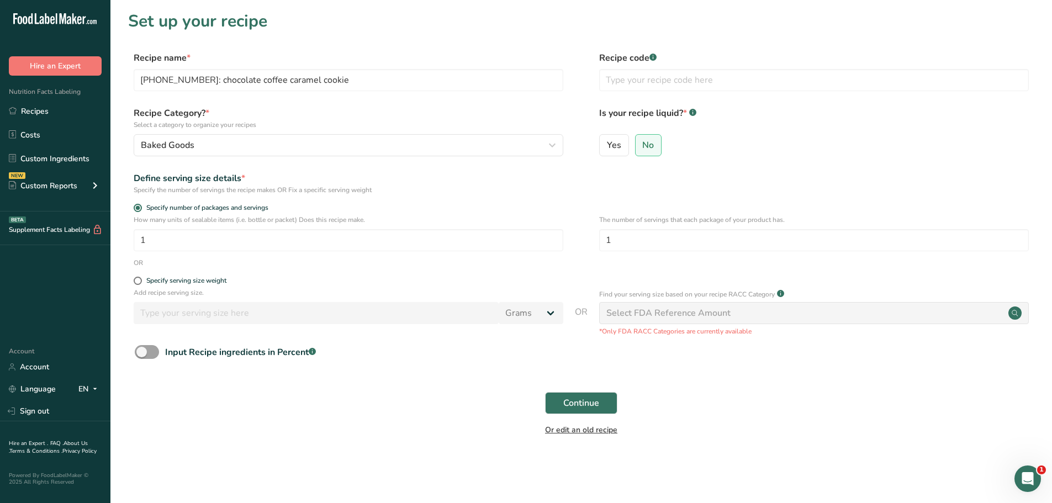
click at [586, 431] on link "Or edit an old recipe" at bounding box center [581, 430] width 72 height 10
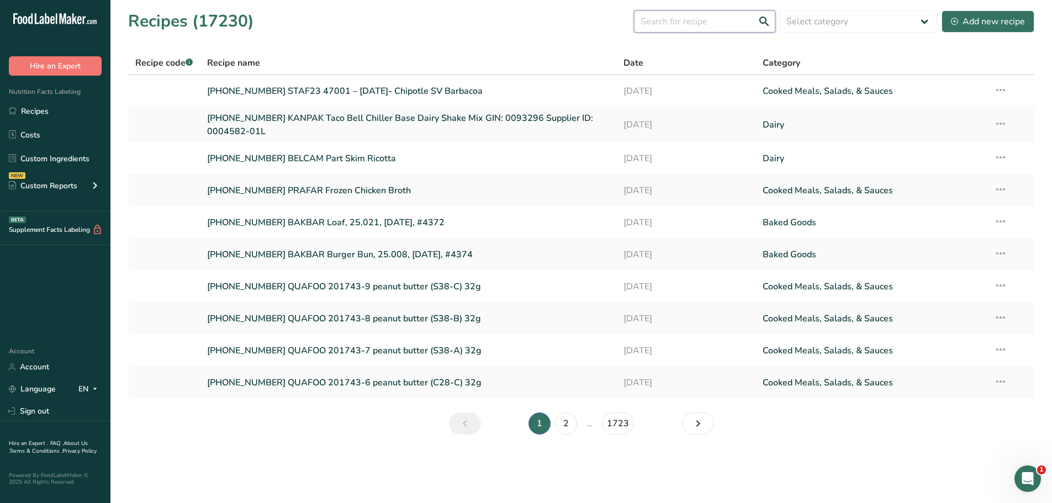
click at [741, 27] on input "text" at bounding box center [704, 21] width 141 height 22
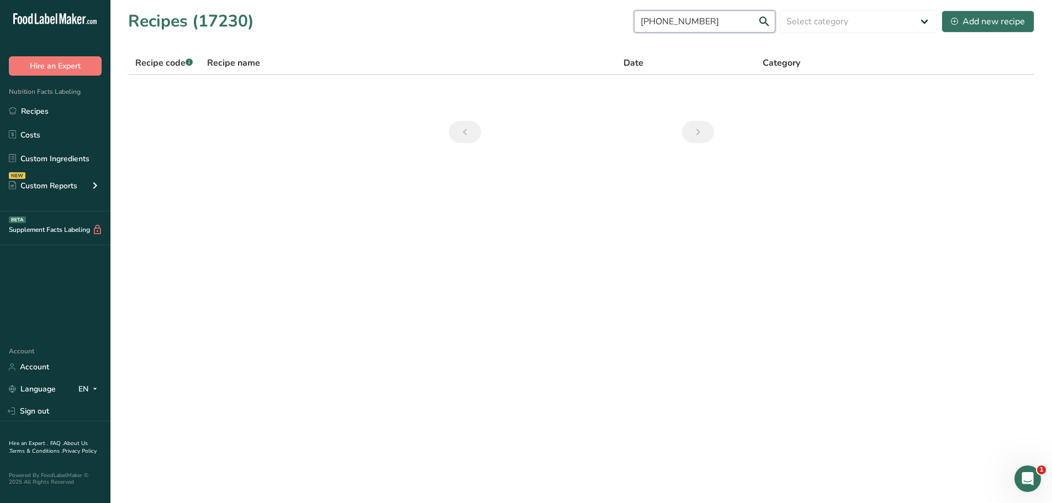
click at [719, 24] on input "[PHONE_NUMBER]" at bounding box center [704, 21] width 141 height 22
type input "carcoo"
click at [235, 88] on link "24-304817 CARCOO" at bounding box center [409, 91] width 404 height 23
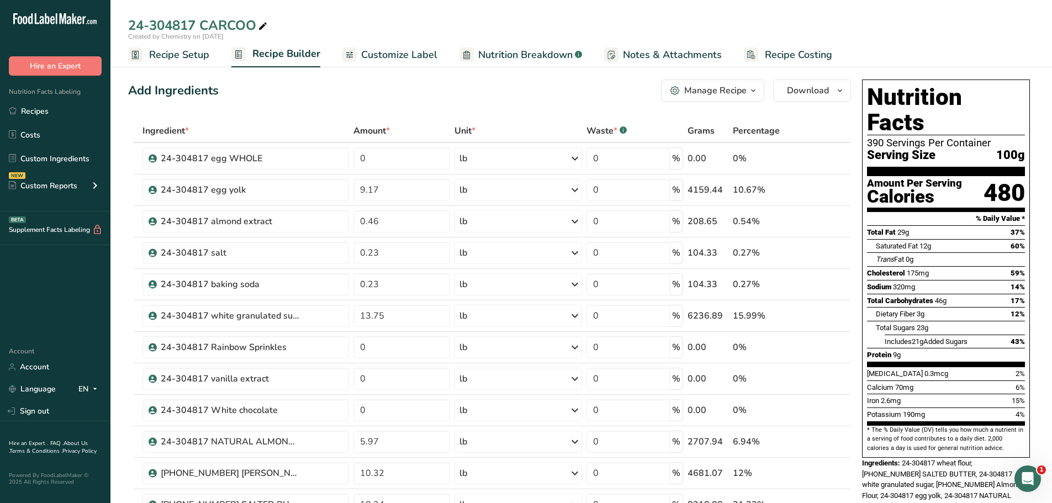
click at [180, 57] on span "Recipe Setup" at bounding box center [179, 54] width 60 height 15
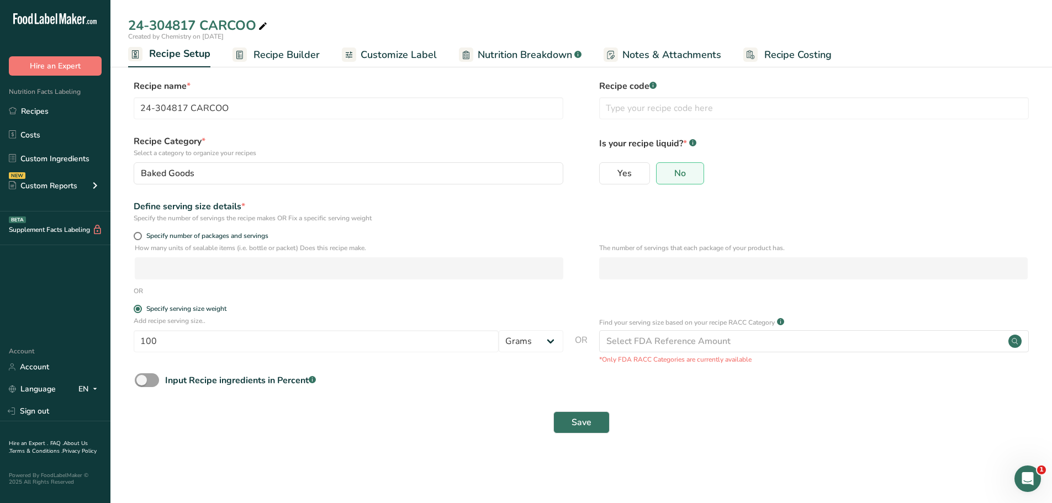
click at [261, 57] on span "Recipe Builder" at bounding box center [286, 54] width 66 height 15
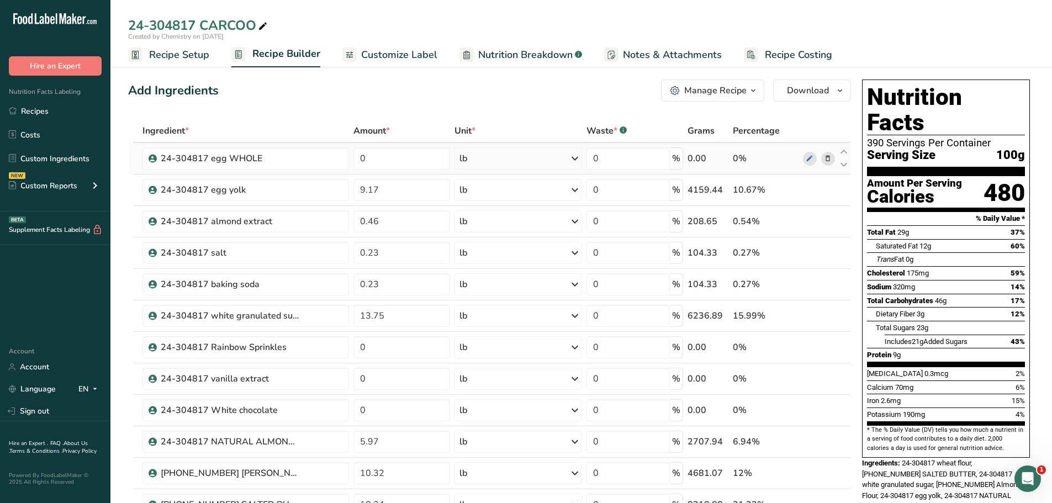
click at [828, 161] on icon at bounding box center [828, 159] width 8 height 12
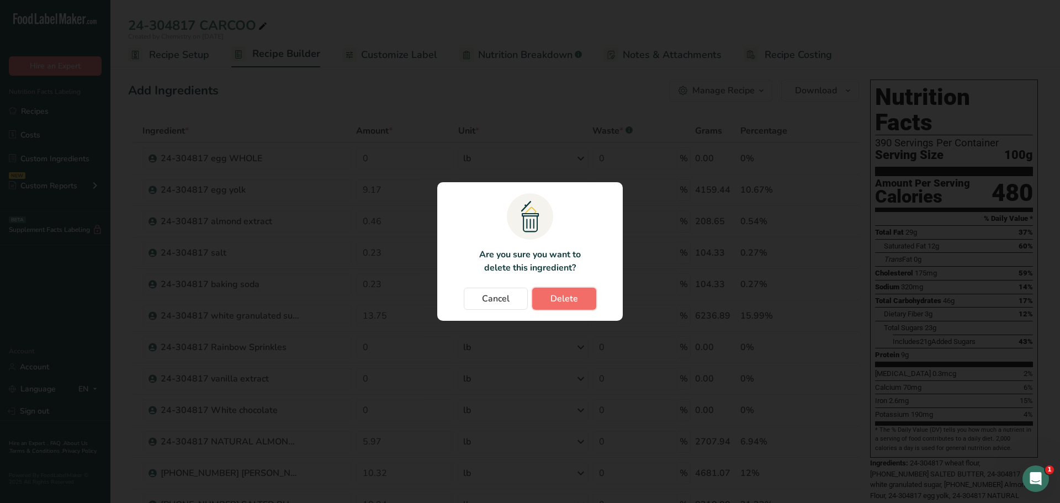
click at [566, 293] on span "Delete" at bounding box center [564, 298] width 28 height 13
type input "9.17"
type input "0.46"
type input "0.23"
type input "13.75"
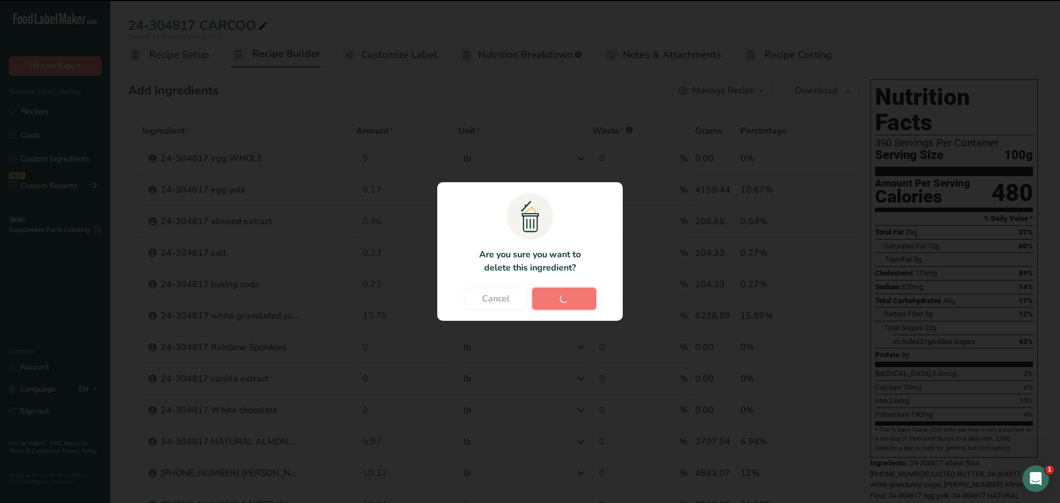
type input "0"
type input "5.97"
type input "10.32"
type input "18.34"
type input "4.580001"
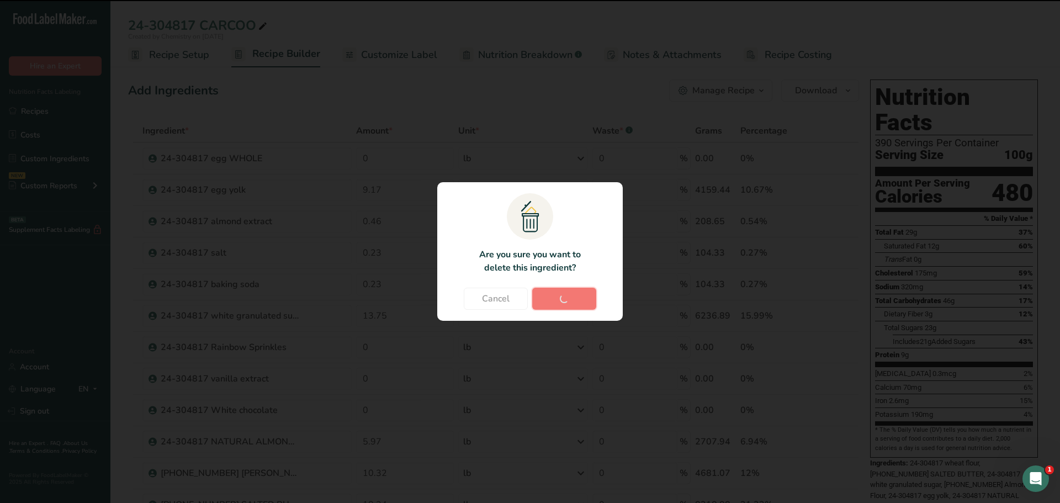
type input "22.92"
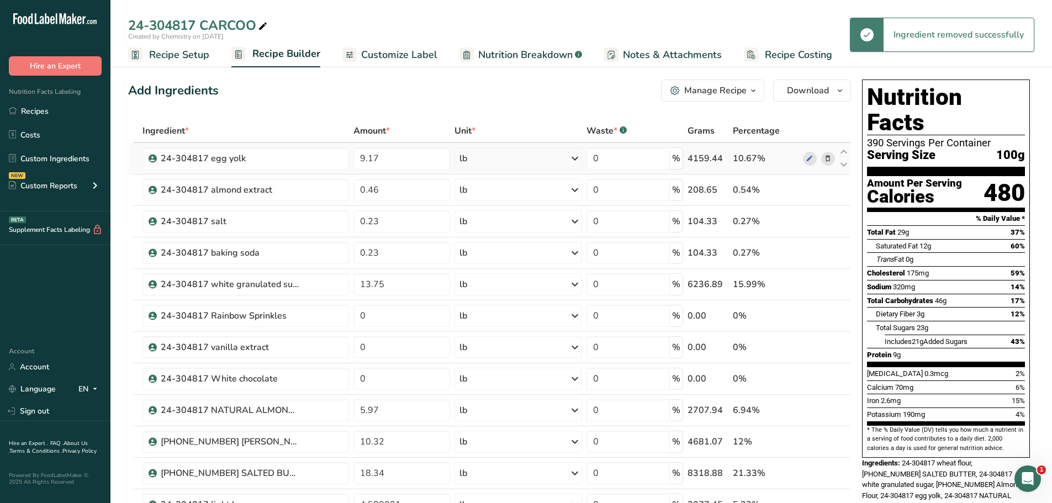
click at [828, 159] on icon at bounding box center [828, 159] width 8 height 12
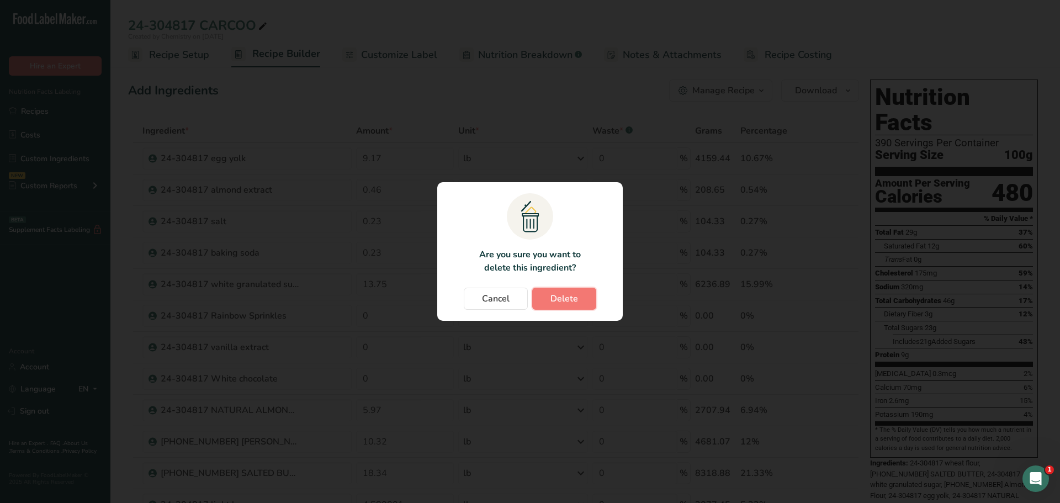
click at [558, 298] on span "Delete" at bounding box center [564, 298] width 28 height 13
type input "0.46"
type input "0.23"
type input "13.75"
type input "0"
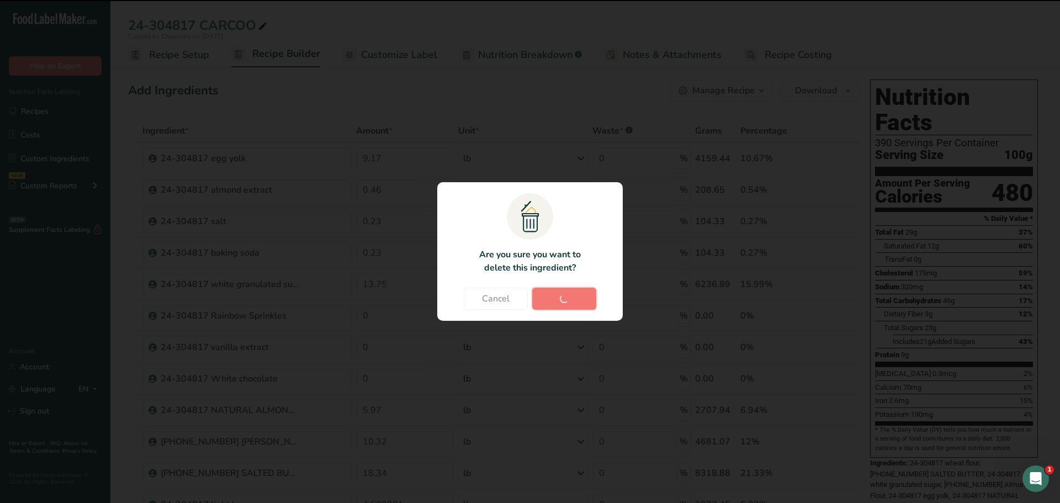
type input "5.97"
type input "10.32"
type input "18.34"
type input "4.580001"
type input "22.92"
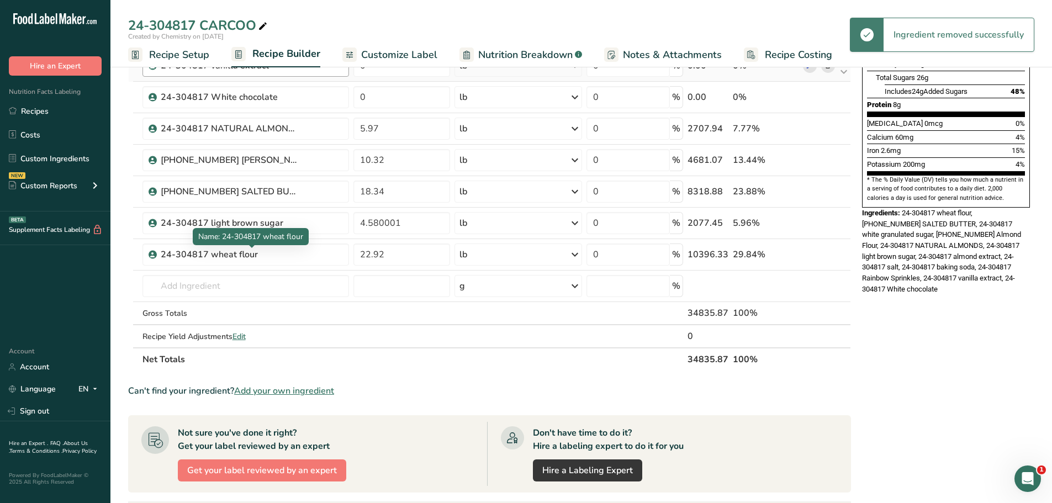
scroll to position [386, 0]
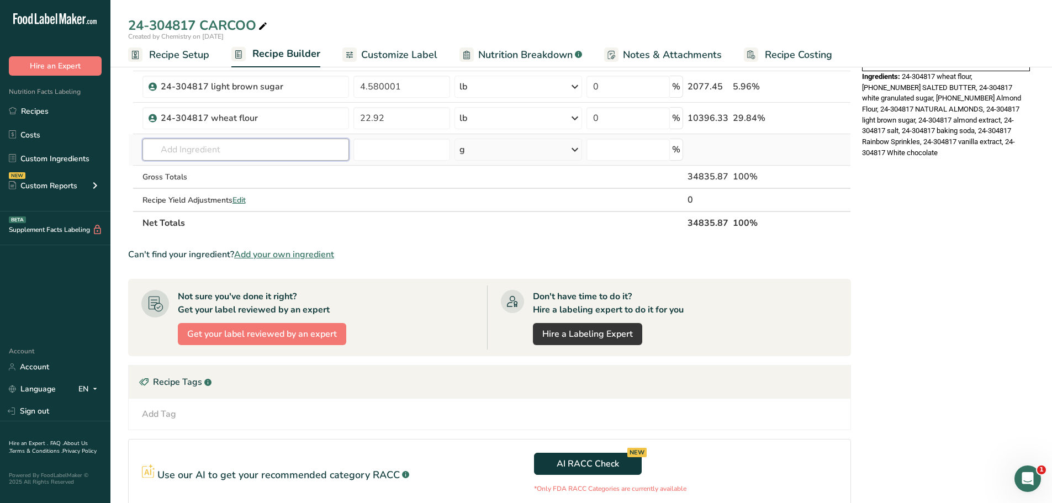
click at [234, 145] on input "text" at bounding box center [245, 150] width 206 height 22
type input "vanilla 3x"
click at [206, 173] on p "vanilla 3x dark" at bounding box center [181, 172] width 60 height 12
type input "vanilla 3x dark"
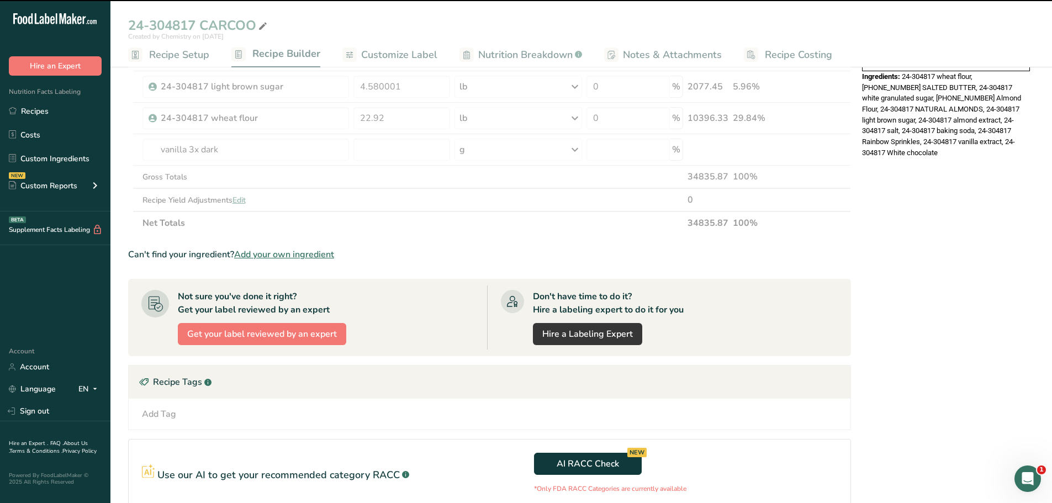
type input "0"
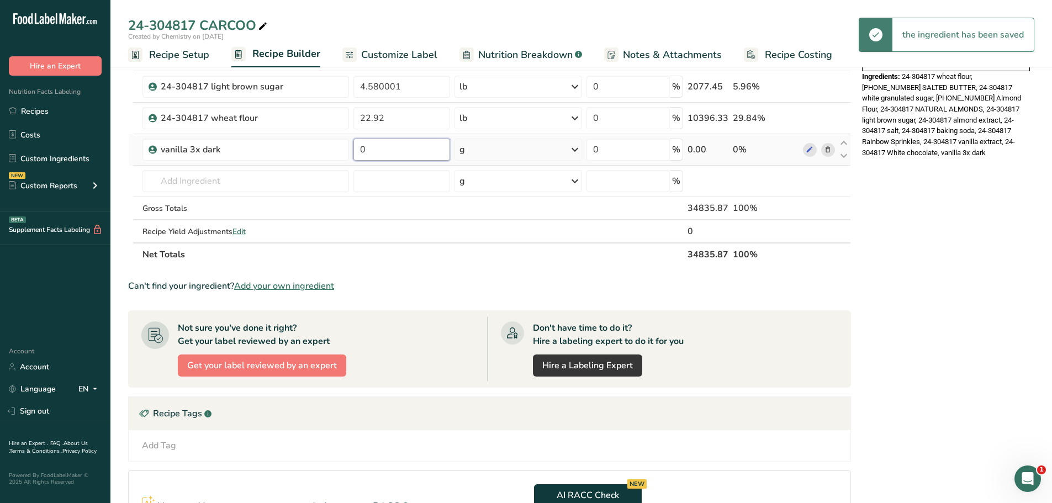
click at [418, 152] on input "0" at bounding box center [401, 150] width 97 height 22
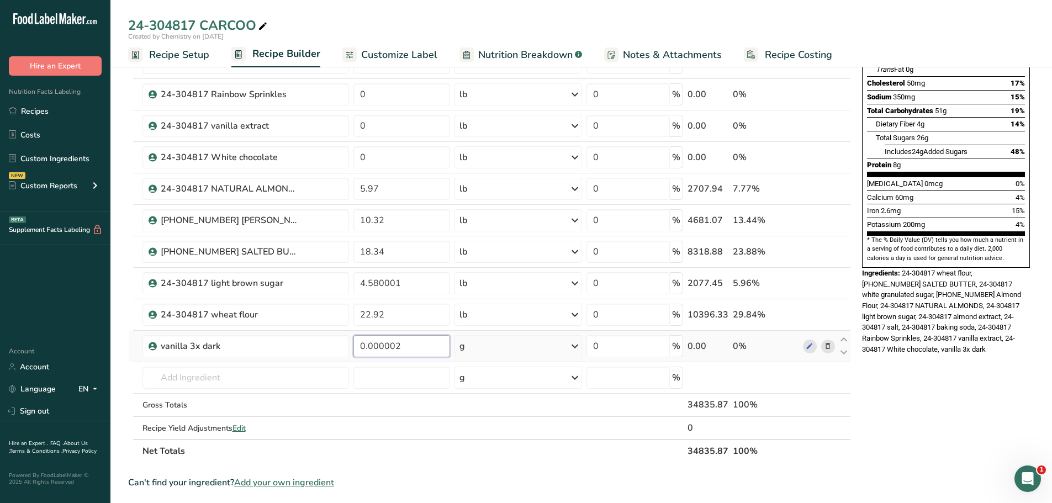
scroll to position [276, 0]
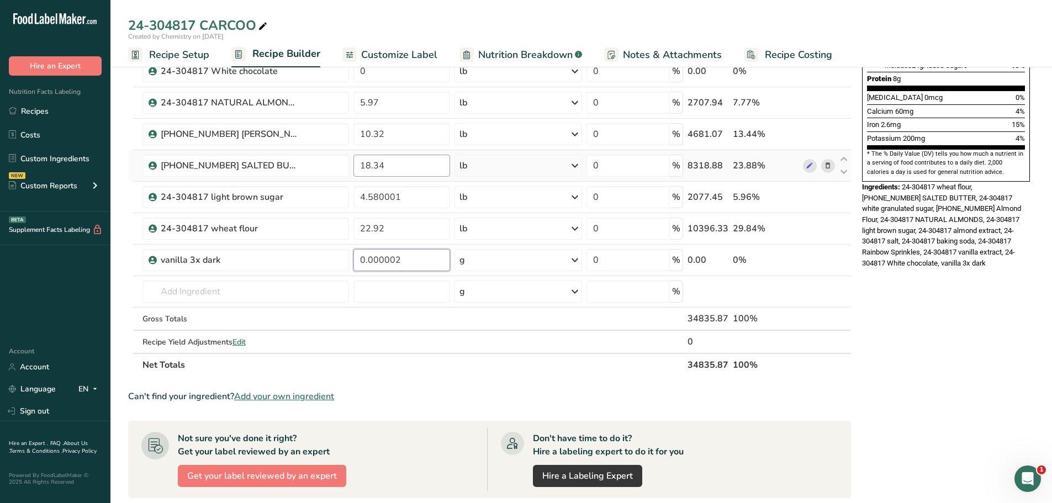
type input "0"
type input "0.02"
click at [547, 260] on div "Ingredient * Amount * Unit * Waste * .a-a{fill:#347362;}.b-a{fill:#fff;} Grams …" at bounding box center [489, 109] width 723 height 533
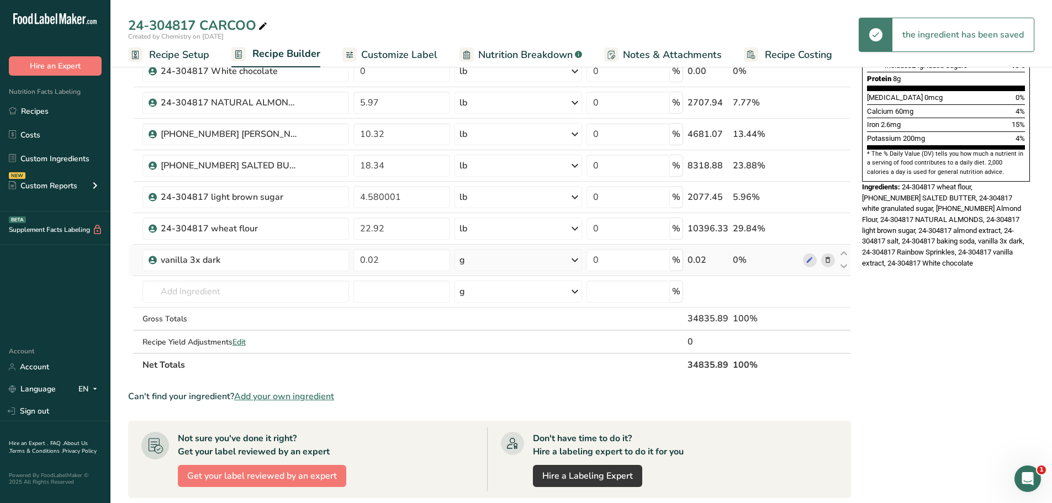
click at [573, 259] on icon at bounding box center [574, 260] width 13 height 20
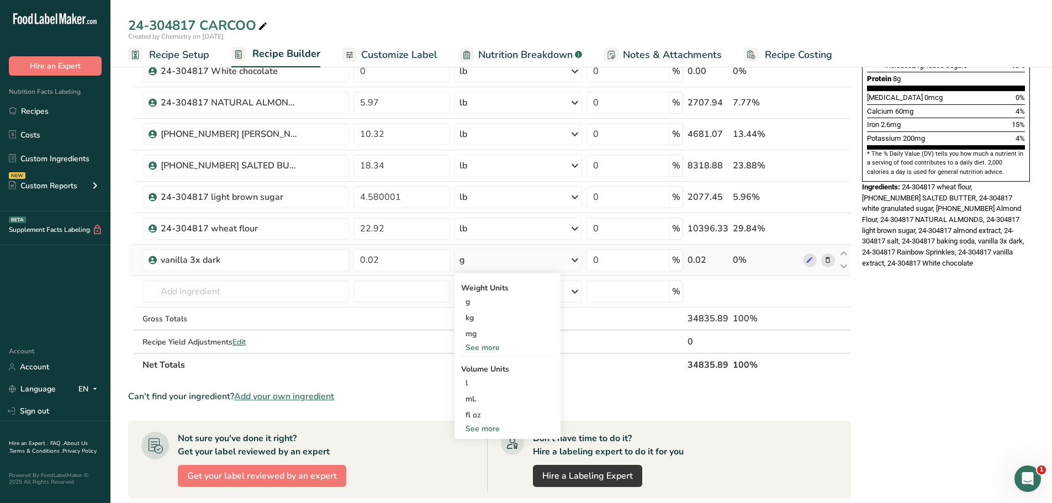
click at [492, 346] on div "See more" at bounding box center [507, 348] width 93 height 12
click at [485, 364] on div "lb" at bounding box center [507, 366] width 93 height 16
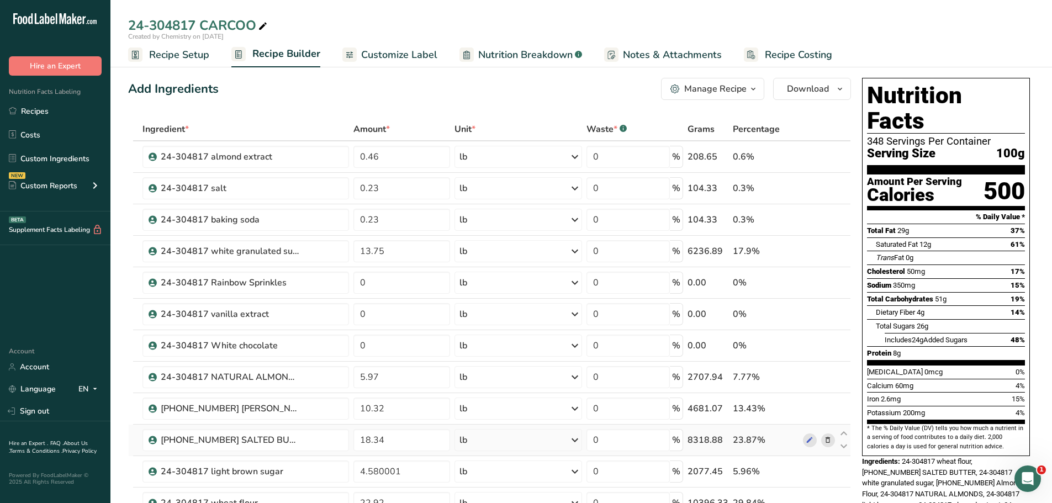
scroll to position [0, 0]
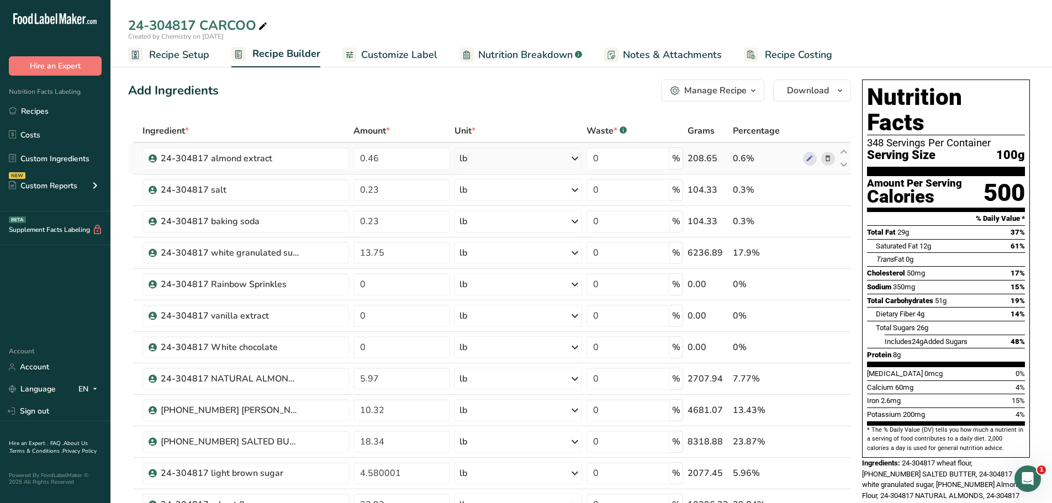
click at [828, 158] on icon at bounding box center [828, 159] width 8 height 12
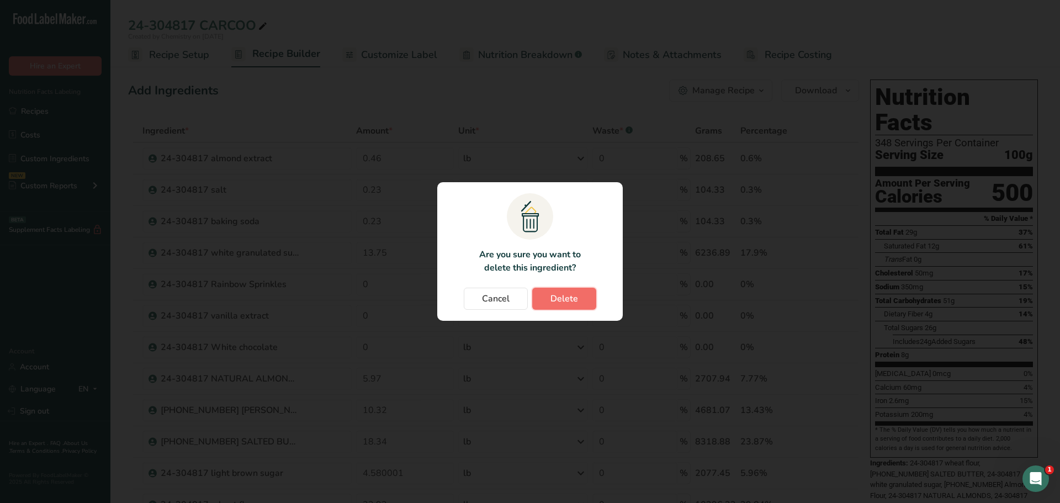
click at [581, 300] on button "Delete" at bounding box center [564, 299] width 64 height 22
type input "0.23"
type input "13.75"
type input "0"
type input "5.97"
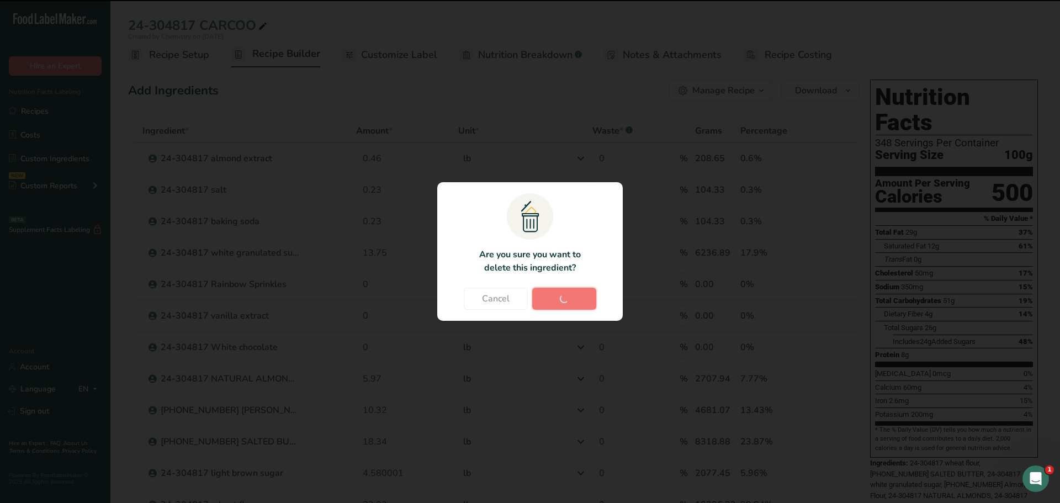
type input "10.32"
type input "18.34"
type input "4.580001"
type input "22.92"
type input "0.02"
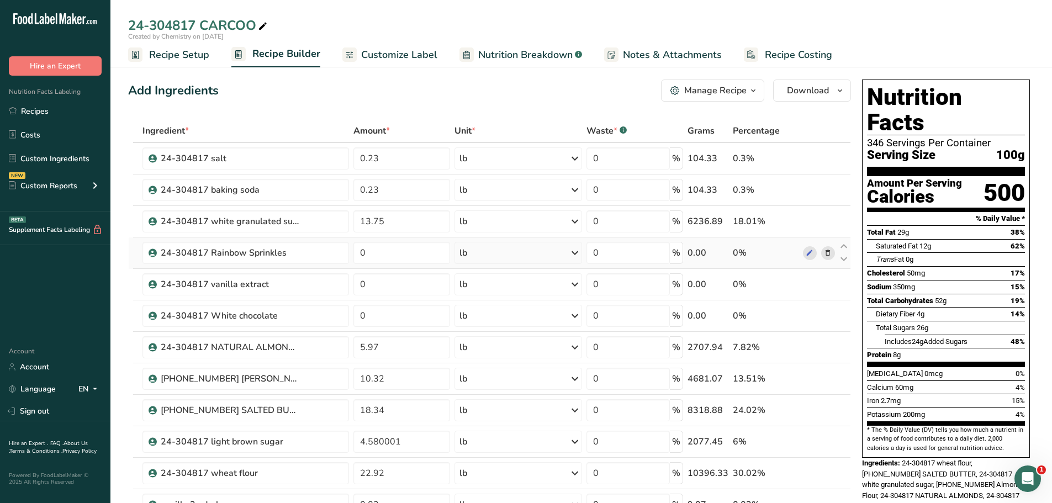
click at [827, 252] on icon at bounding box center [828, 253] width 8 height 12
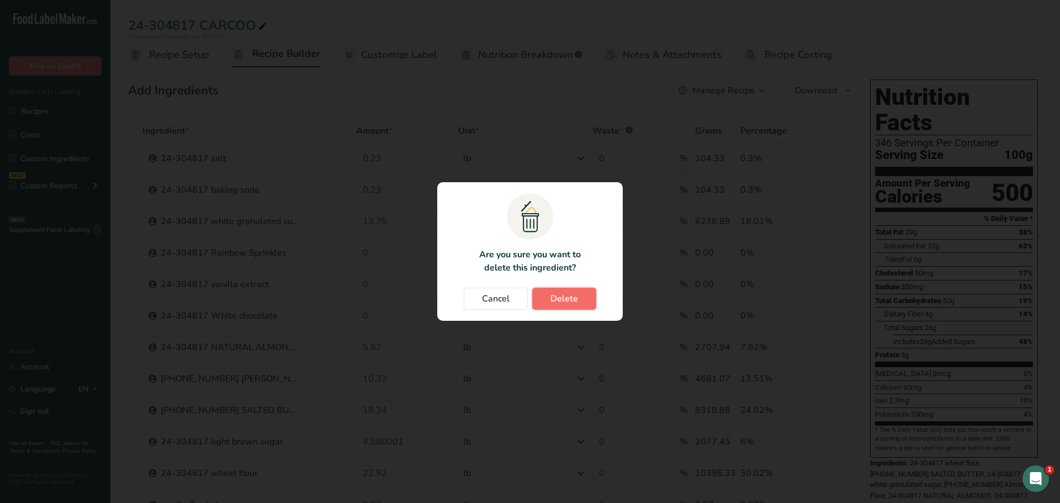
click at [557, 299] on span "Delete" at bounding box center [564, 298] width 28 height 13
type input "5.97"
type input "10.32"
type input "18.34"
type input "4.580001"
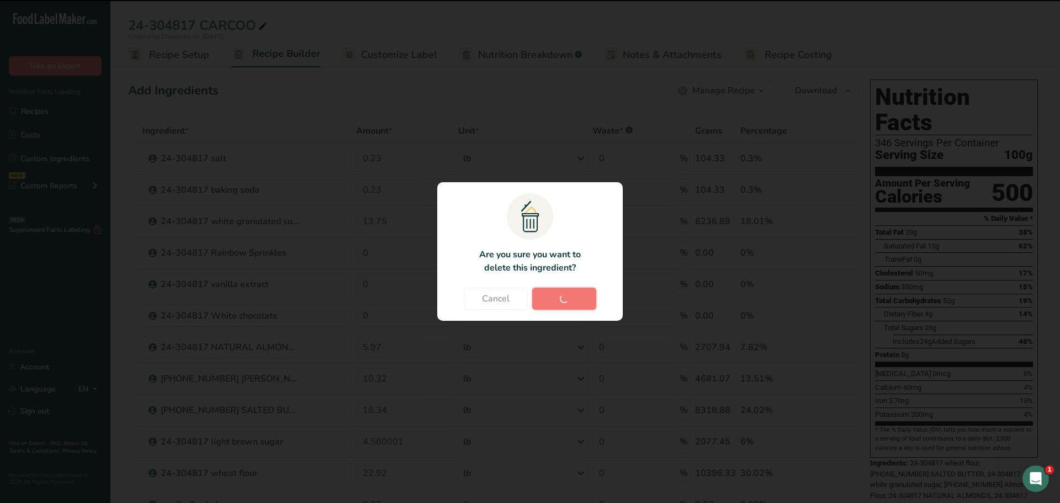
type input "22.92"
type input "0.02"
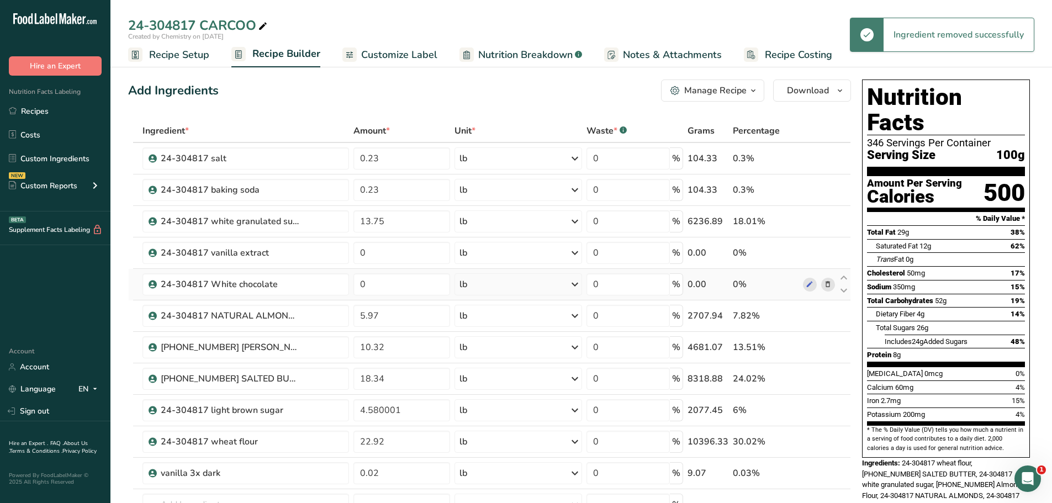
click at [829, 283] on icon at bounding box center [828, 285] width 8 height 12
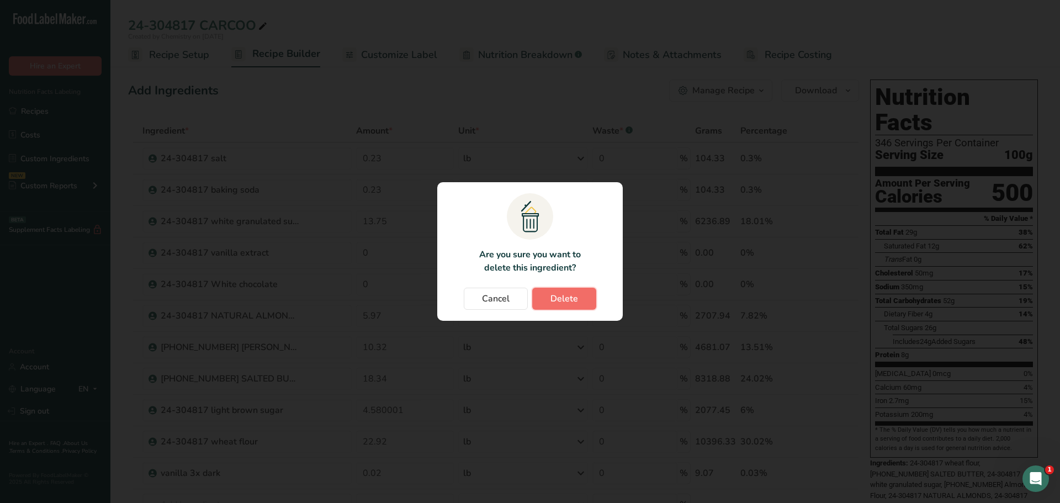
click at [582, 300] on button "Delete" at bounding box center [564, 299] width 64 height 22
type input "5.97"
type input "10.32"
type input "18.34"
type input "4.580001"
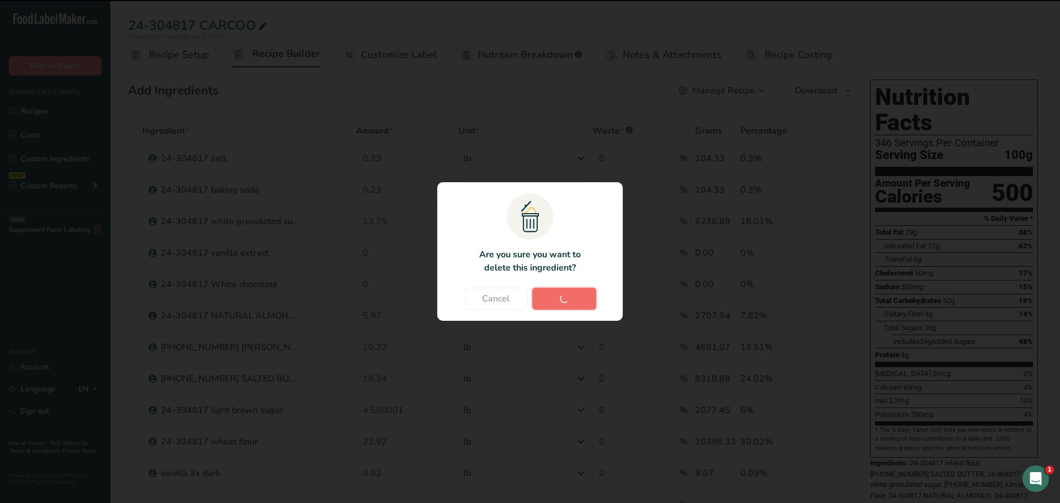
type input "22.92"
type input "0.02"
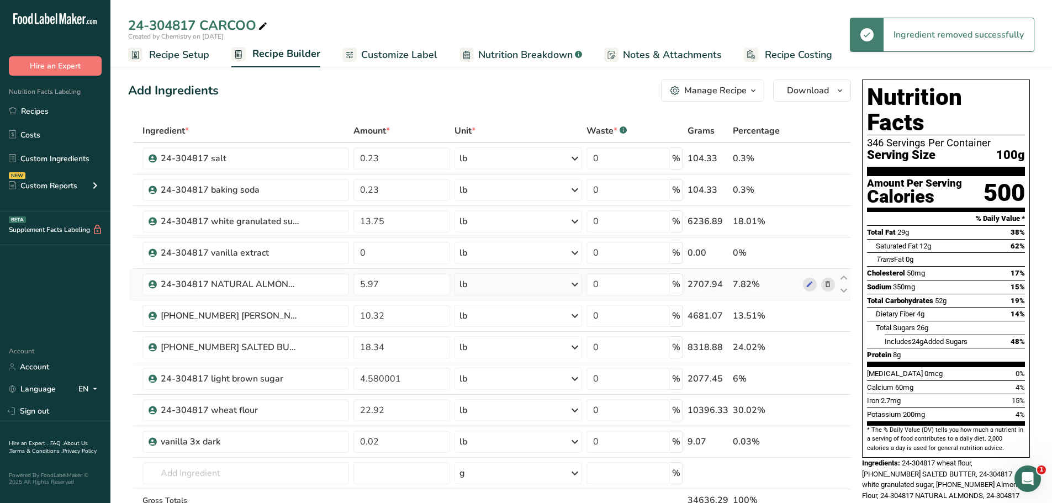
click at [828, 284] on icon at bounding box center [828, 285] width 8 height 12
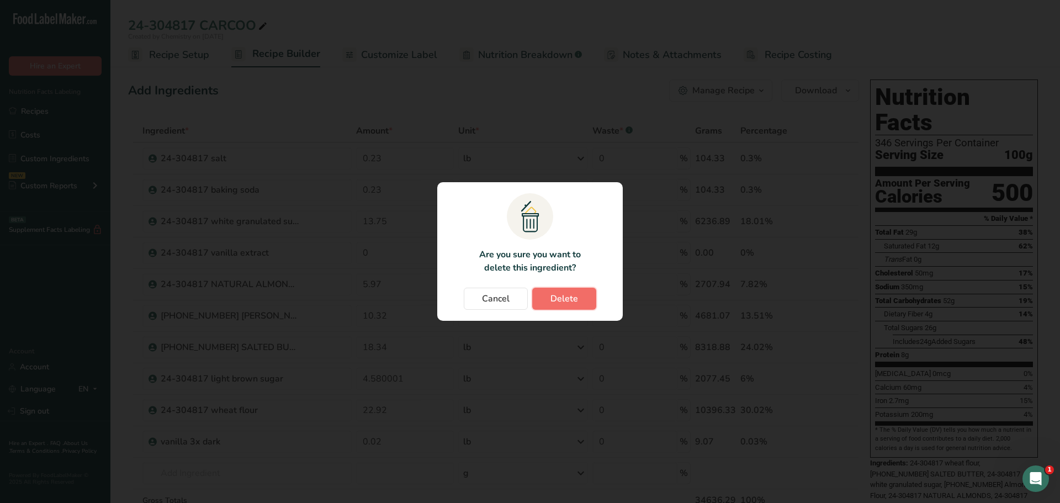
click at [571, 301] on span "Delete" at bounding box center [564, 298] width 28 height 13
type input "10.32"
type input "18.34"
type input "4.580001"
type input "22.92"
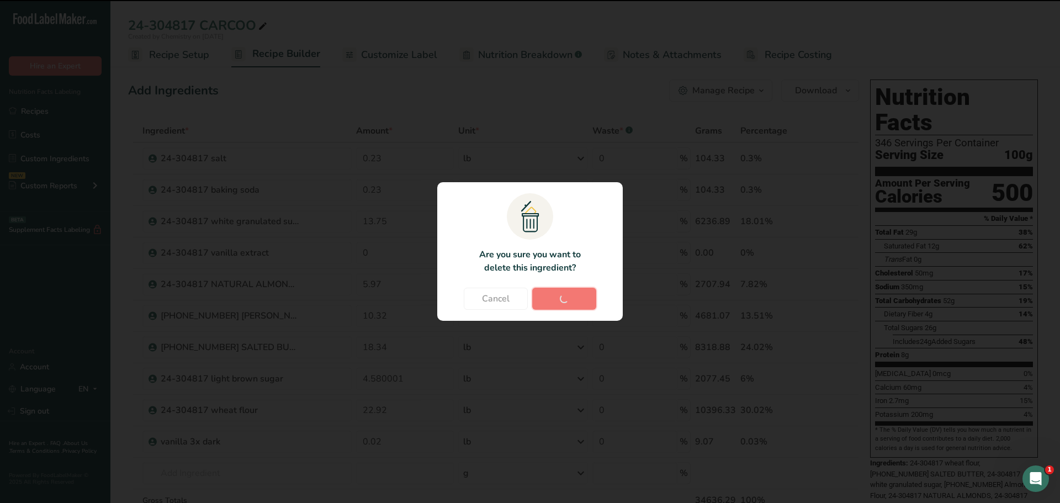
type input "0.02"
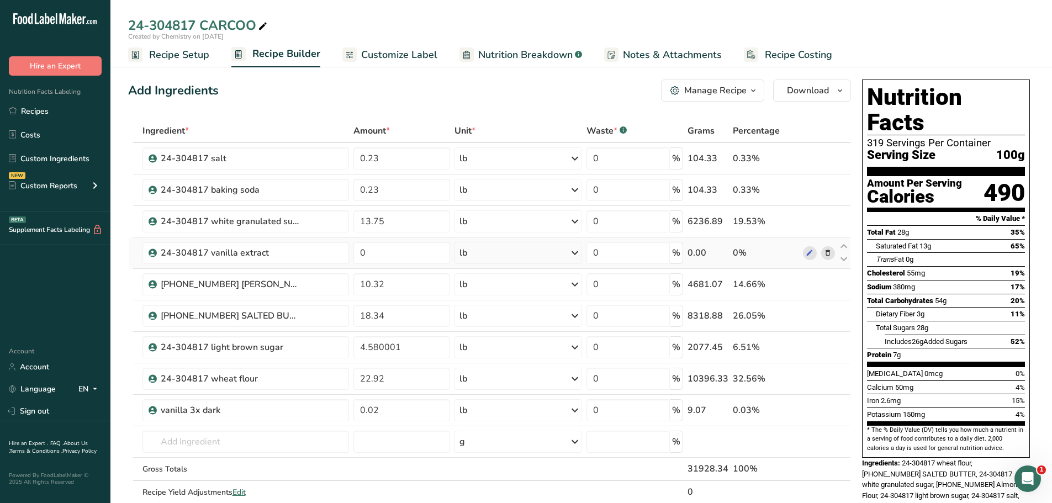
click at [828, 251] on icon at bounding box center [828, 253] width 8 height 12
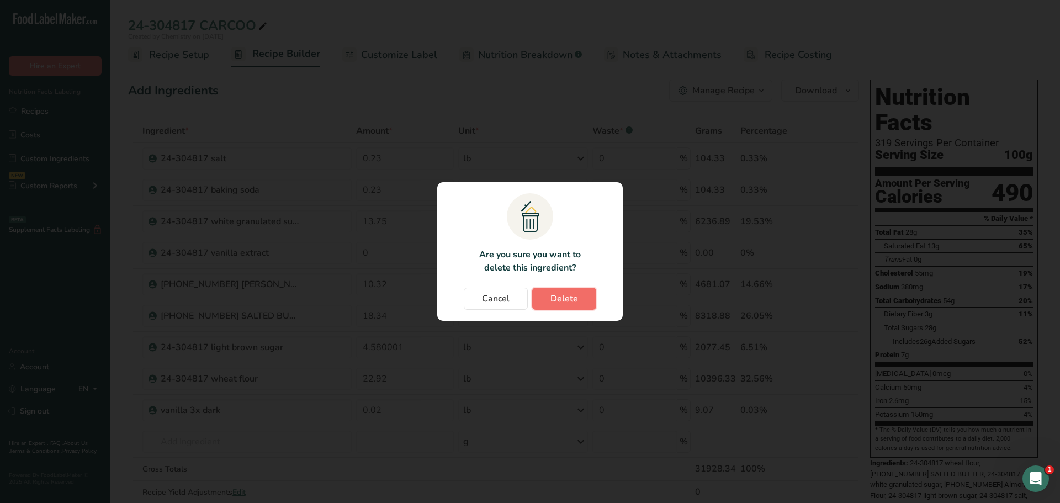
click at [579, 296] on button "Delete" at bounding box center [564, 299] width 64 height 22
type input "10.32"
type input "18.34"
type input "4.580001"
type input "22.92"
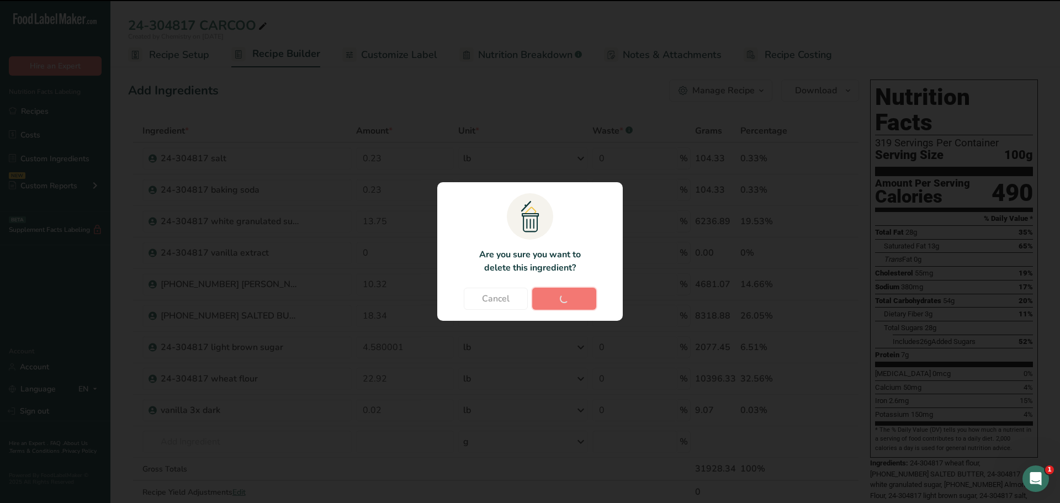
type input "0.02"
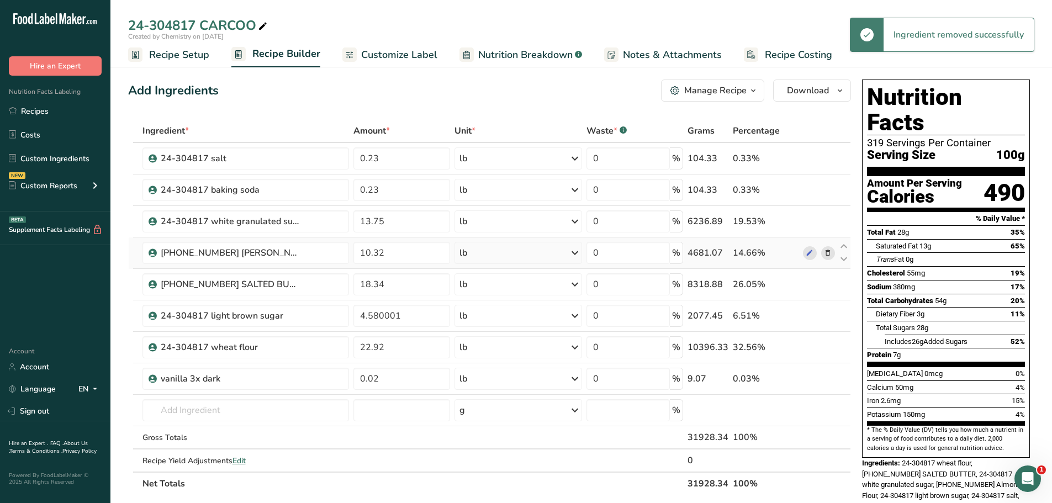
click at [830, 253] on icon at bounding box center [828, 253] width 8 height 12
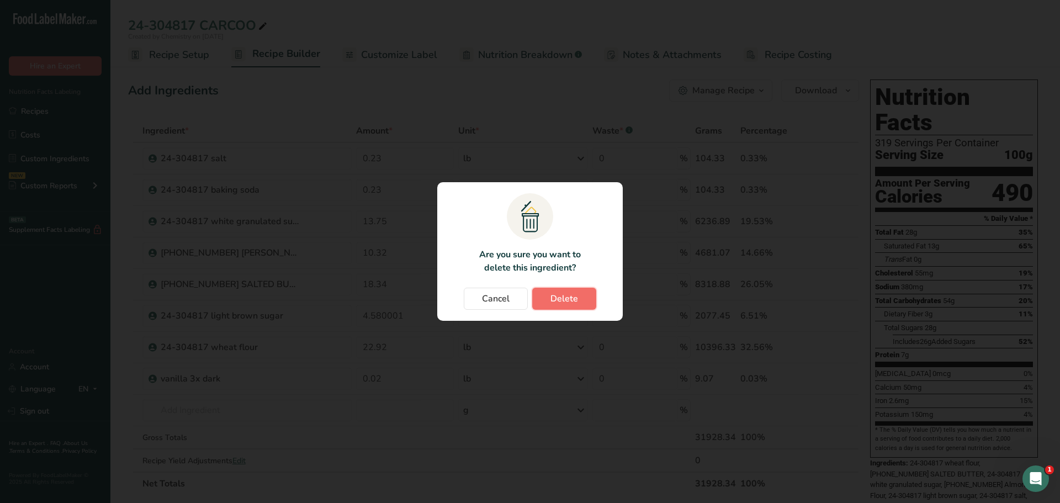
click at [560, 302] on span "Delete" at bounding box center [564, 298] width 28 height 13
type input "18.34"
type input "4.580001"
type input "22.92"
type input "0.02"
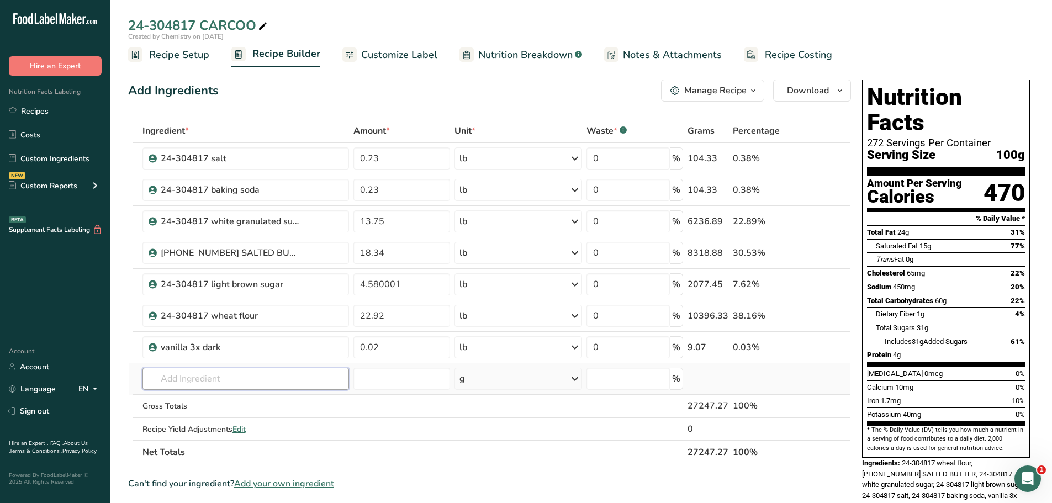
click at [248, 382] on input "text" at bounding box center [245, 379] width 206 height 22
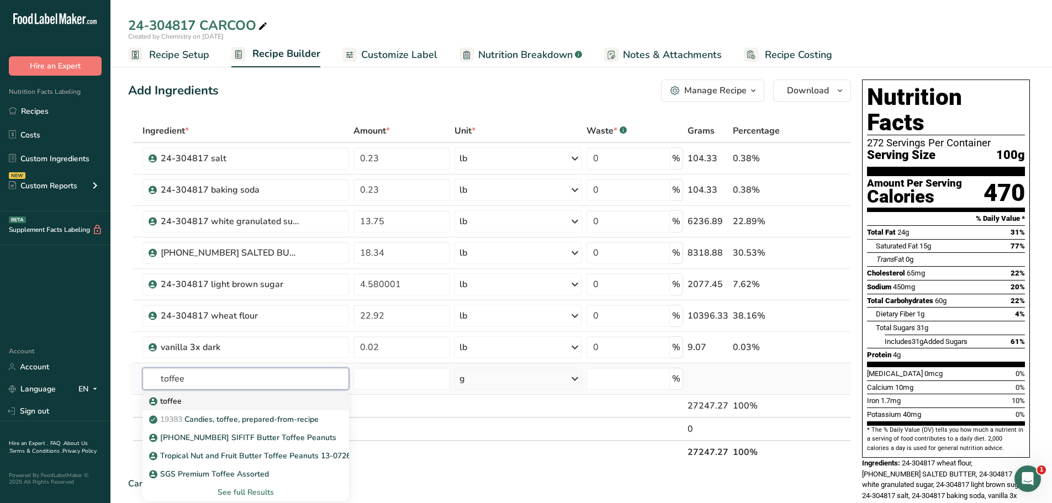
type input "toffee"
click at [223, 406] on div "toffee" at bounding box center [236, 401] width 171 height 12
type input "toffee"
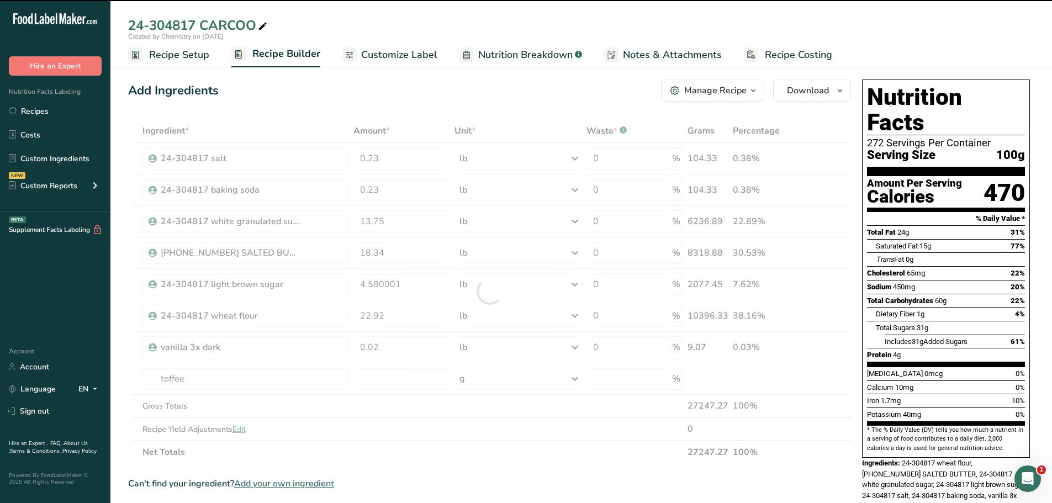
type input "0"
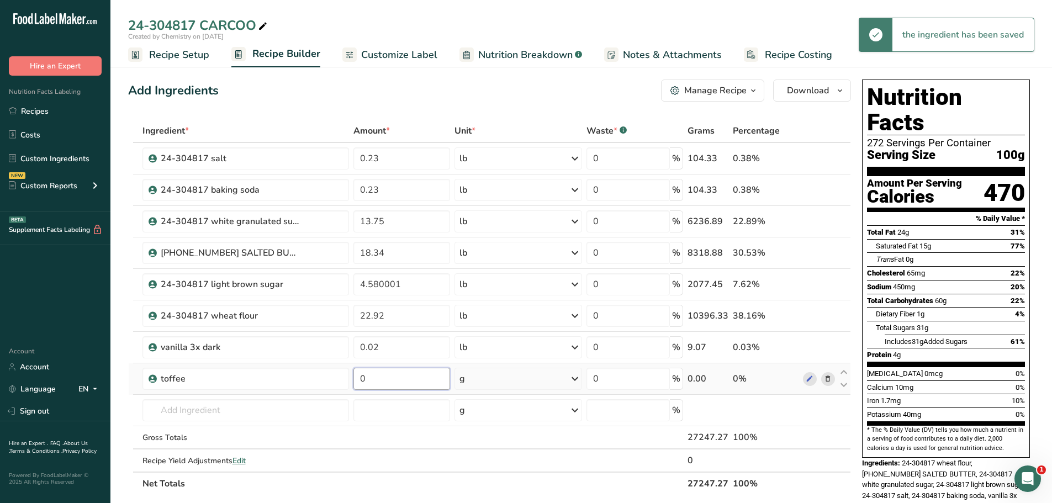
click at [404, 378] on input "0" at bounding box center [401, 379] width 97 height 22
type input "5.75"
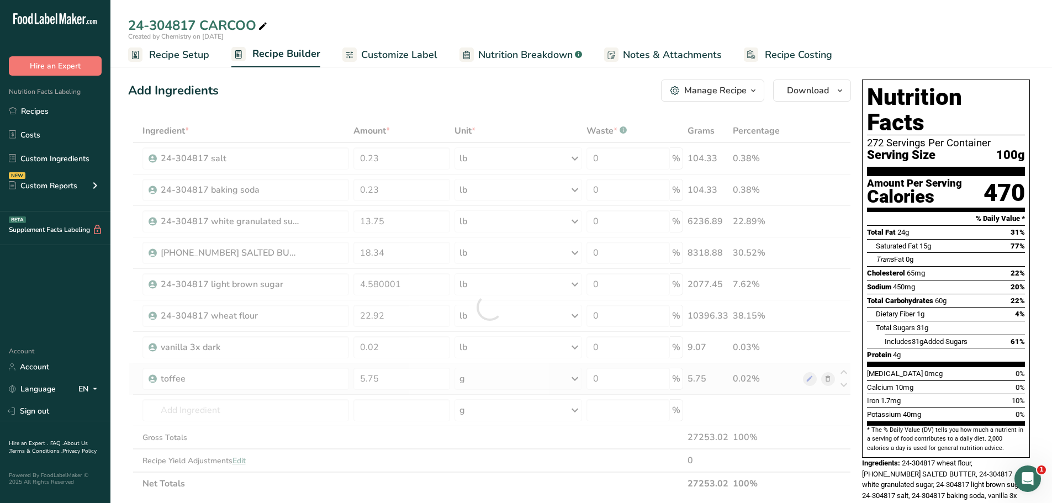
click at [566, 379] on div "Ingredient * Amount * Unit * Waste * .a-a{fill:#347362;}.b-a{fill:#fff;} Grams …" at bounding box center [489, 307] width 723 height 376
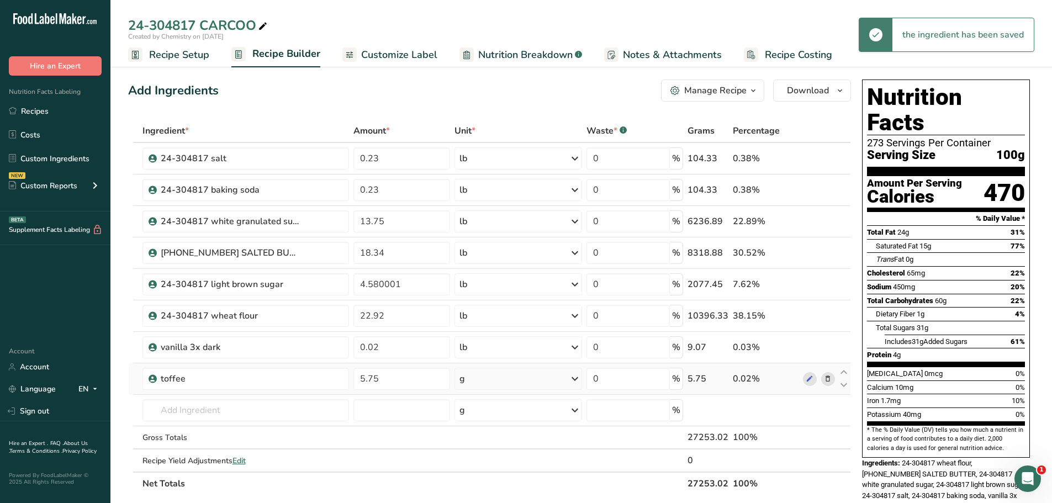
click at [575, 376] on icon at bounding box center [574, 379] width 13 height 20
click at [488, 466] on div "See more" at bounding box center [507, 466] width 93 height 12
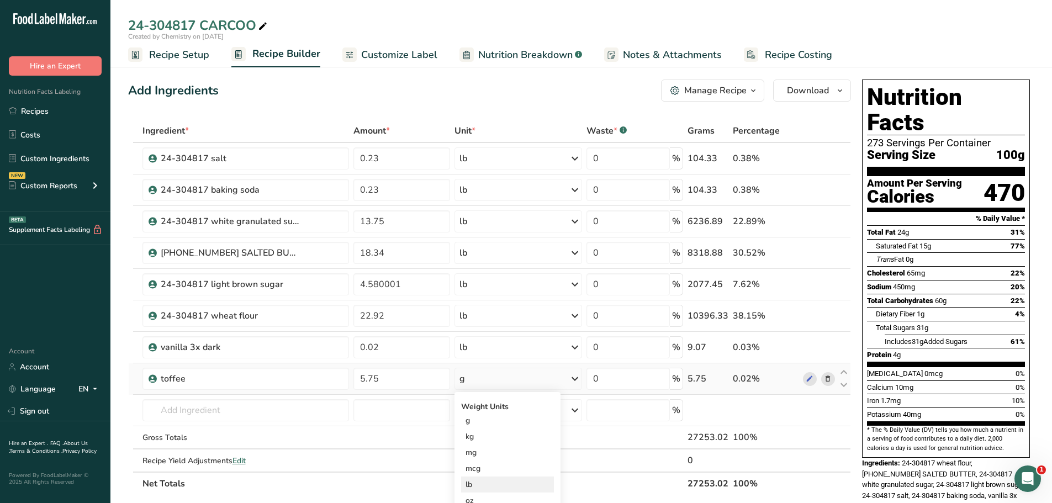
click at [475, 485] on div "lb" at bounding box center [507, 484] width 93 height 16
click at [219, 410] on input "text" at bounding box center [245, 410] width 206 height 22
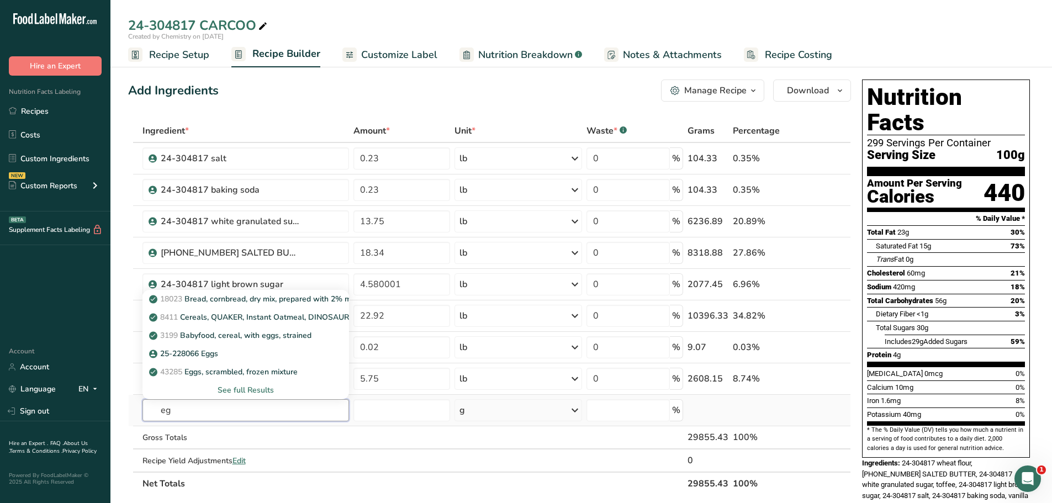
type input "e"
type input "24-304817"
click at [267, 338] on div "24-304817 egg WHOLE" at bounding box center [236, 336] width 171 height 12
type input "24-304817 egg WHOLE"
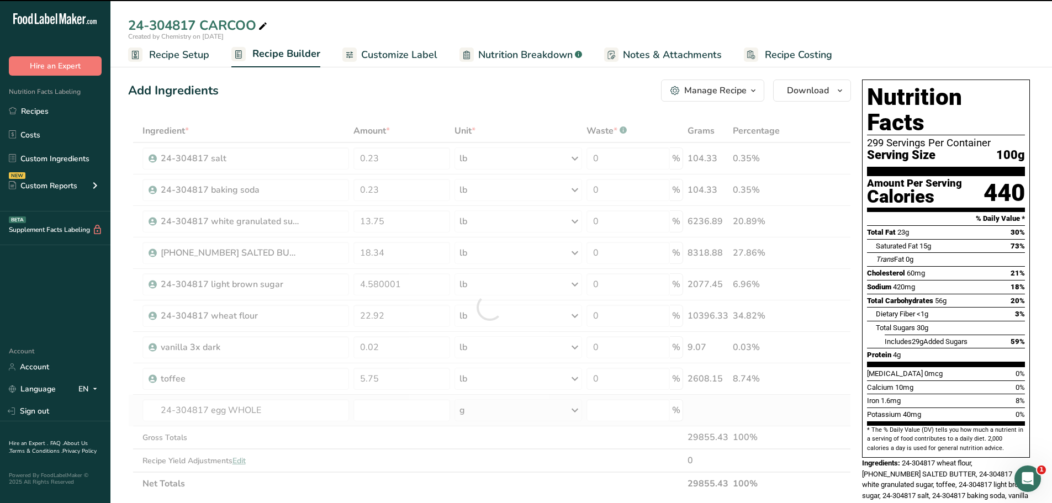
type input "0"
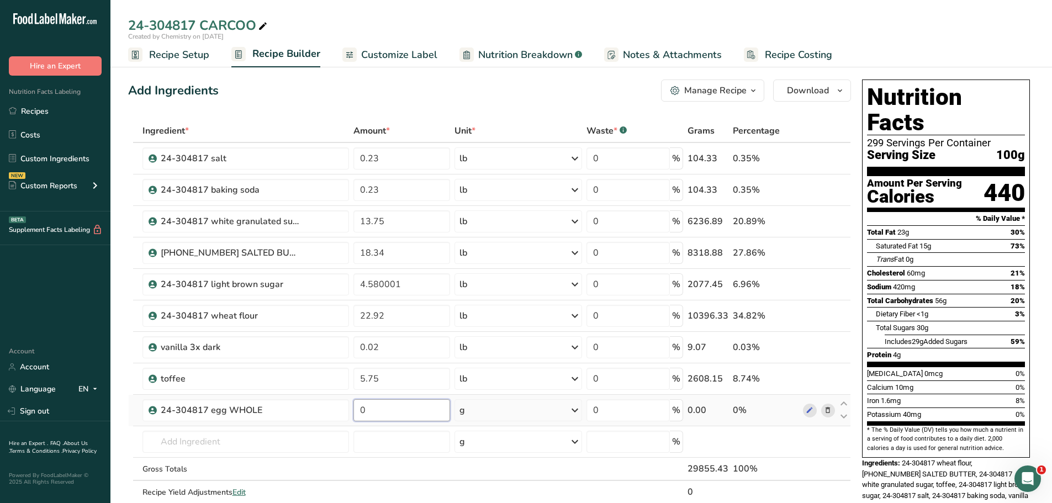
click at [413, 409] on input "0" at bounding box center [401, 410] width 97 height 22
click at [486, 416] on div "Ingredient * Amount * Unit * Waste * .a-a{fill:#347362;}.b-a{fill:#fff;} Grams …" at bounding box center [489, 322] width 723 height 407
click at [520, 414] on div "g" at bounding box center [518, 410] width 128 height 22
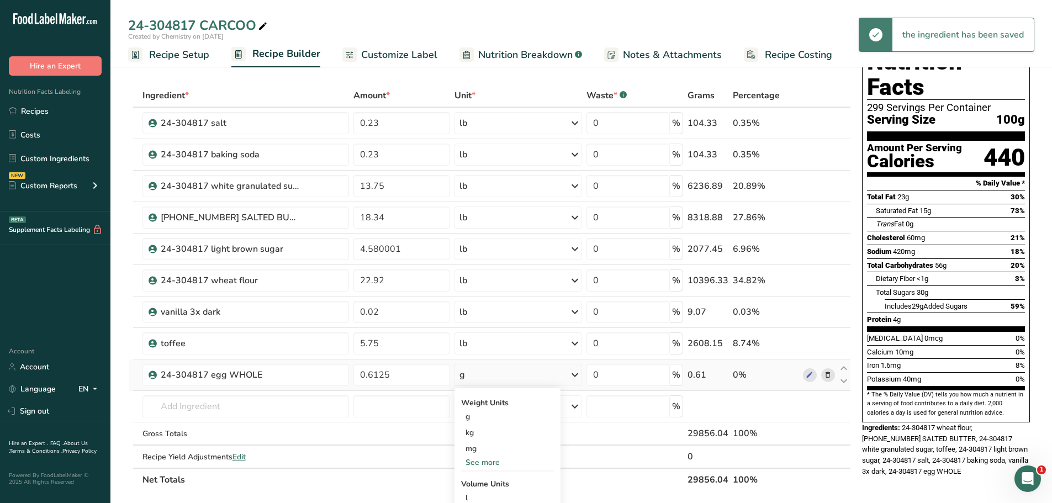
scroll to position [110, 0]
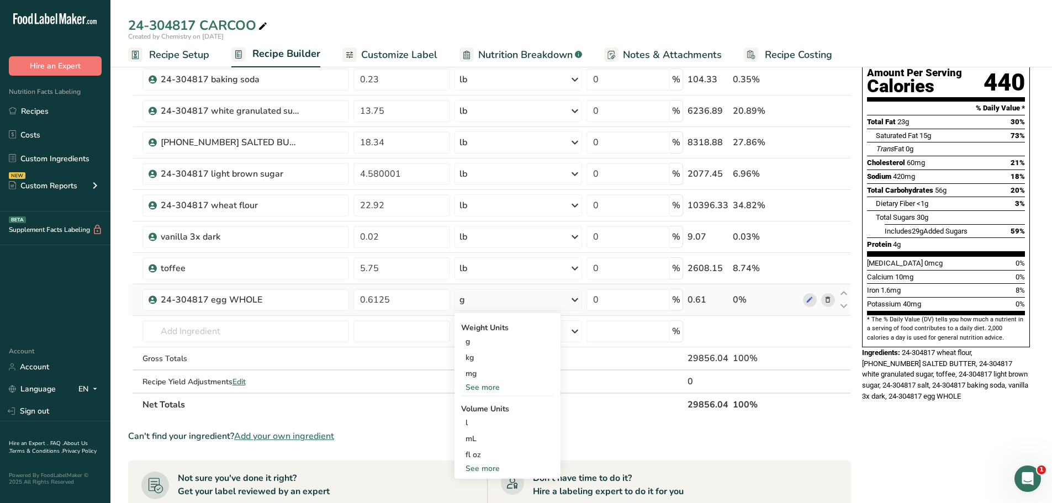
click at [486, 386] on div "See more" at bounding box center [507, 388] width 93 height 12
click at [490, 406] on div "lb" at bounding box center [507, 406] width 93 height 16
click at [256, 327] on input "text" at bounding box center [245, 331] width 206 height 22
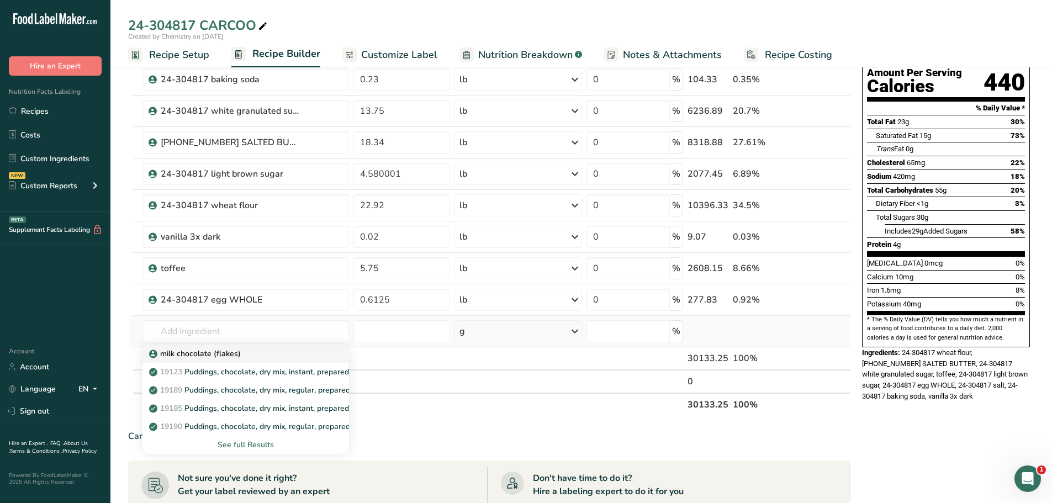
click at [252, 354] on div "milk chocolate (flakes)" at bounding box center [236, 354] width 171 height 12
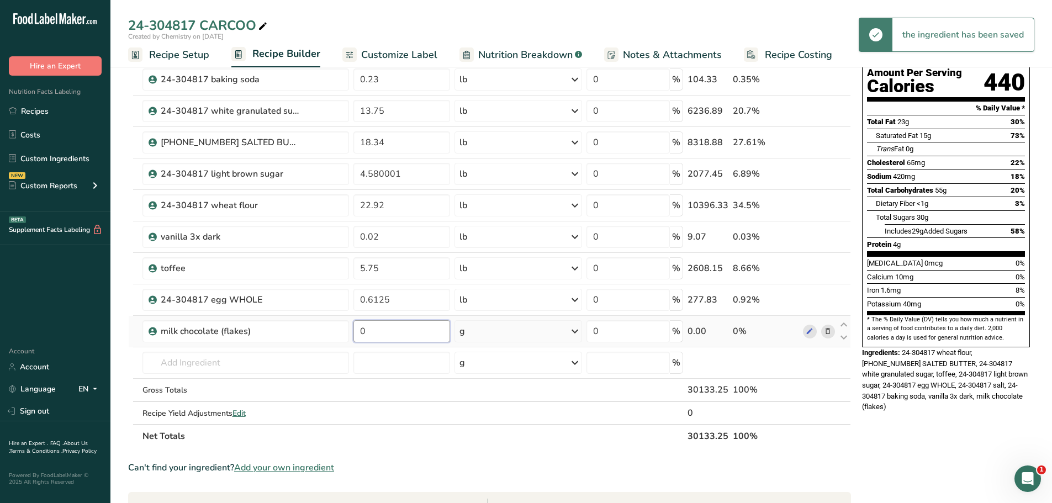
click at [399, 333] on input "0" at bounding box center [401, 331] width 97 height 22
click at [515, 336] on div "Ingredient * Amount * Unit * Waste * .a-a{fill:#347362;}.b-a{fill:#fff;} Grams …" at bounding box center [489, 228] width 723 height 439
click at [517, 335] on div "g" at bounding box center [518, 331] width 128 height 22
click at [489, 417] on div "See more" at bounding box center [507, 419] width 93 height 12
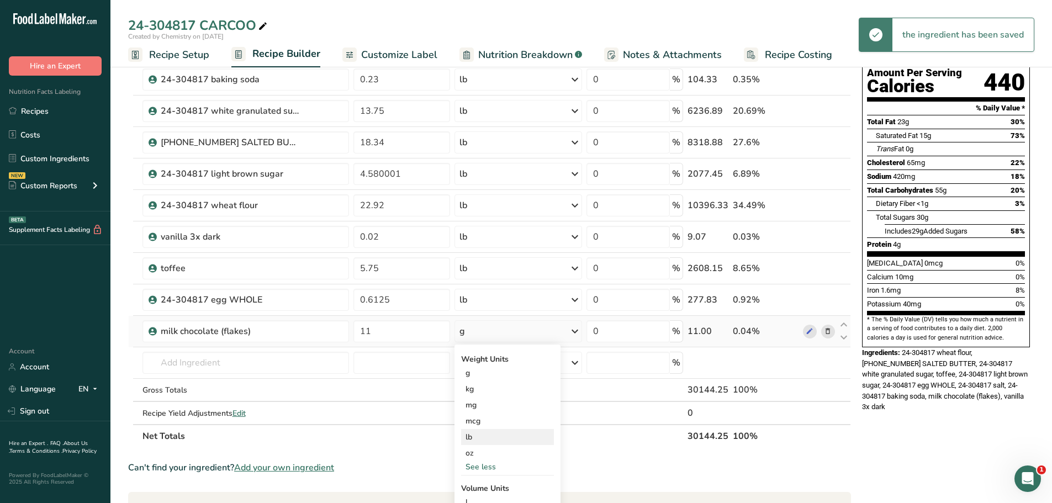
click at [477, 434] on div "lb" at bounding box center [507, 437] width 93 height 16
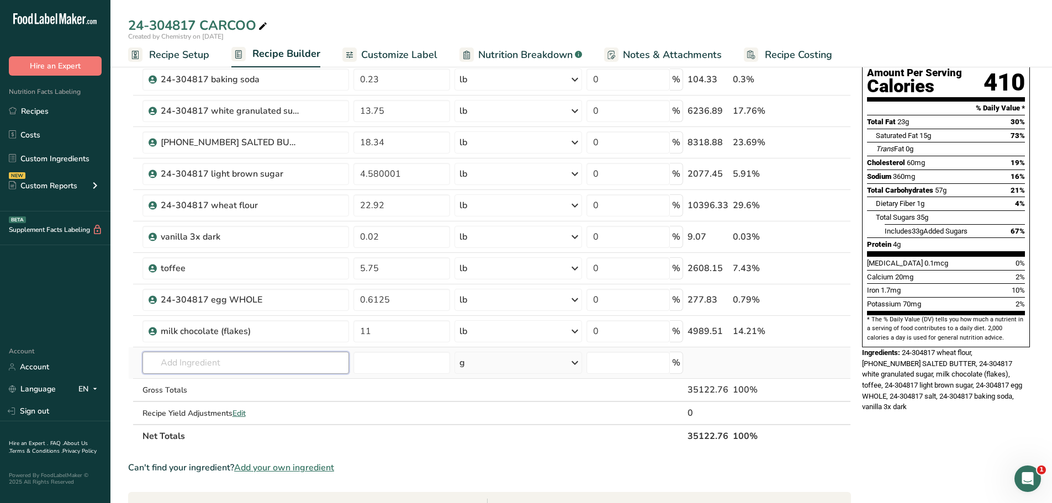
click at [260, 363] on input "text" at bounding box center [245, 363] width 206 height 22
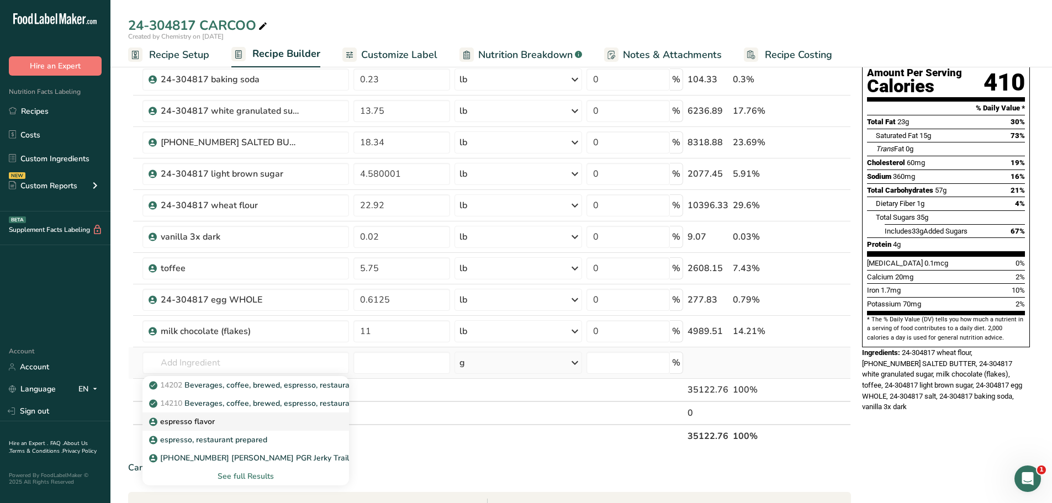
click at [228, 418] on div "espresso flavor" at bounding box center [236, 422] width 171 height 12
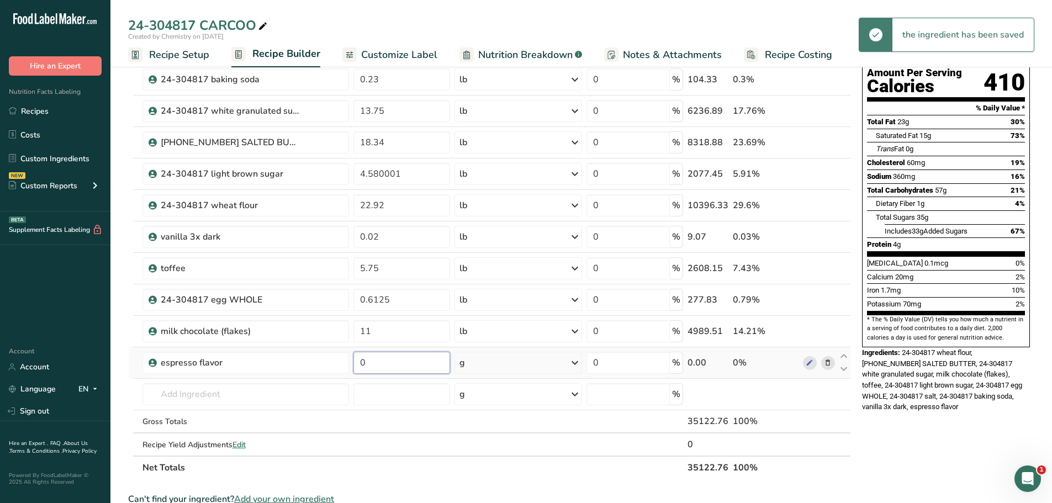
click at [387, 364] on input "0" at bounding box center [401, 363] width 97 height 22
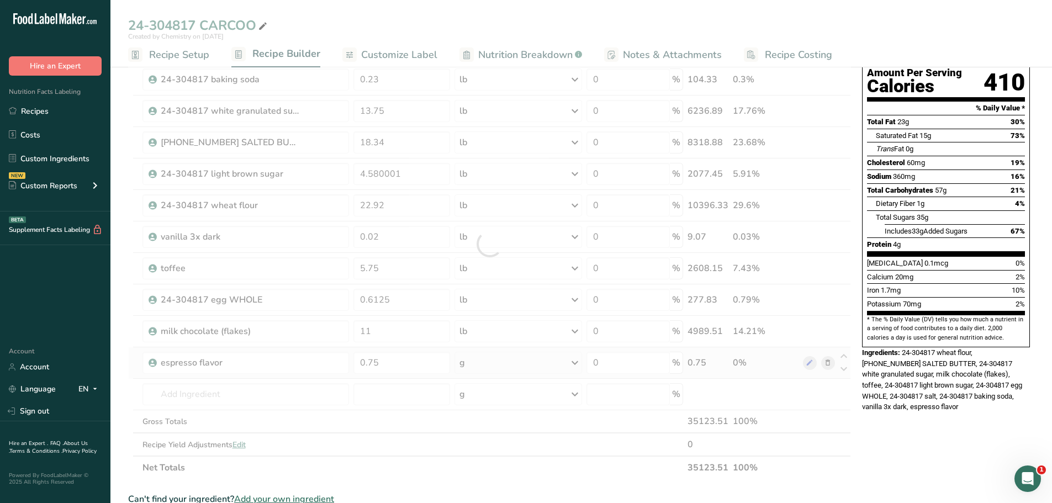
click at [523, 369] on div "Ingredient * Amount * Unit * Waste * .a-a{fill:#347362;}.b-a{fill:#fff;} Grams …" at bounding box center [489, 244] width 723 height 470
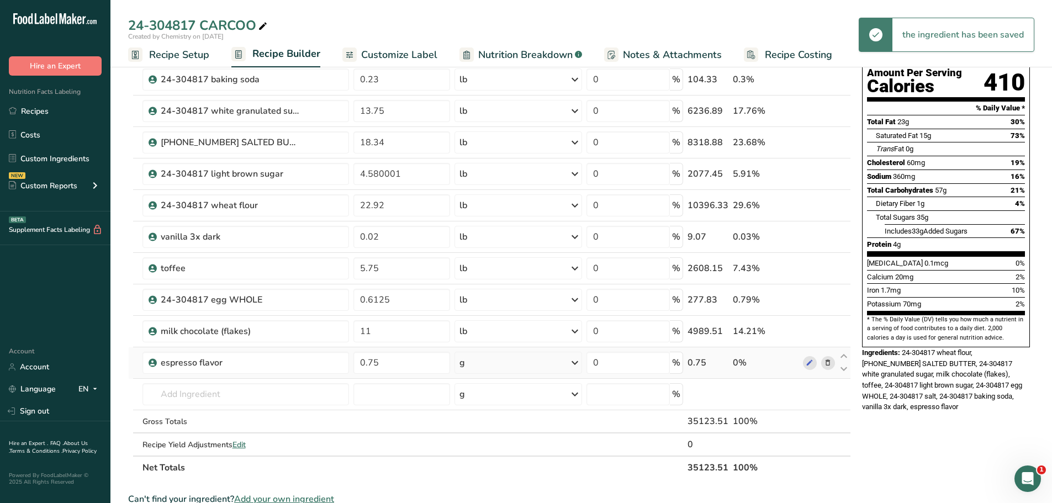
click at [576, 363] on icon at bounding box center [574, 363] width 13 height 20
click at [494, 451] on div "See more" at bounding box center [507, 450] width 93 height 12
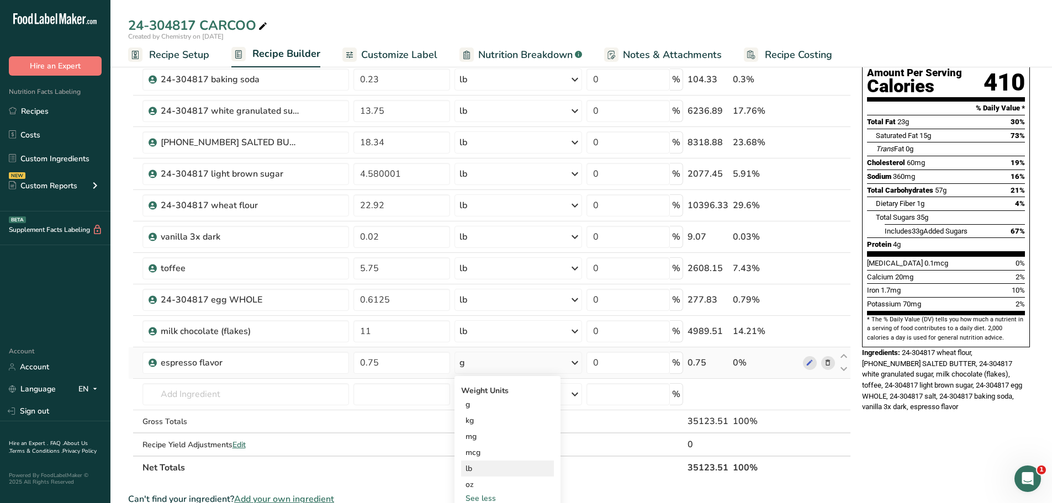
click at [487, 469] on div "lb" at bounding box center [507, 468] width 93 height 16
click at [284, 395] on input "text" at bounding box center [245, 394] width 206 height 22
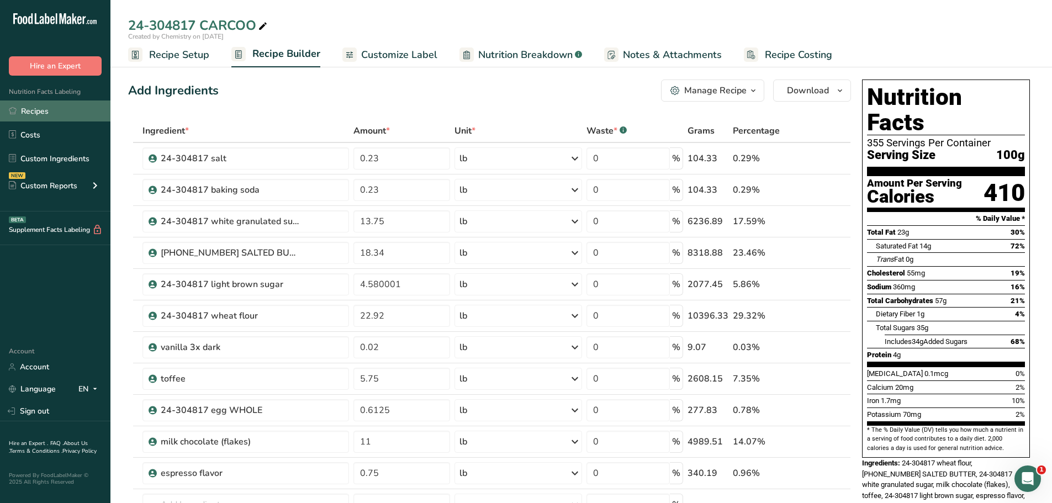
click at [38, 111] on link "Recipes" at bounding box center [55, 110] width 110 height 21
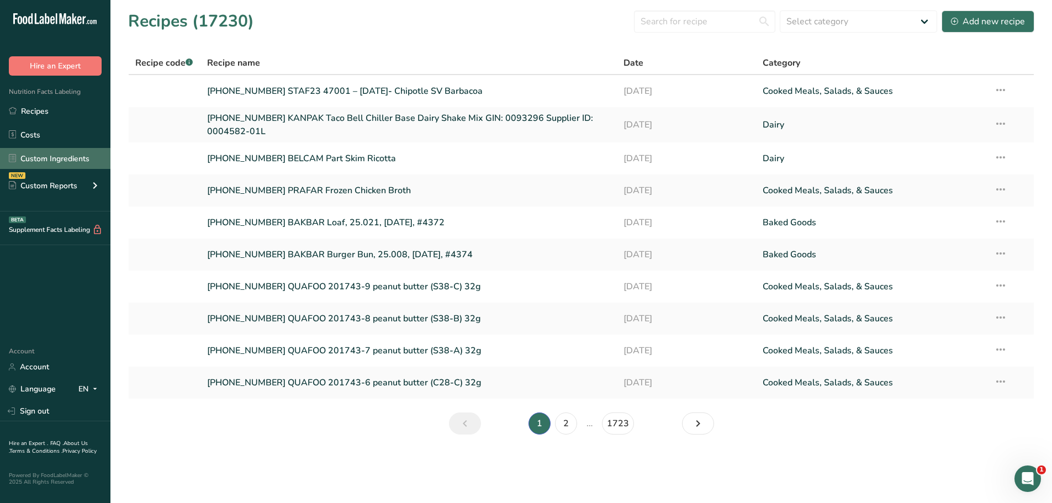
click at [54, 162] on link "Custom Ingredients" at bounding box center [55, 158] width 110 height 21
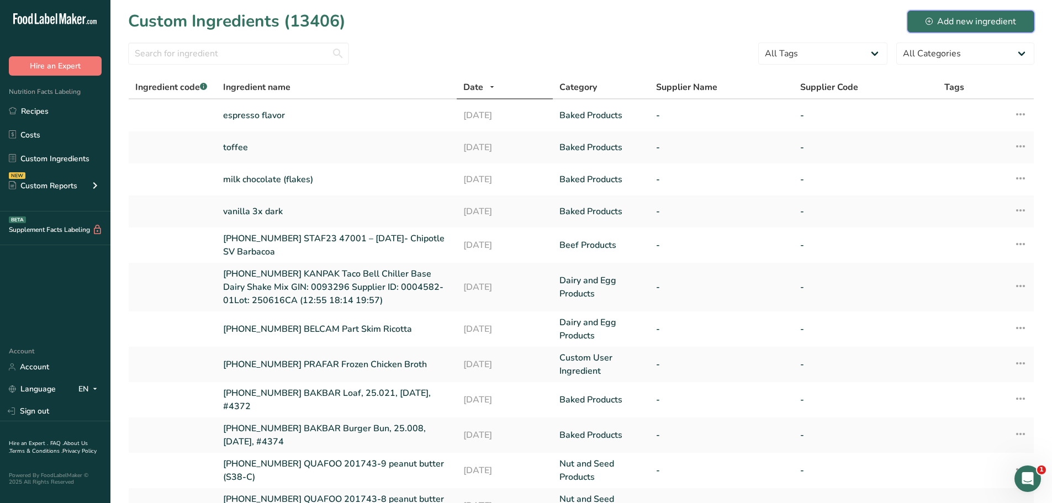
click at [968, 22] on div "Add new ingredient" at bounding box center [970, 21] width 91 height 13
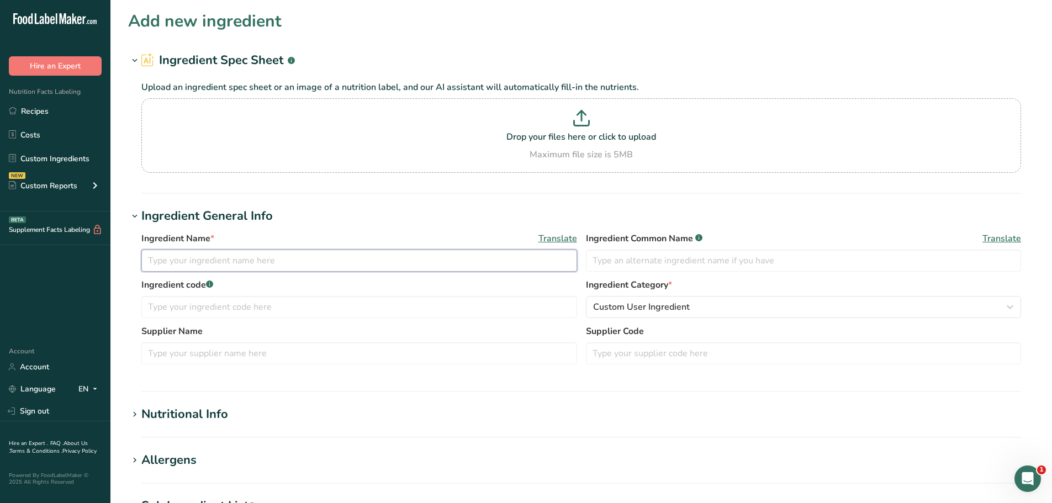
click at [247, 268] on input "text" at bounding box center [359, 261] width 436 height 22
click at [680, 263] on input "text" at bounding box center [804, 261] width 436 height 22
click at [317, 305] on input "text" at bounding box center [359, 307] width 436 height 22
click at [687, 264] on input "text" at bounding box center [804, 261] width 436 height 22
click at [347, 263] on input "espresso extract" at bounding box center [359, 261] width 436 height 22
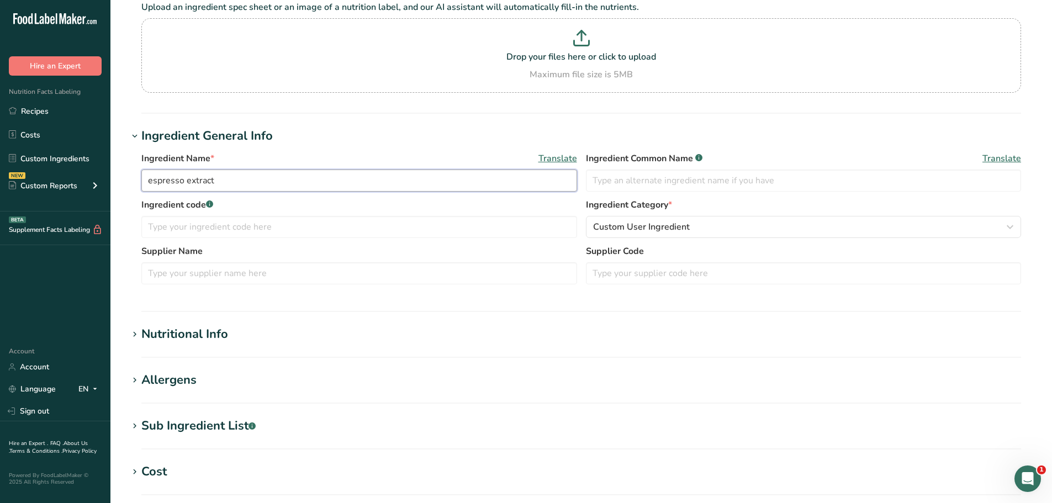
scroll to position [110, 0]
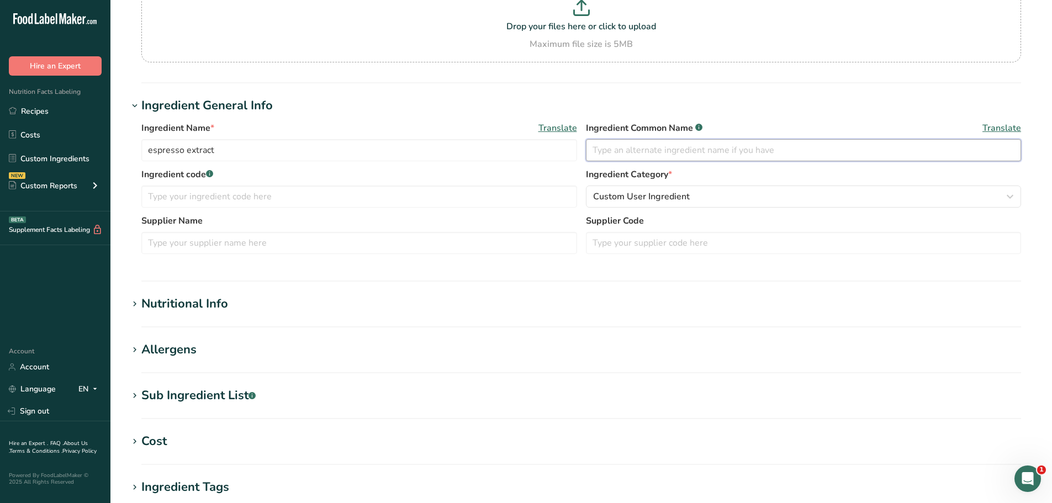
click at [696, 153] on input "text" at bounding box center [804, 150] width 436 height 22
click at [684, 192] on span "Custom User Ingredient" at bounding box center [641, 196] width 97 height 13
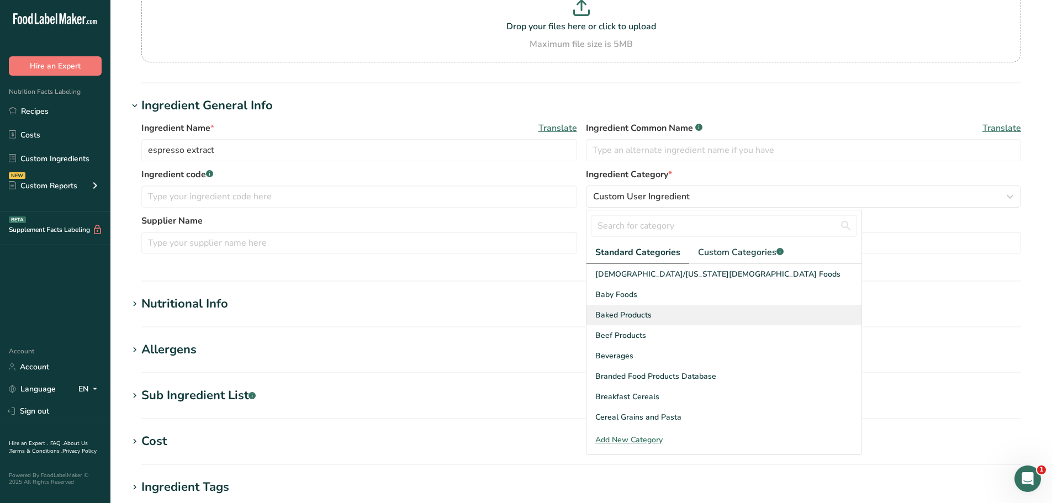
click at [650, 320] on div "Baked Products" at bounding box center [723, 315] width 275 height 20
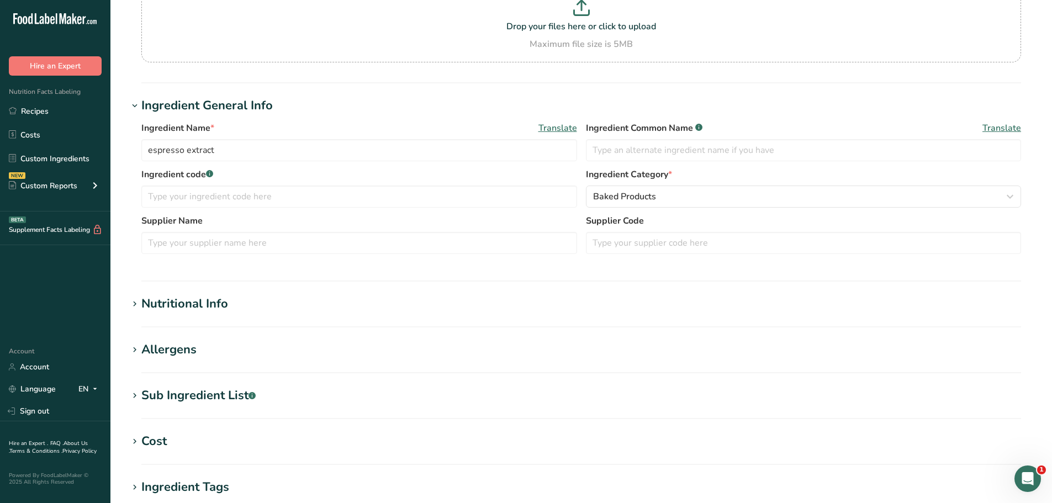
click at [184, 299] on div "Nutritional Info" at bounding box center [184, 304] width 87 height 18
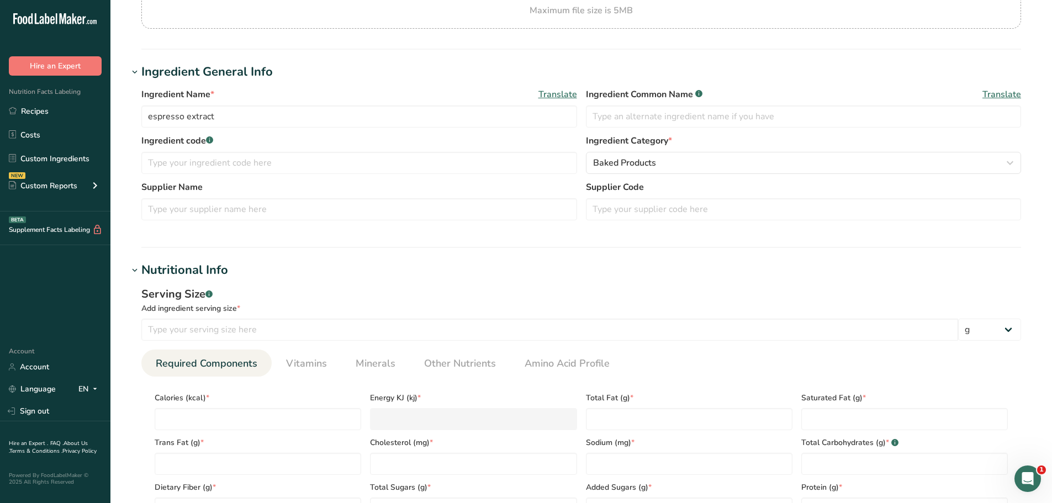
scroll to position [221, 0]
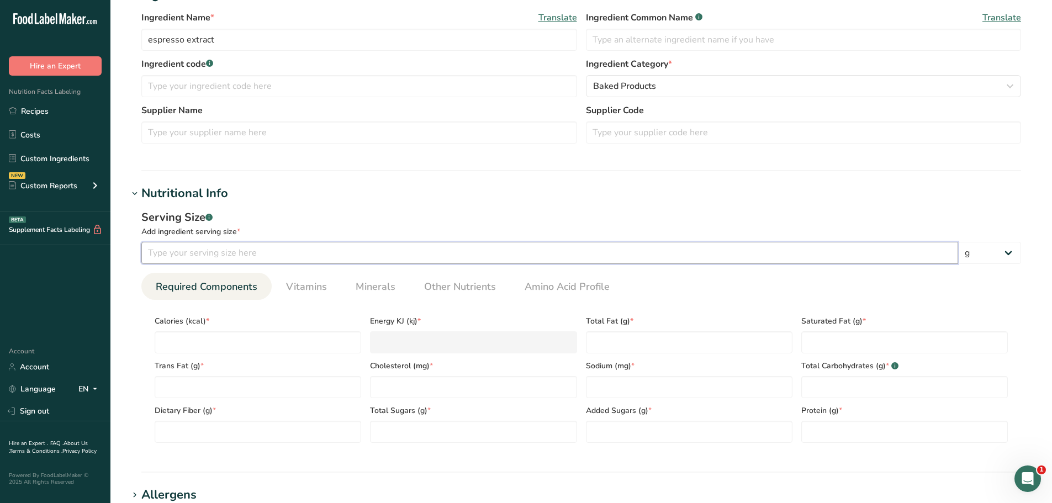
click at [188, 257] on input "number" at bounding box center [549, 253] width 817 height 22
click at [220, 347] on input "number" at bounding box center [258, 342] width 206 height 22
click at [292, 279] on link "Vitamins" at bounding box center [307, 287] width 50 height 28
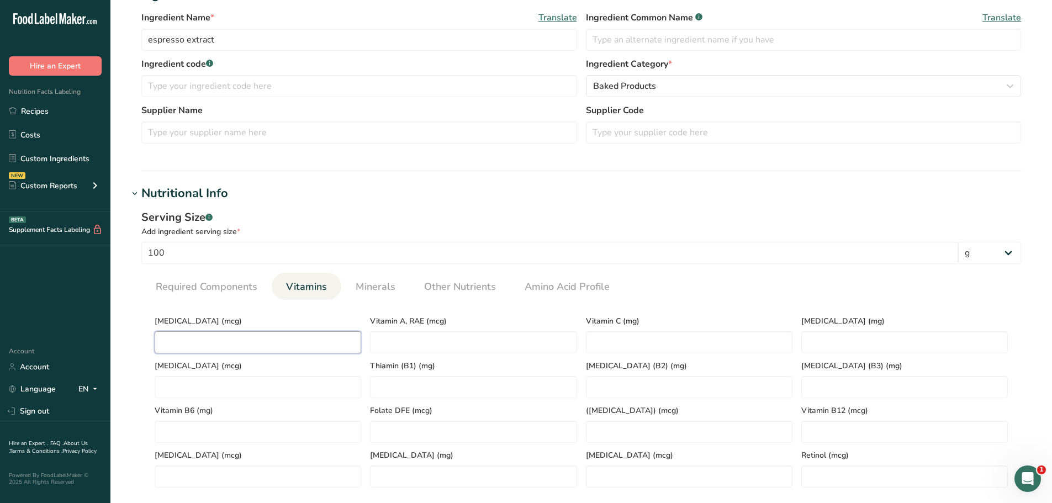
click at [230, 335] on D "number" at bounding box center [258, 342] width 206 height 22
click at [358, 292] on span "Minerals" at bounding box center [376, 286] width 40 height 15
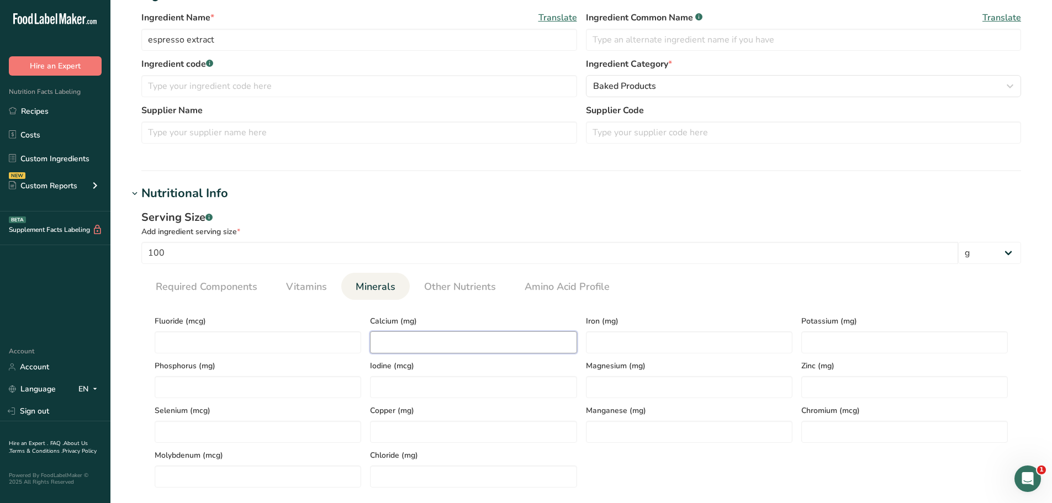
click at [406, 343] on input "number" at bounding box center [473, 342] width 206 height 22
click at [439, 284] on span "Other Nutrients" at bounding box center [460, 286] width 72 height 15
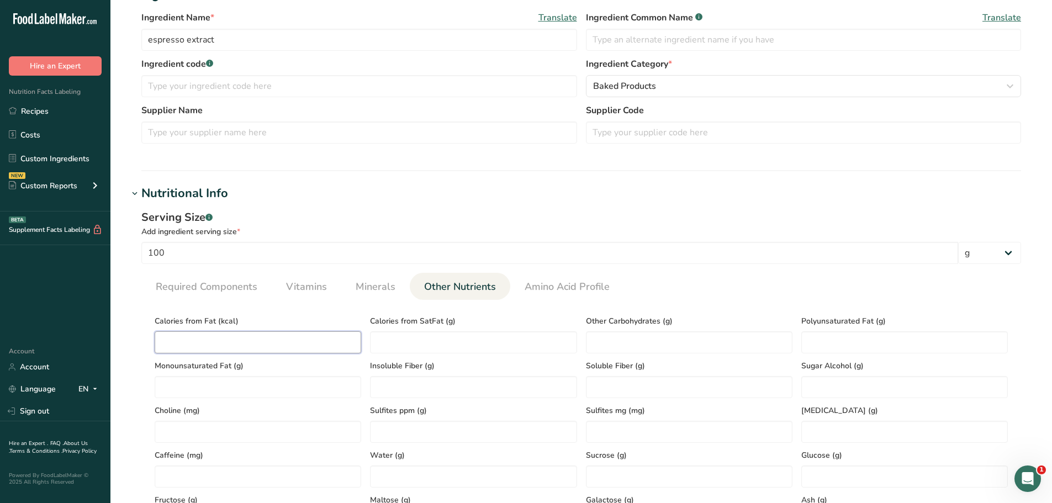
click at [247, 342] on Fat "number" at bounding box center [258, 342] width 206 height 22
click at [822, 345] on Fat "number" at bounding box center [904, 342] width 206 height 22
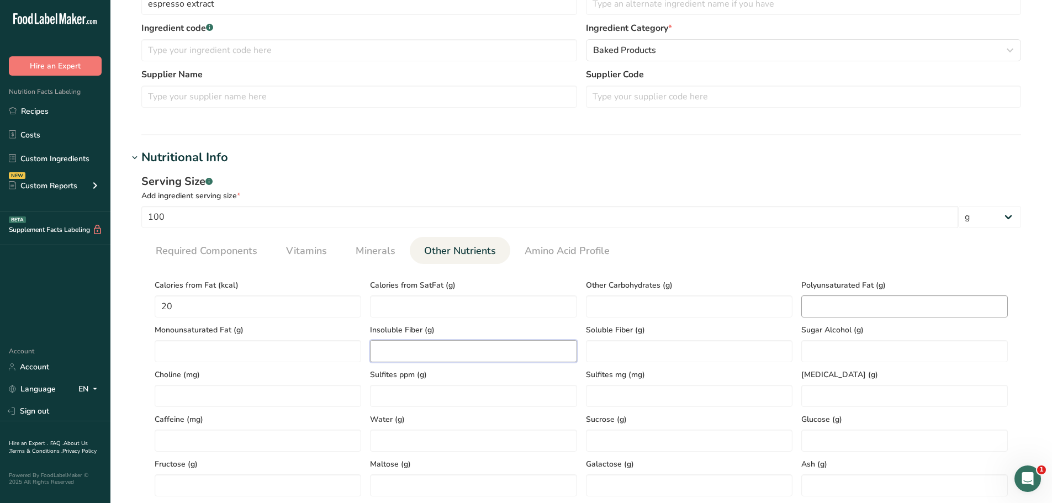
scroll to position [276, 0]
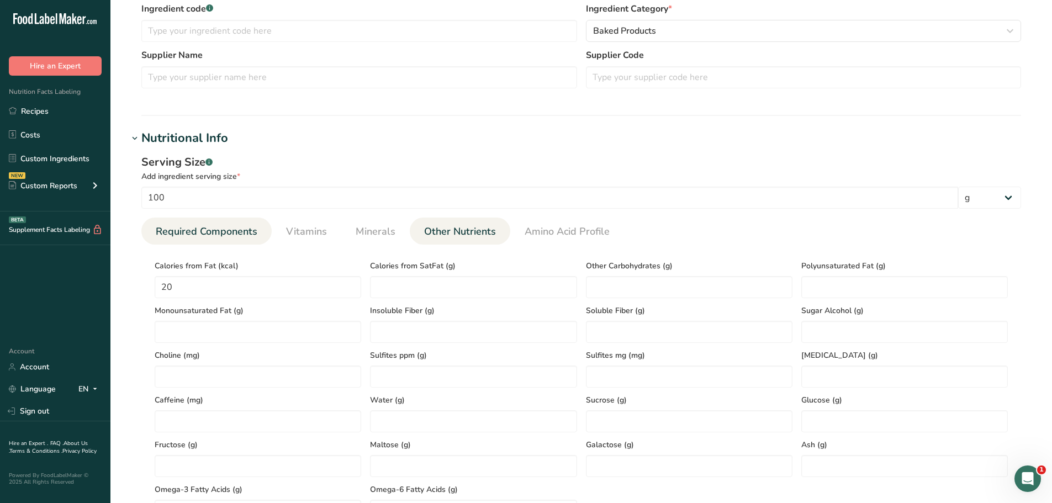
click at [235, 234] on span "Required Components" at bounding box center [207, 231] width 102 height 15
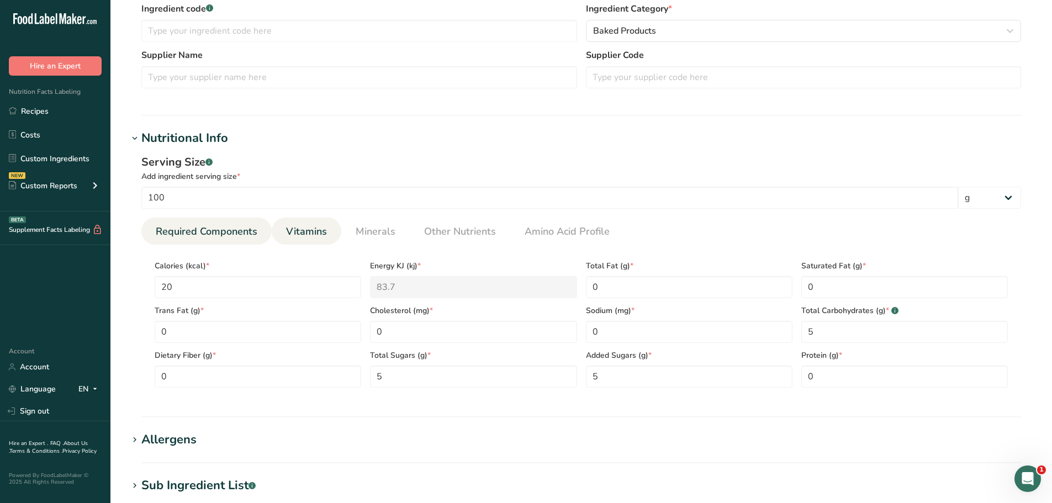
click at [291, 228] on span "Vitamins" at bounding box center [306, 231] width 41 height 15
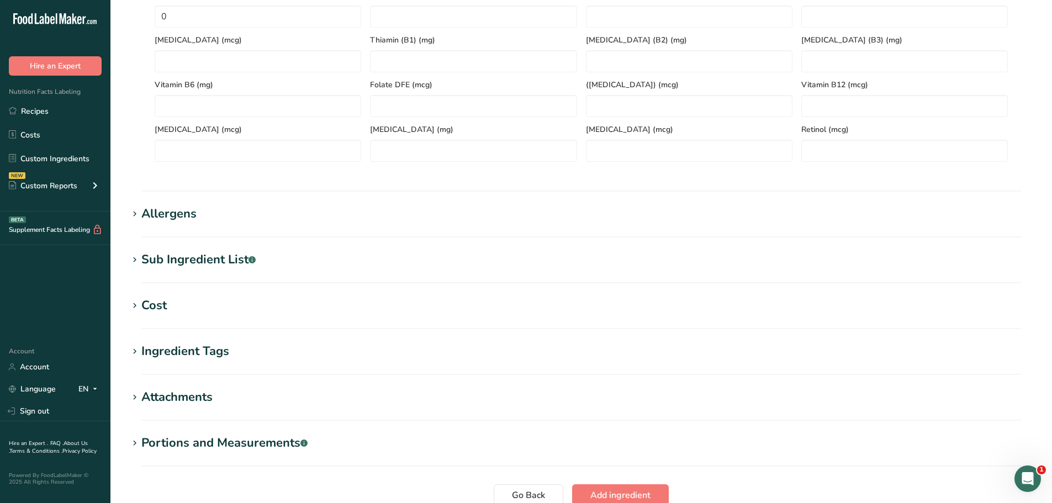
scroll to position [644, 0]
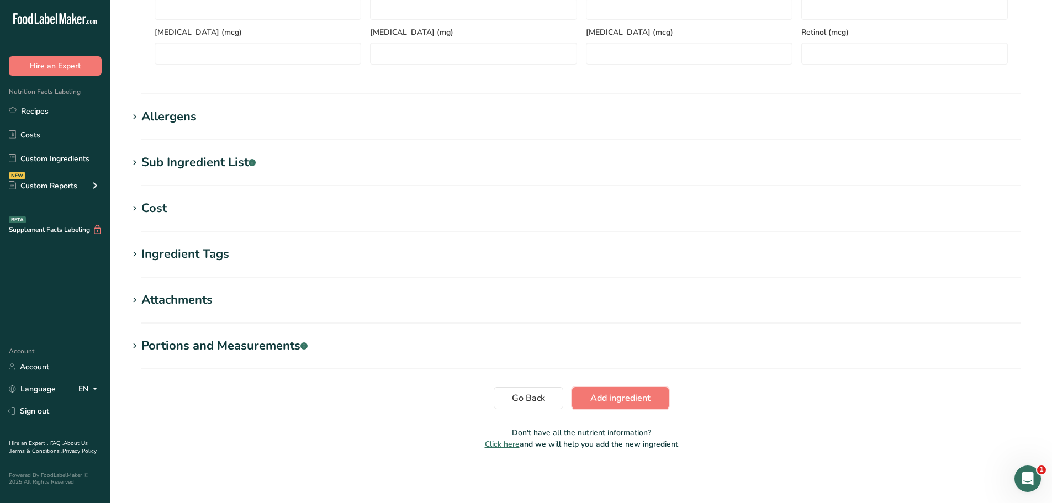
click at [631, 391] on button "Add ingredient" at bounding box center [620, 398] width 97 height 22
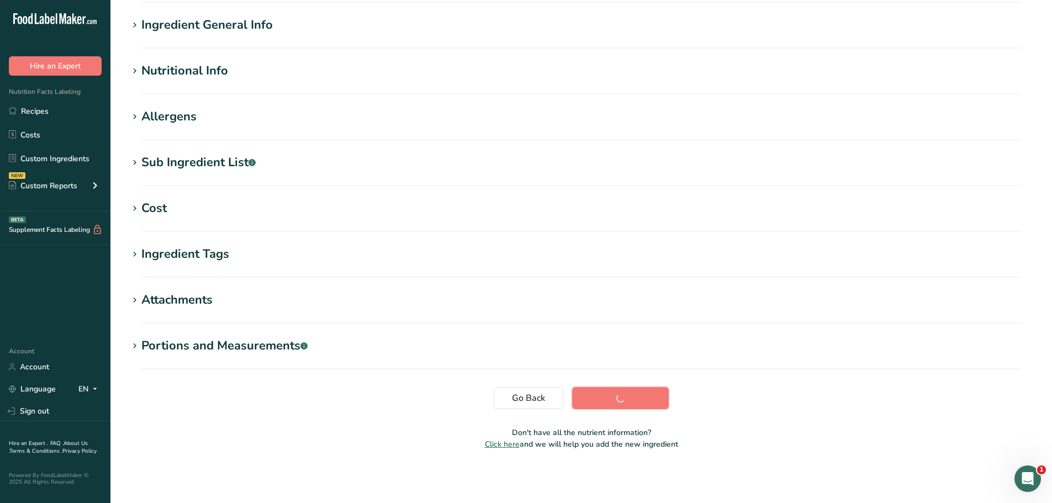
scroll to position [81, 0]
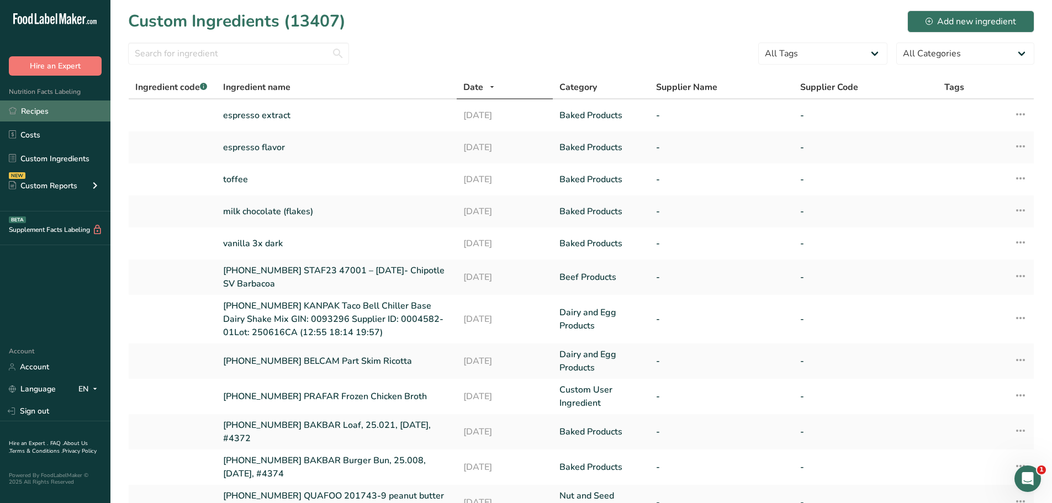
click at [56, 118] on link "Recipes" at bounding box center [55, 110] width 110 height 21
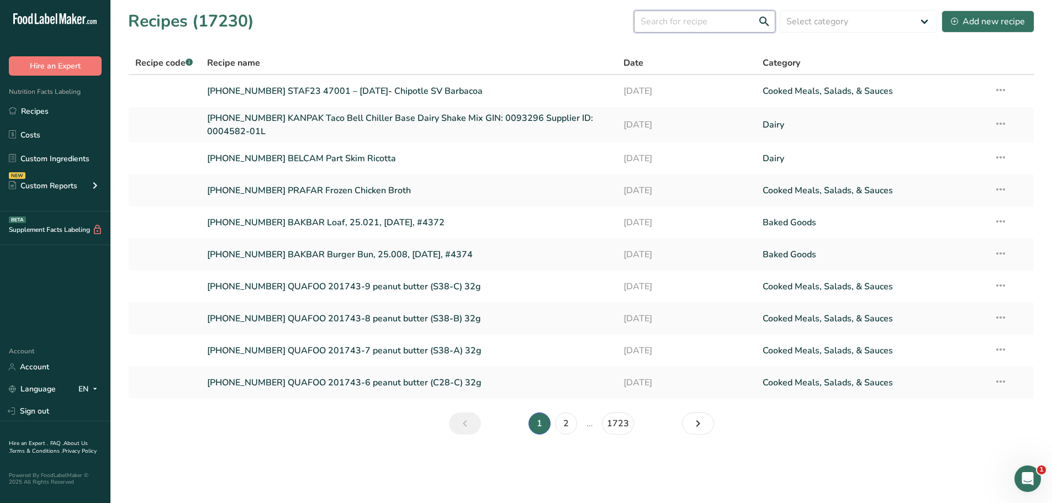
click at [719, 26] on input "text" at bounding box center [704, 21] width 141 height 22
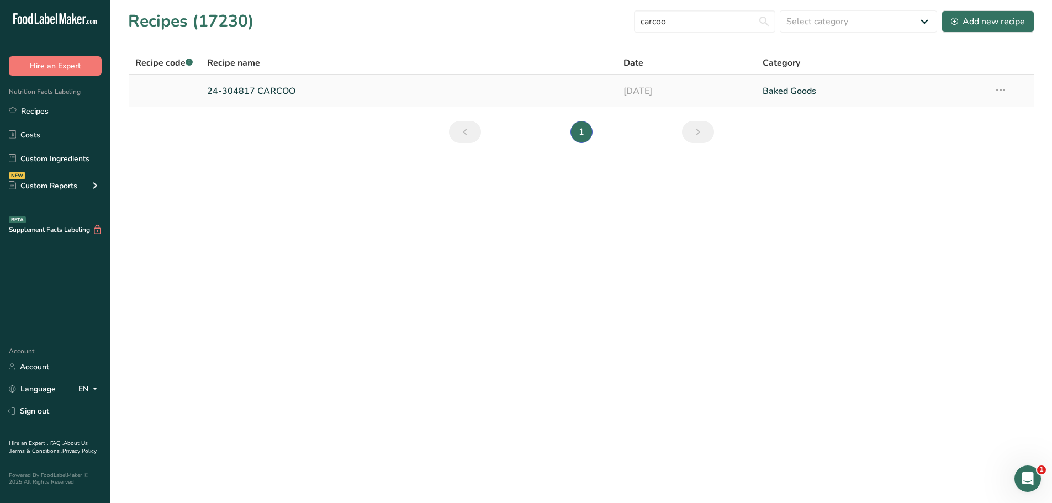
click at [281, 93] on link "24-304817 CARCOO" at bounding box center [409, 91] width 404 height 23
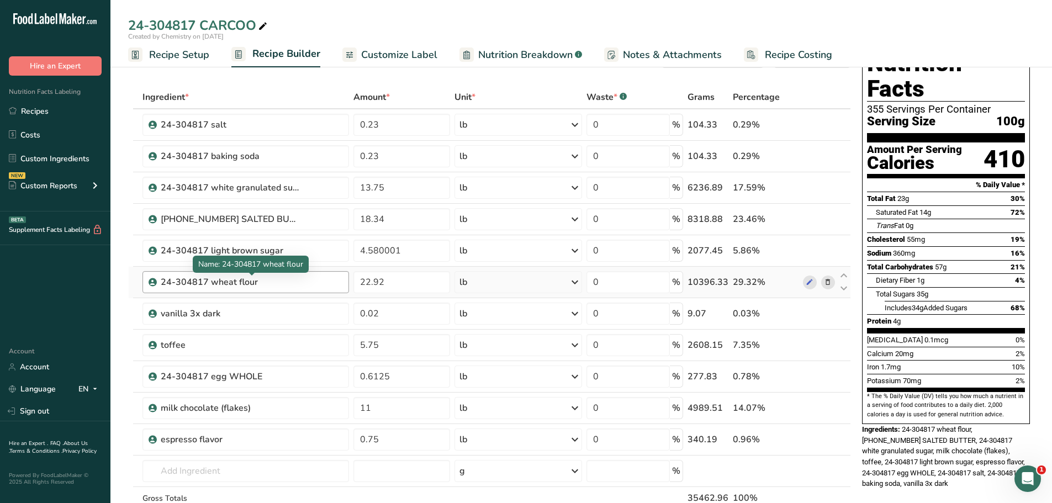
scroll to position [110, 0]
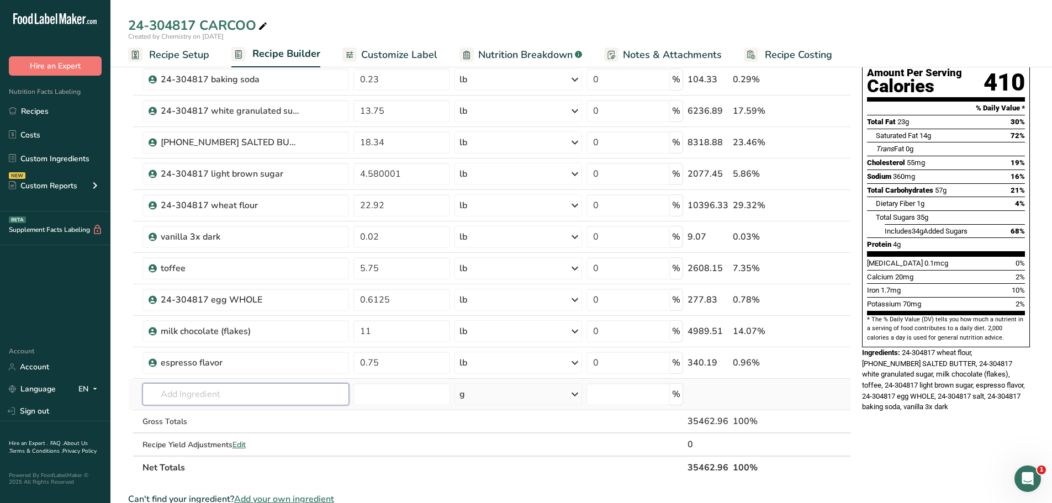
click at [219, 396] on input "text" at bounding box center [245, 394] width 206 height 22
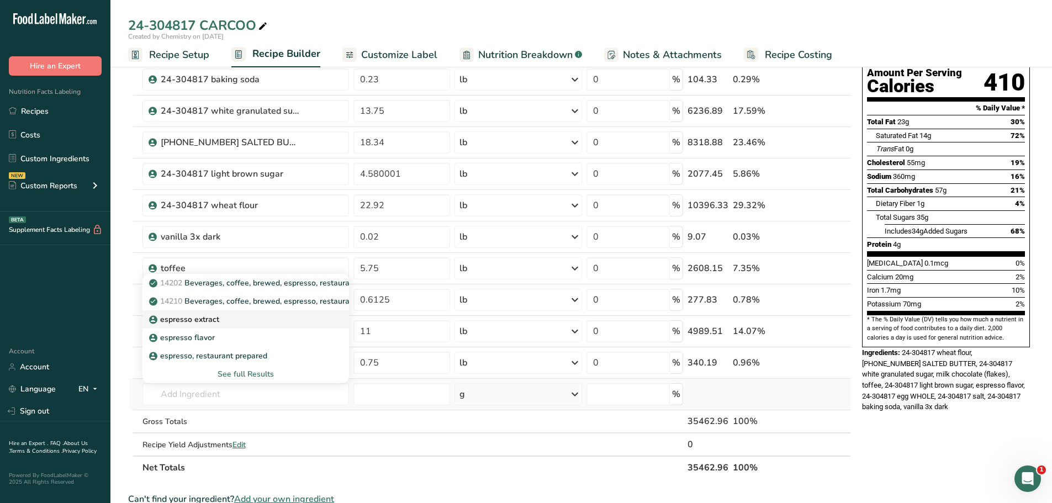
click at [225, 325] on div "espresso extract" at bounding box center [236, 320] width 171 height 12
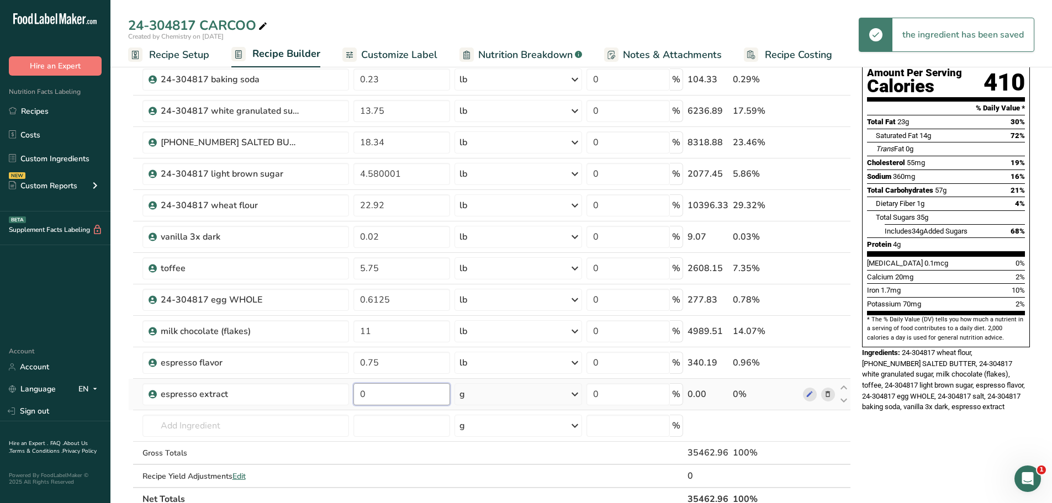
click at [391, 393] on input "0" at bounding box center [401, 394] width 97 height 22
click at [492, 398] on div "Ingredient * Amount * Unit * Waste * .a-a{fill:#347362;}.b-a{fill:#fff;} Grams …" at bounding box center [489, 260] width 723 height 502
click at [492, 398] on div "g" at bounding box center [518, 394] width 128 height 22
click at [490, 482] on div "See more" at bounding box center [507, 482] width 93 height 12
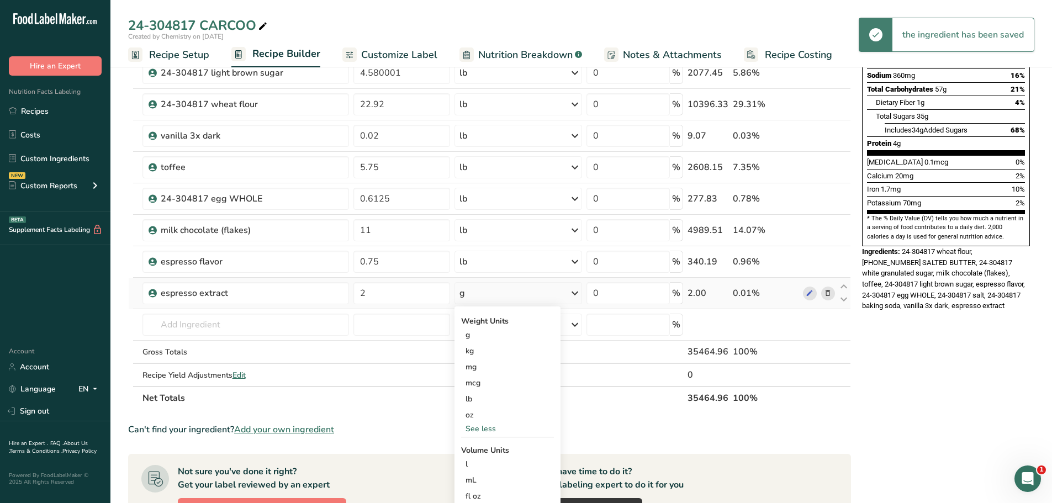
scroll to position [221, 0]
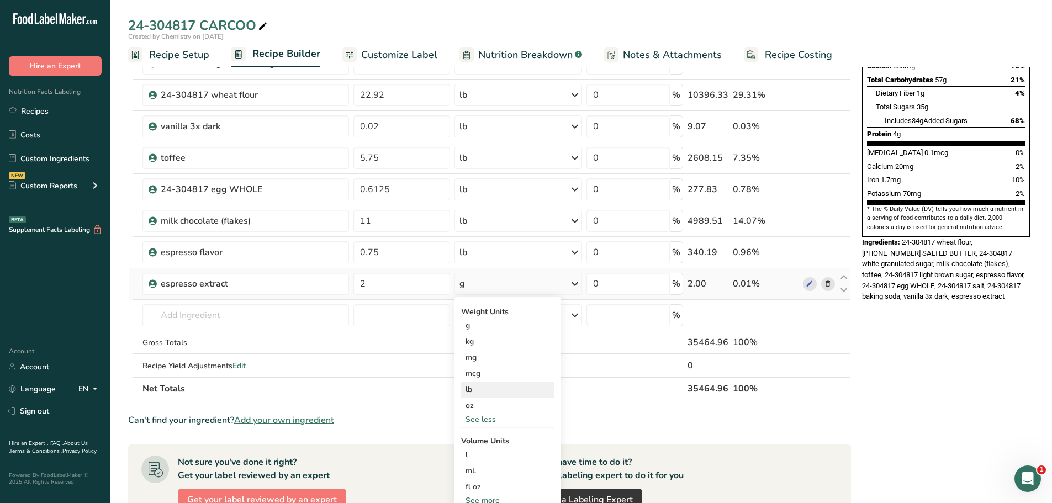
click at [488, 392] on div "lb" at bounding box center [507, 390] width 93 height 16
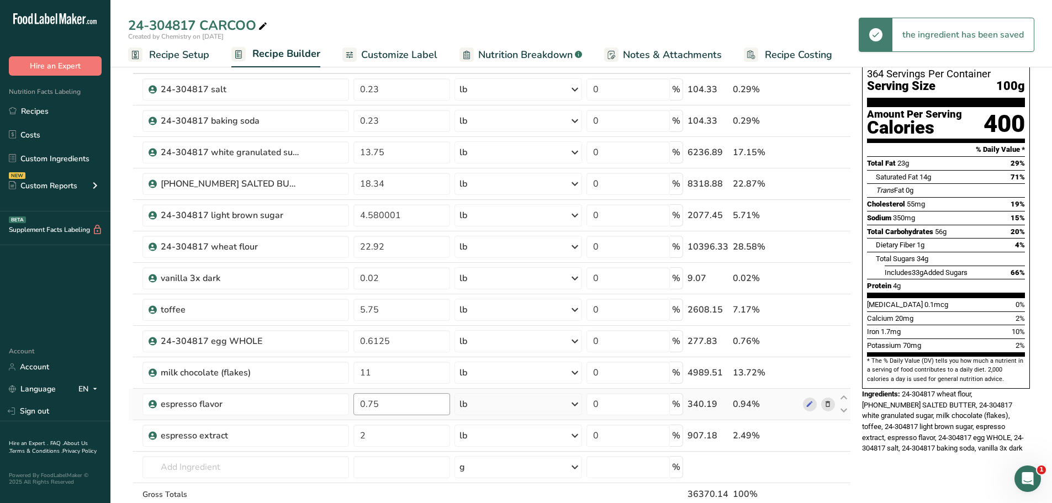
scroll to position [55, 0]
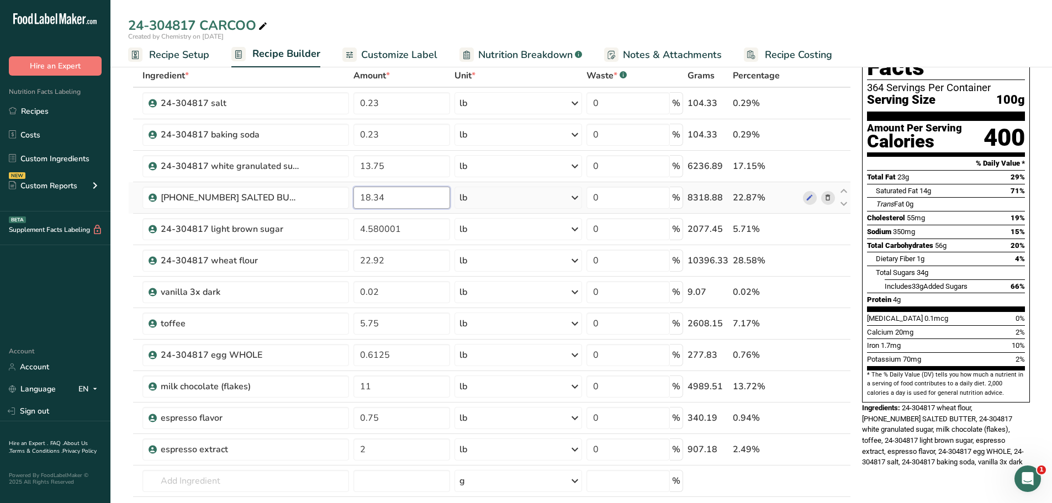
click at [399, 199] on input "18.34" at bounding box center [401, 198] width 97 height 22
click at [425, 229] on div "Ingredient * Amount * Unit * Waste * .a-a{fill:#347362;}.b-a{fill:#fff;} Grams …" at bounding box center [489, 315] width 723 height 502
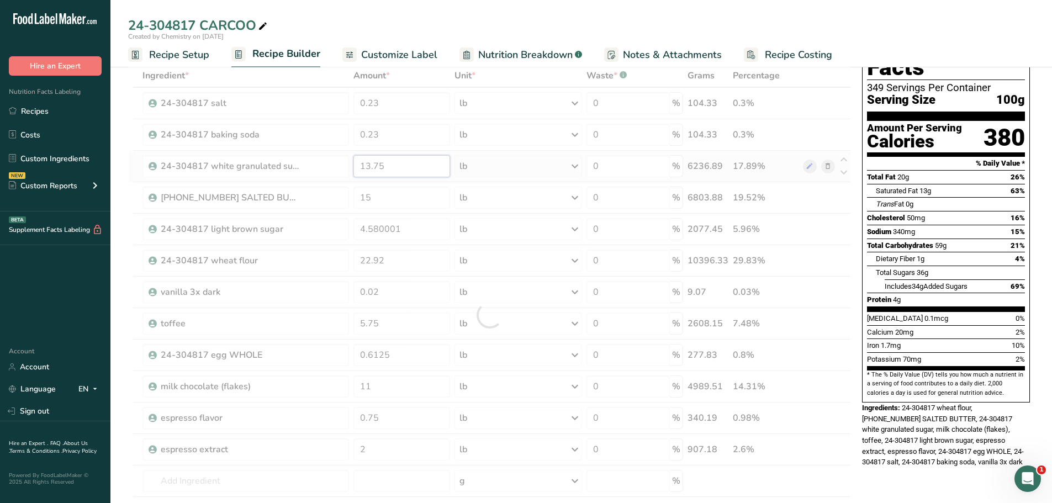
click at [411, 168] on div "Ingredient * Amount * Unit * Waste * .a-a{fill:#347362;}.b-a{fill:#fff;} Grams …" at bounding box center [489, 315] width 723 height 502
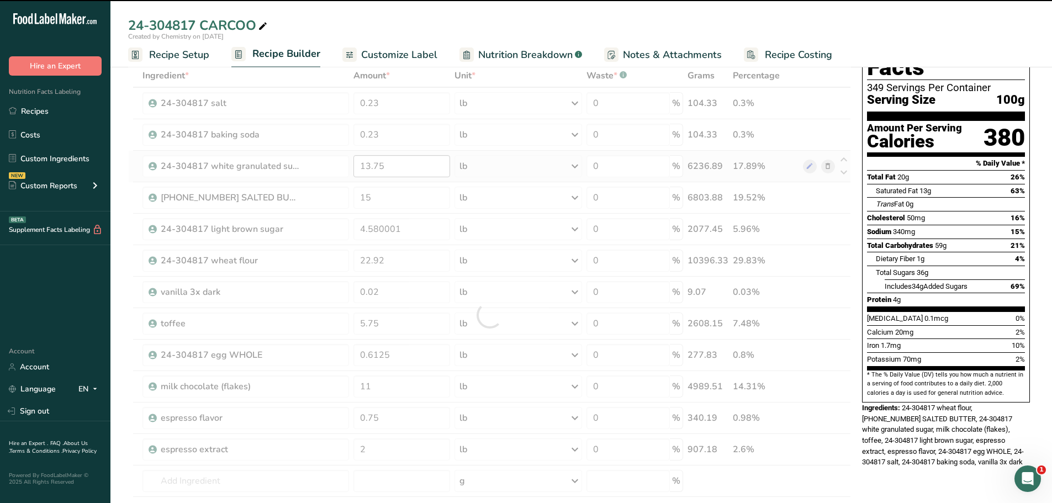
click at [411, 168] on div at bounding box center [489, 315] width 723 height 502
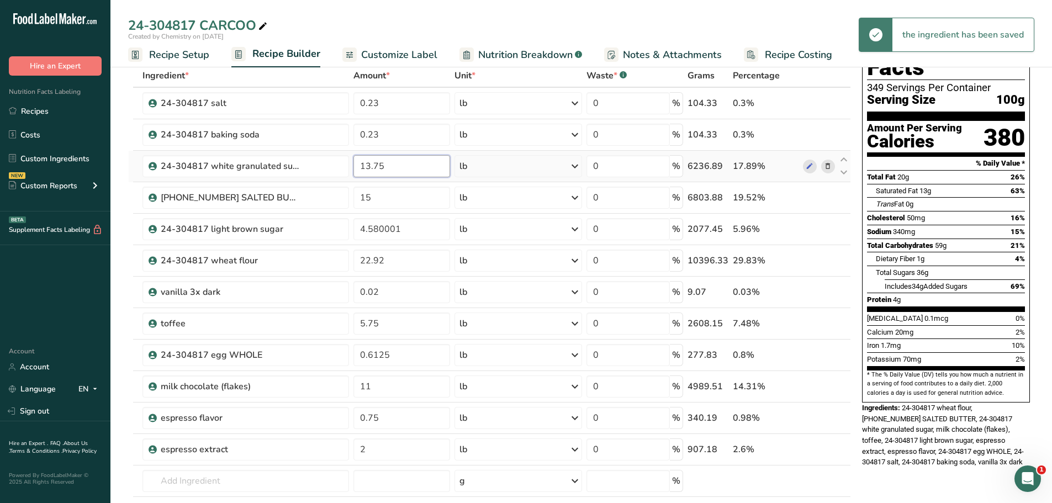
click at [411, 168] on input "13.75" at bounding box center [401, 166] width 97 height 22
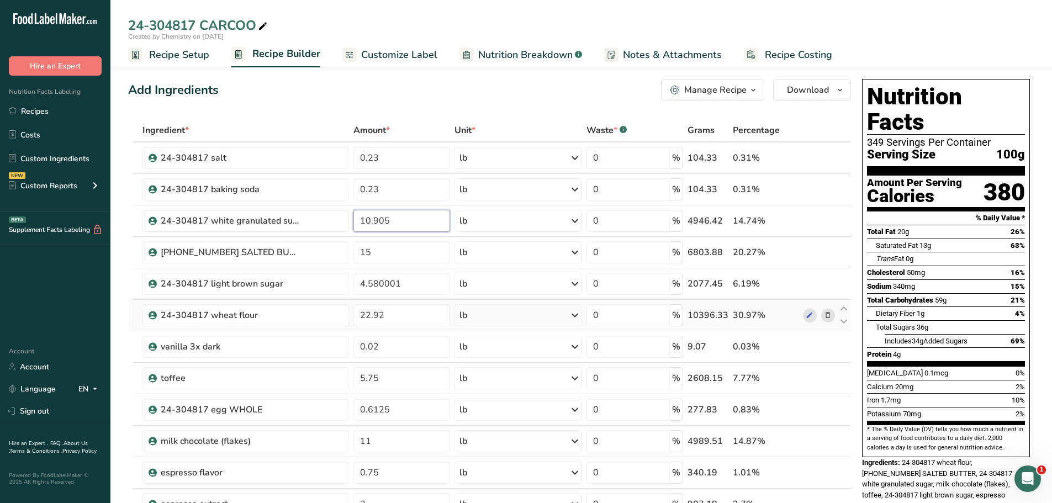
scroll to position [0, 0]
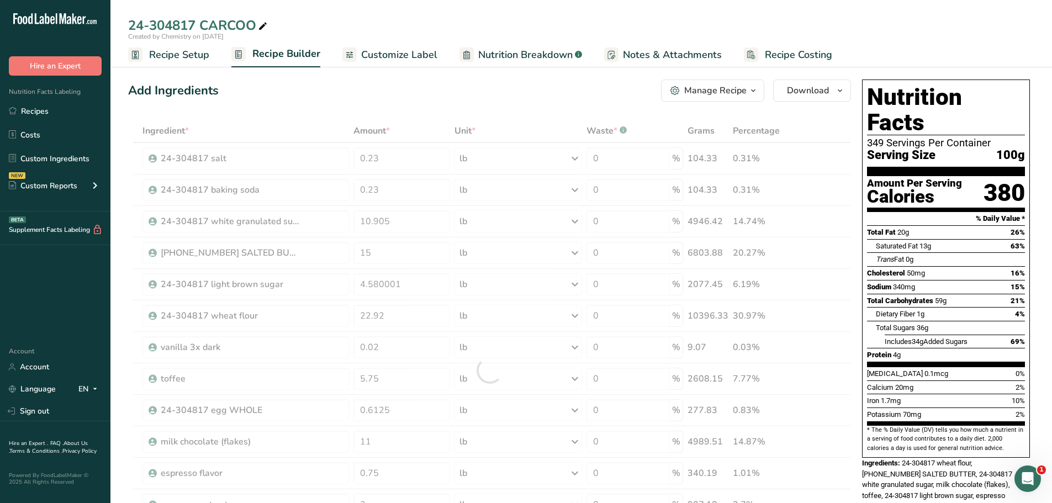
click at [513, 95] on div "Add Ingredients Manage Recipe Delete Recipe Duplicate Recipe Scale Recipe Save …" at bounding box center [489, 91] width 723 height 22
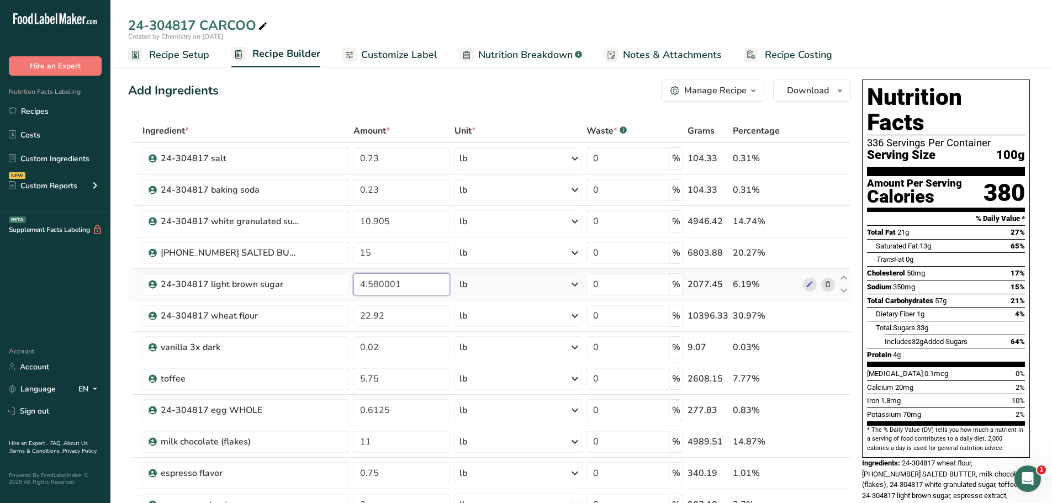
click at [420, 289] on input "4.580001" at bounding box center [401, 284] width 97 height 22
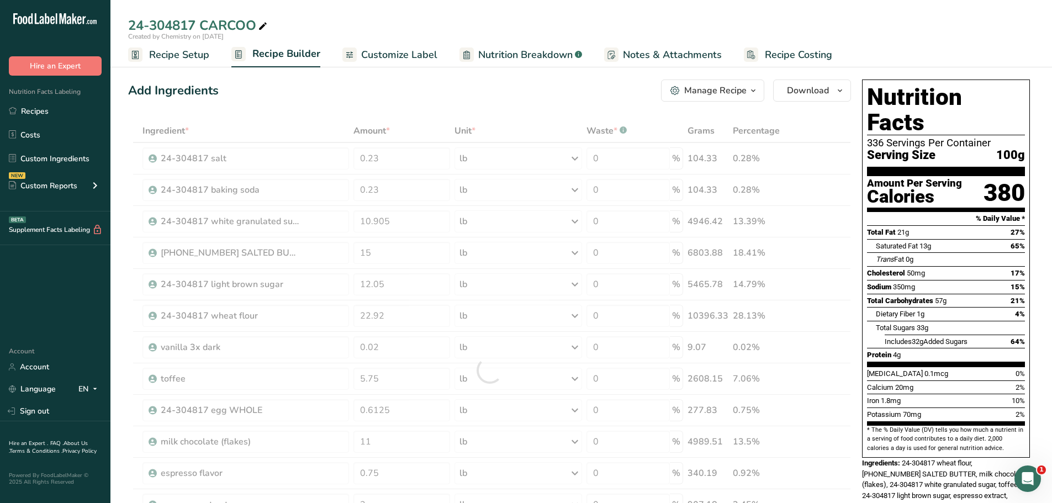
click at [443, 93] on div "Add Ingredients Manage Recipe Delete Recipe Duplicate Recipe Scale Recipe Save …" at bounding box center [489, 91] width 723 height 22
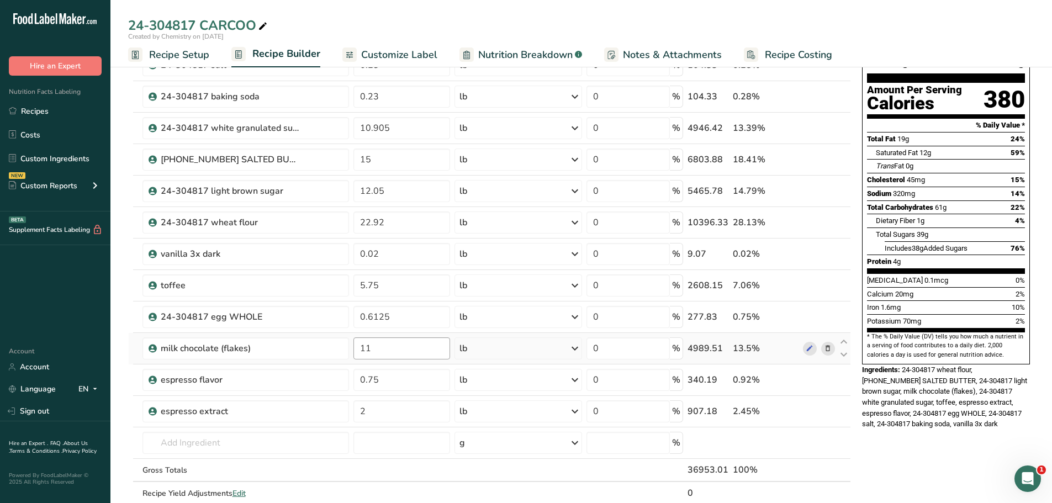
scroll to position [110, 0]
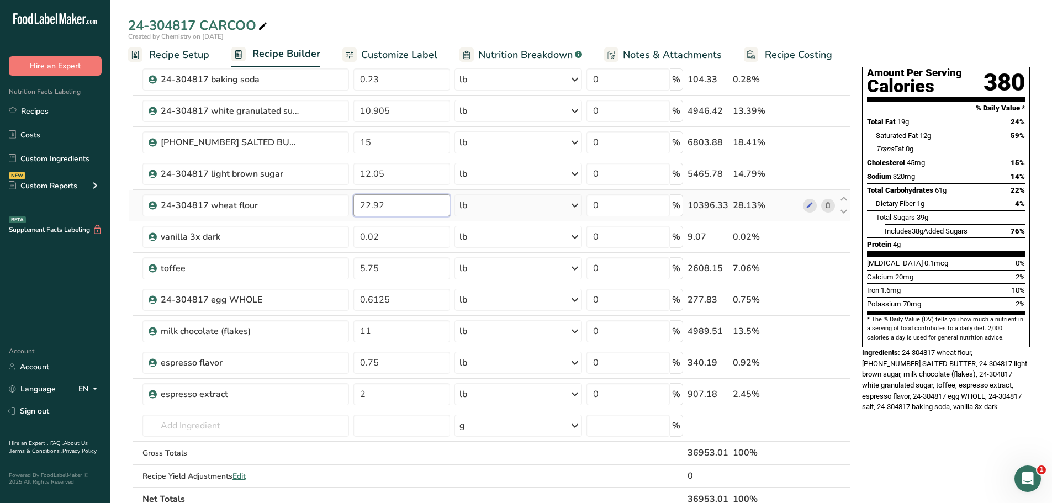
click at [397, 210] on input "22.92" at bounding box center [401, 205] width 97 height 22
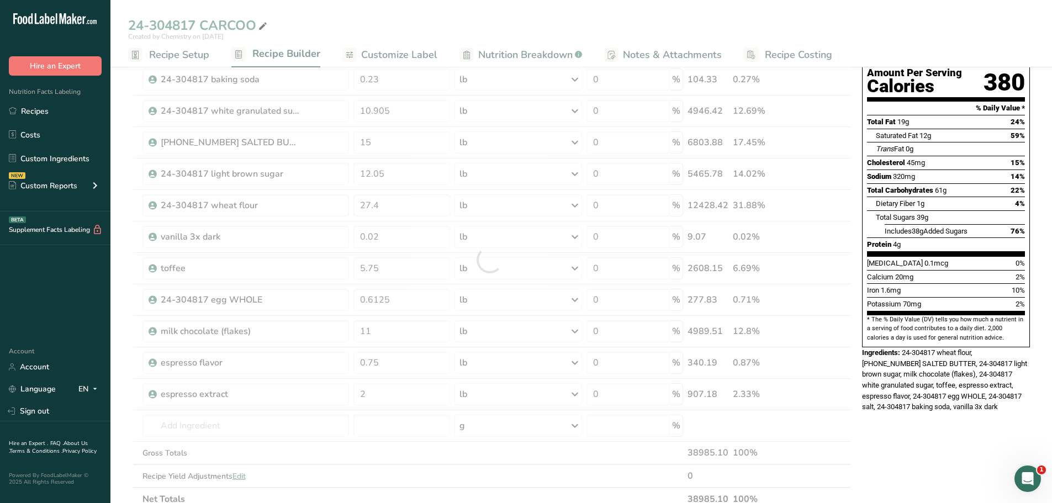
click at [745, 29] on div "24-304817 CARCOO Created by Chemistry on [DATE] Recipe Setup Recipe Builder Cus…" at bounding box center [580, 420] width 941 height 947
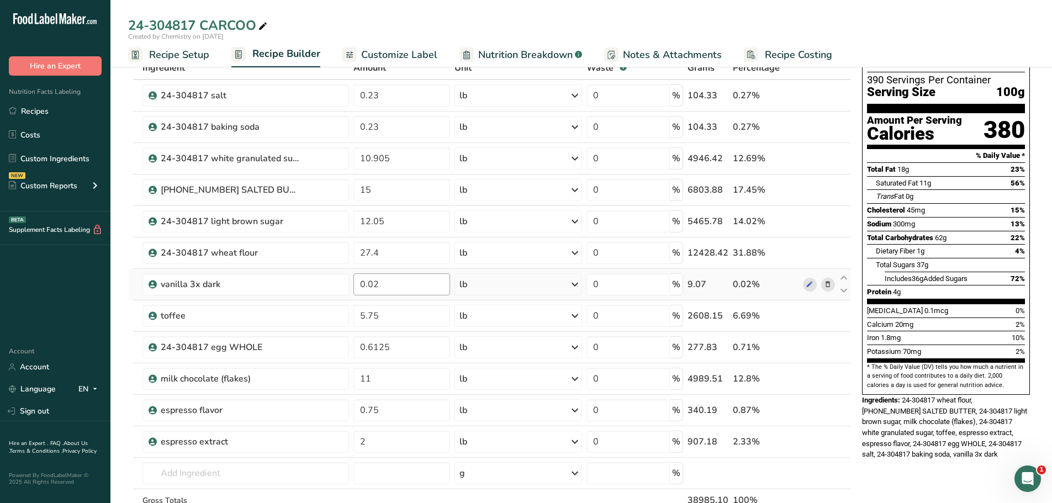
scroll to position [0, 0]
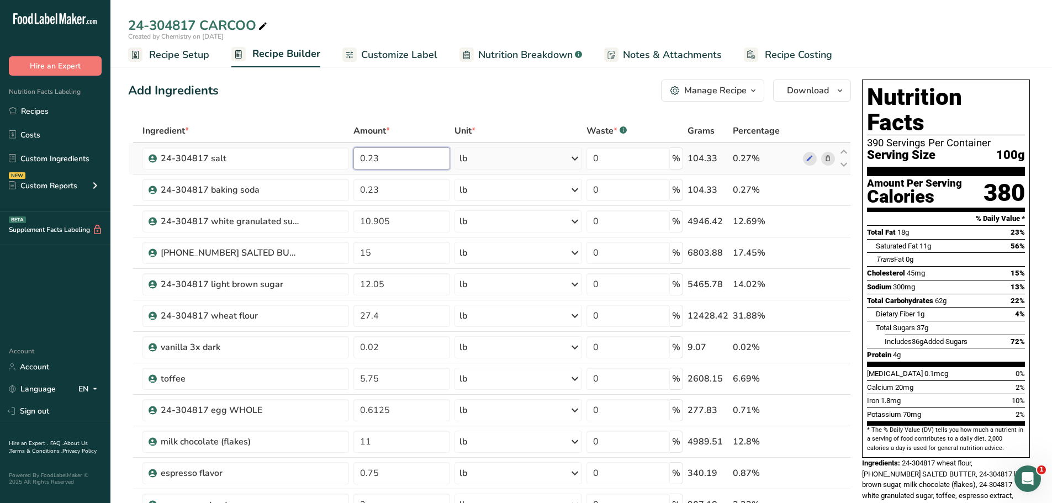
click at [404, 161] on input "0.23" at bounding box center [401, 158] width 97 height 22
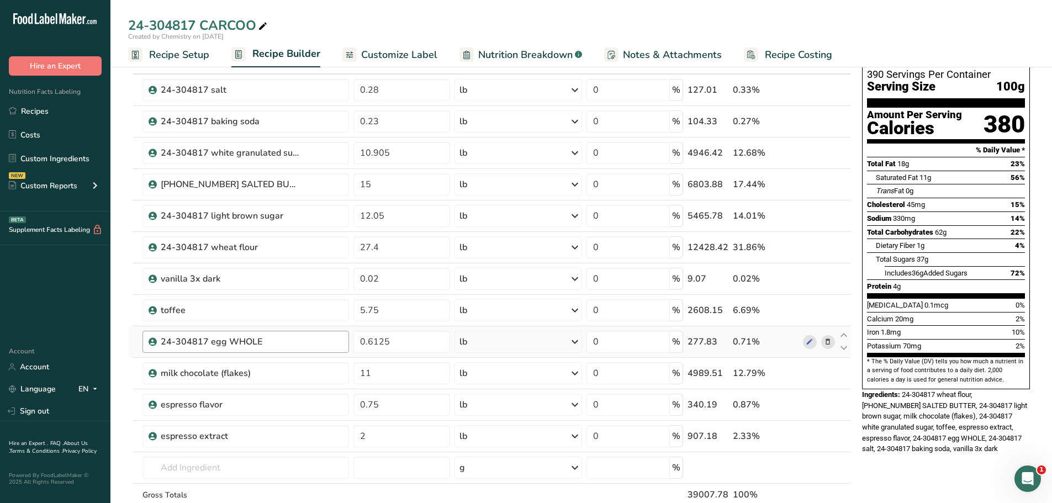
scroll to position [55, 0]
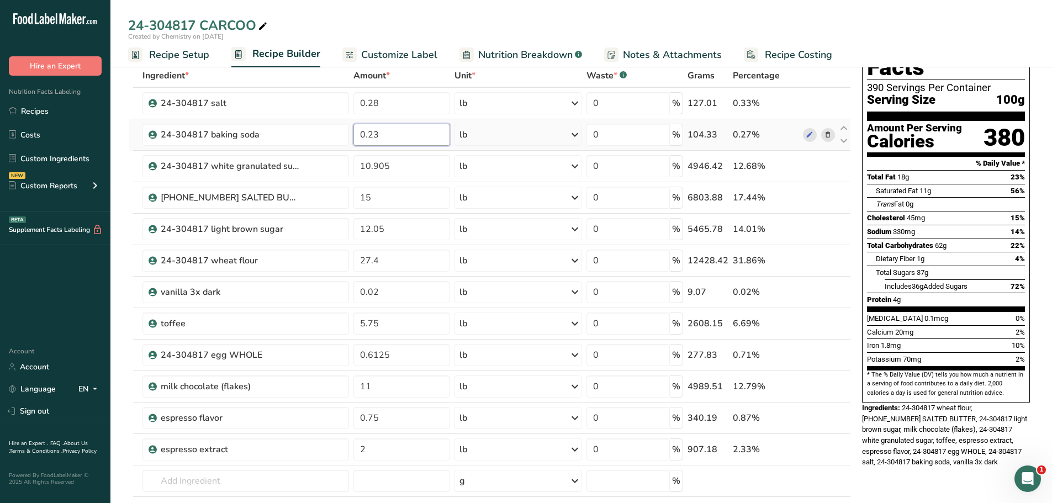
click at [406, 133] on input "0.23" at bounding box center [401, 135] width 97 height 22
click at [487, 25] on div "24-304817 CARCOO" at bounding box center [580, 25] width 941 height 20
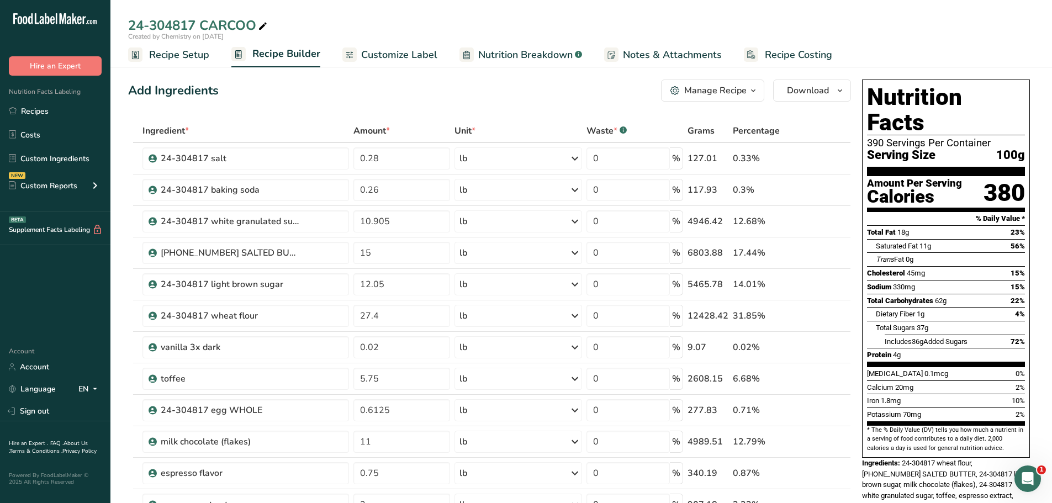
click at [267, 25] on icon at bounding box center [263, 26] width 10 height 15
click at [198, 23] on input "24-304817 CARCOO" at bounding box center [581, 25] width 906 height 20
click at [844, 92] on icon "button" at bounding box center [839, 91] width 9 height 14
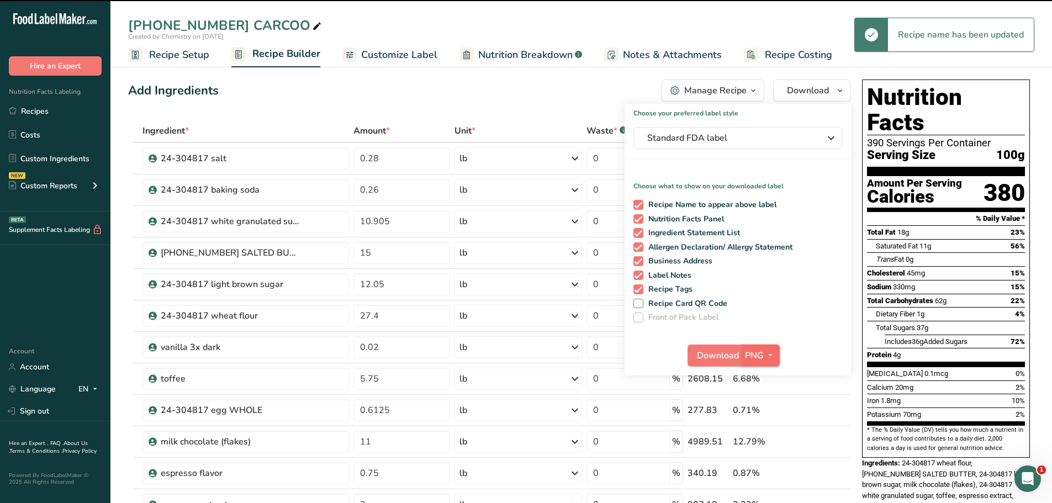
click at [773, 351] on icon "button" at bounding box center [770, 355] width 9 height 14
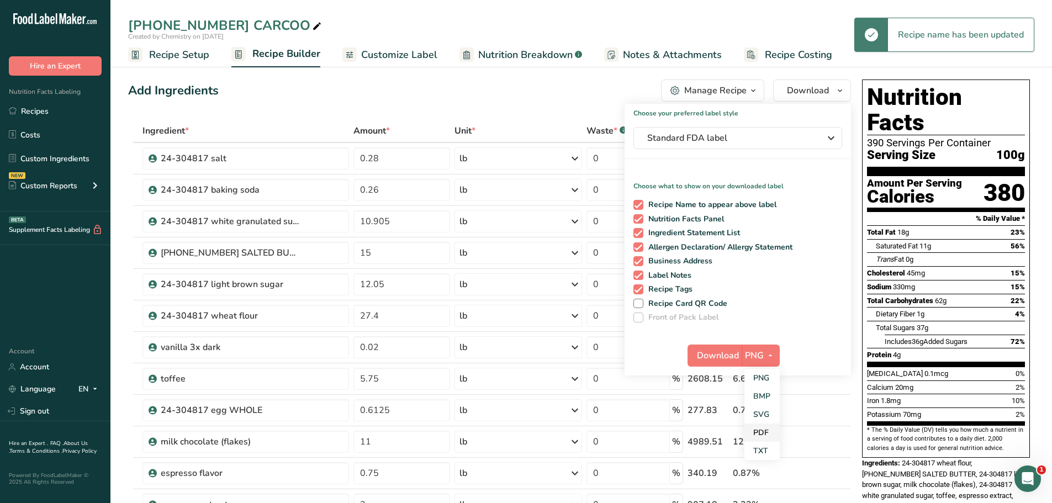
click at [760, 430] on link "PDF" at bounding box center [761, 432] width 35 height 18
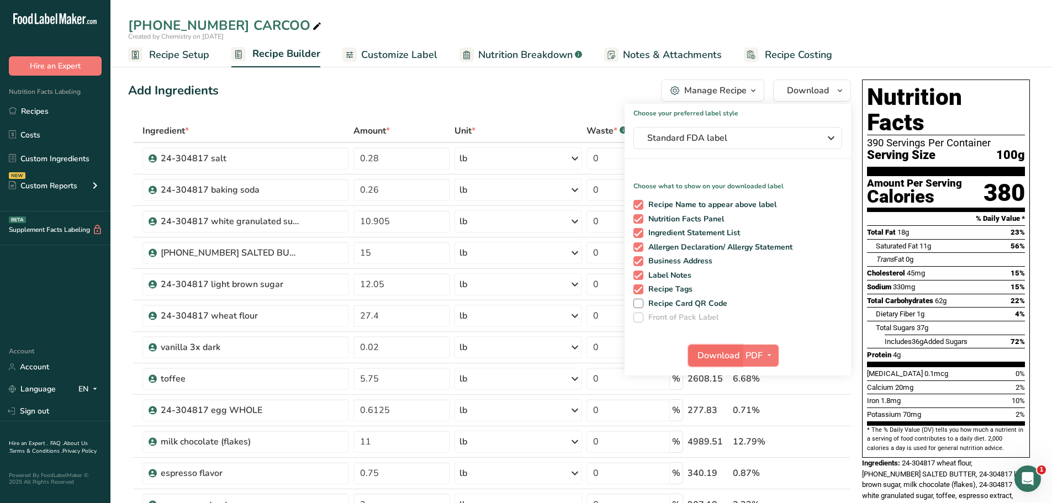
click at [708, 354] on span "Download" at bounding box center [718, 355] width 42 height 13
click at [463, 98] on div "Add Ingredients Manage Recipe Delete Recipe Duplicate Recipe Scale Recipe Save …" at bounding box center [489, 91] width 723 height 22
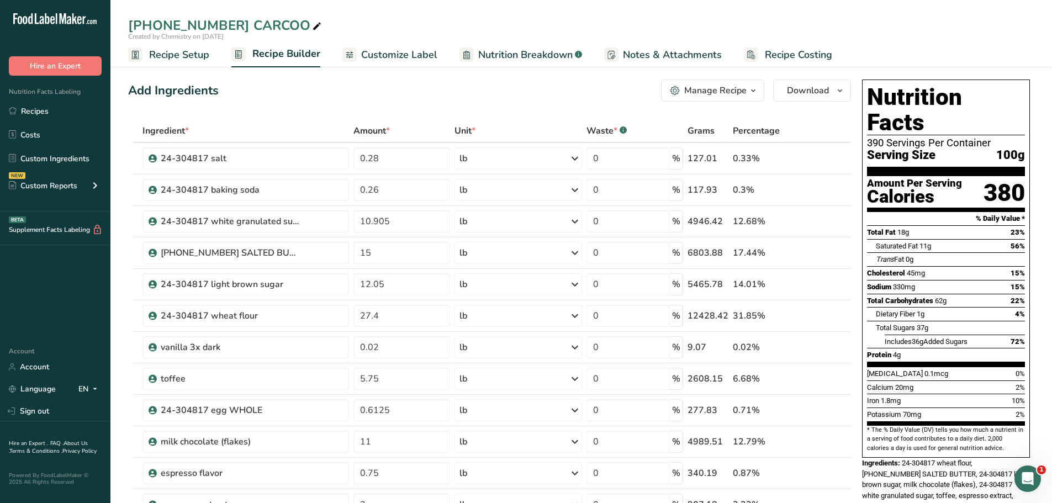
click at [714, 21] on div "[PHONE_NUMBER] CARCOO" at bounding box center [580, 25] width 941 height 20
click at [398, 59] on span "Customize Label" at bounding box center [399, 54] width 76 height 15
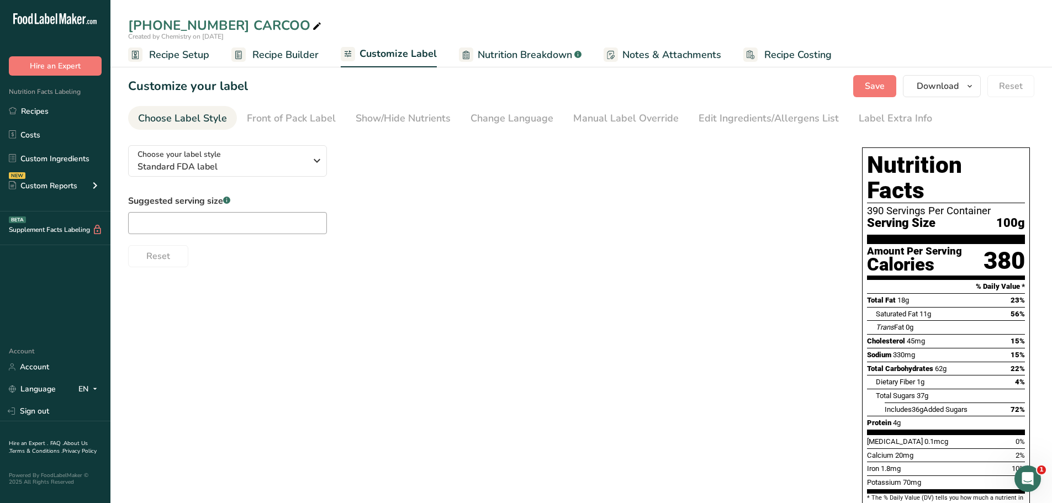
click at [181, 58] on span "Recipe Setup" at bounding box center [179, 54] width 60 height 15
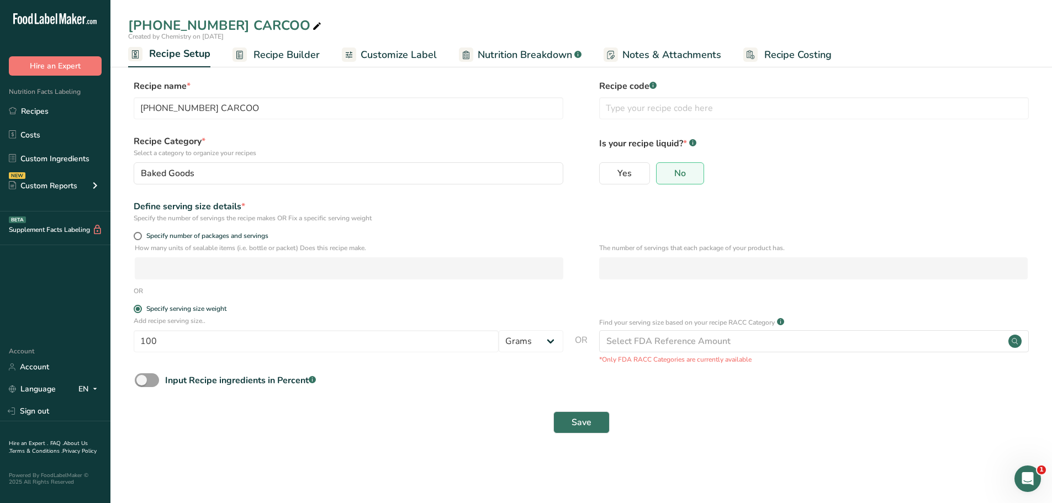
click at [273, 59] on span "Recipe Builder" at bounding box center [286, 54] width 66 height 15
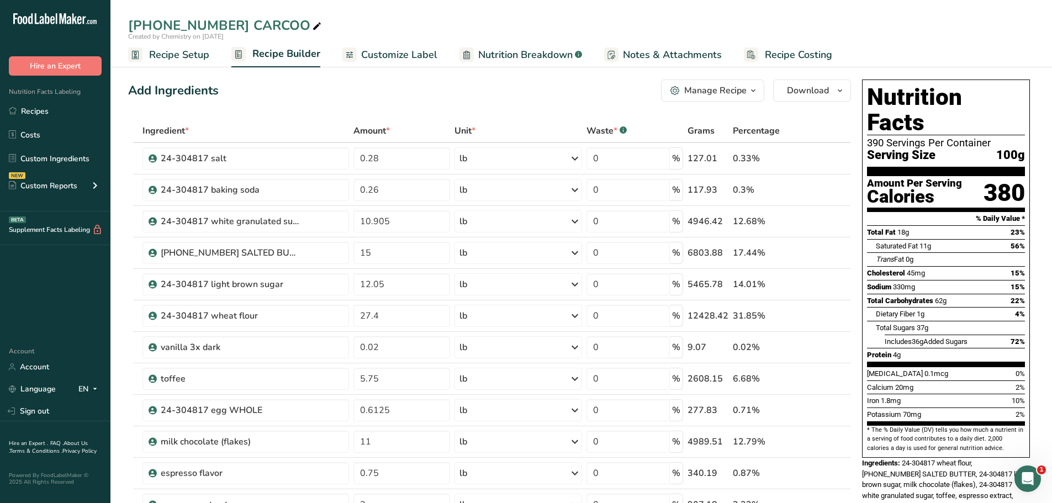
click at [383, 53] on span "Customize Label" at bounding box center [399, 54] width 76 height 15
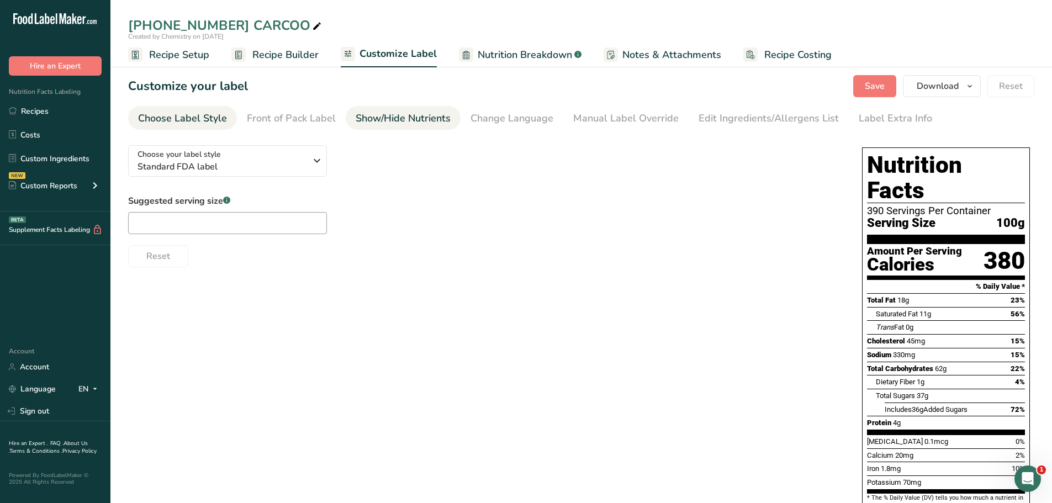
click at [395, 125] on div "Show/Hide Nutrients" at bounding box center [403, 118] width 95 height 15
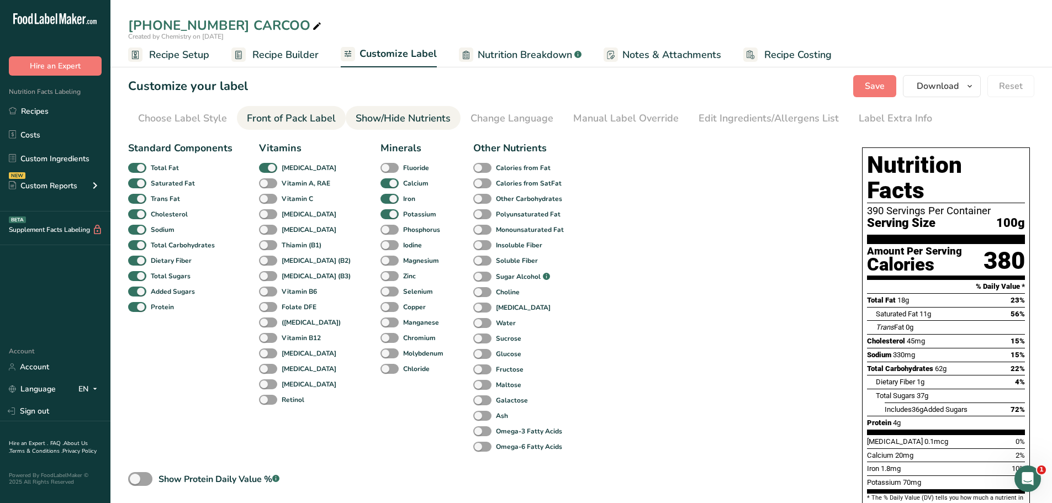
click at [304, 126] on link "Front of Pack Label" at bounding box center [291, 118] width 89 height 25
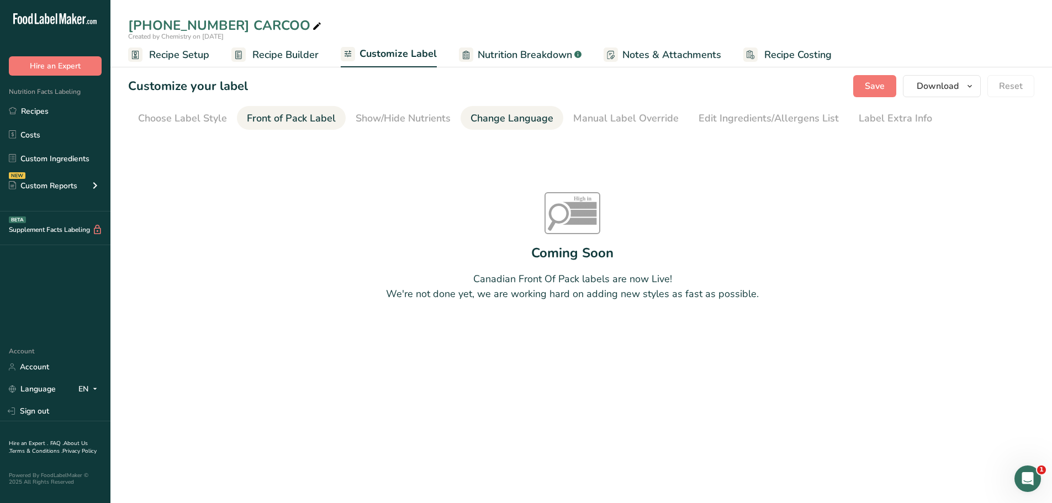
click at [475, 119] on div "Change Language" at bounding box center [511, 118] width 83 height 15
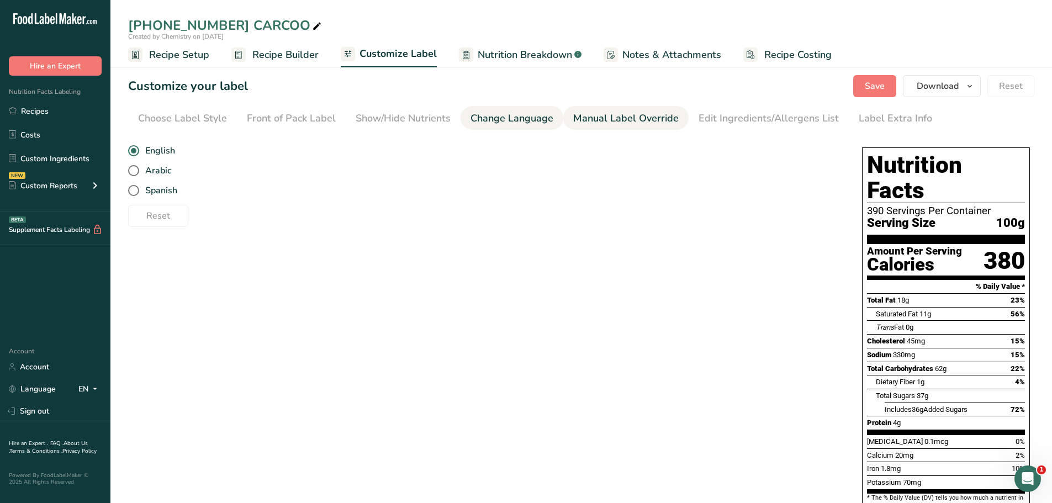
click at [579, 123] on div "Manual Label Override" at bounding box center [625, 118] width 105 height 15
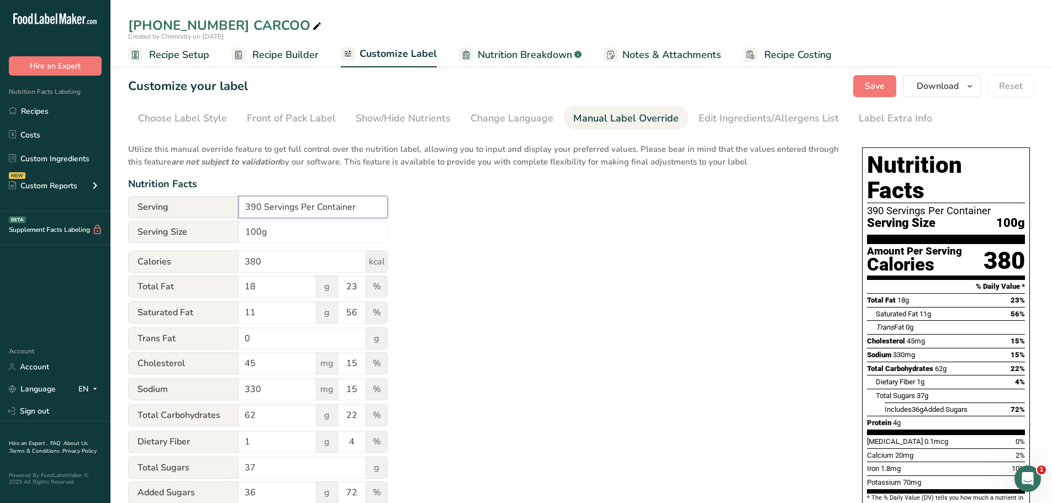
click at [260, 206] on input "390 Servings Per Container" at bounding box center [313, 207] width 149 height 22
click at [577, 279] on div "Utilize this manual override feature to get full control over the nutrition lab…" at bounding box center [484, 400] width 712 height 528
click at [181, 59] on span "Recipe Setup" at bounding box center [179, 54] width 60 height 15
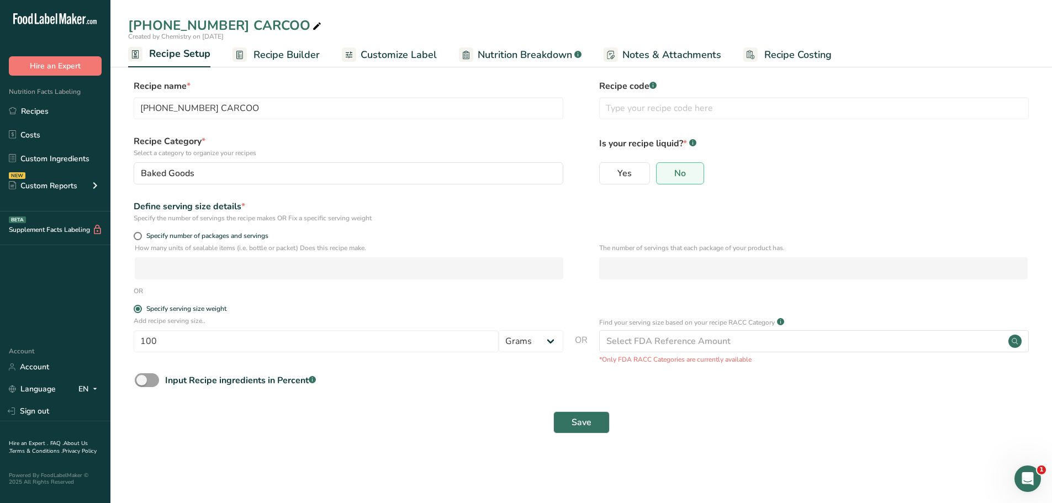
click at [279, 58] on span "Recipe Builder" at bounding box center [286, 54] width 66 height 15
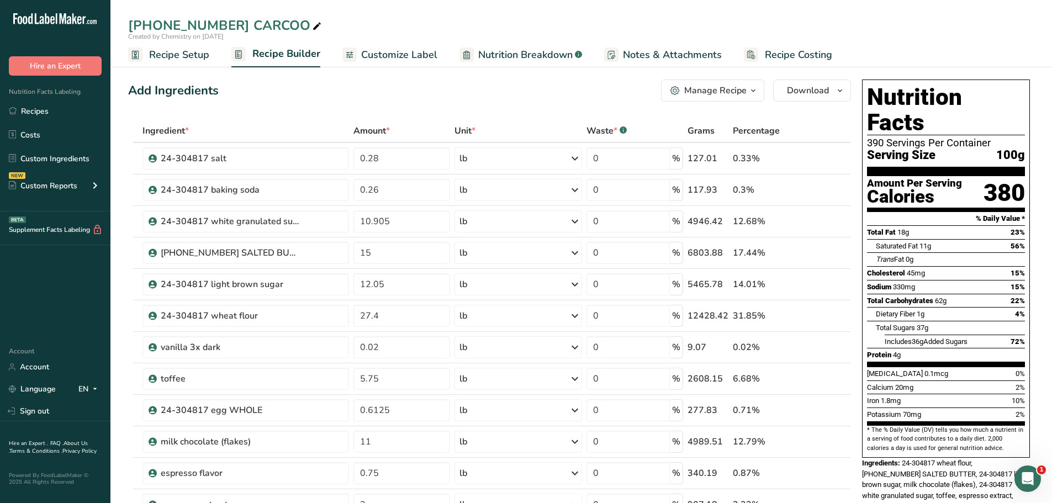
click at [421, 50] on span "Customize Label" at bounding box center [399, 54] width 76 height 15
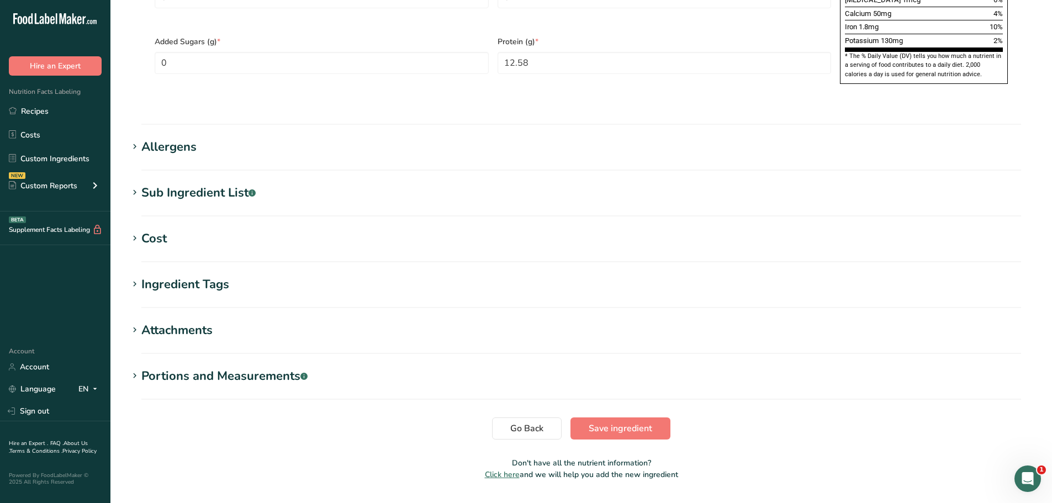
scroll to position [833, 0]
